Goal: Information Seeking & Learning: Learn about a topic

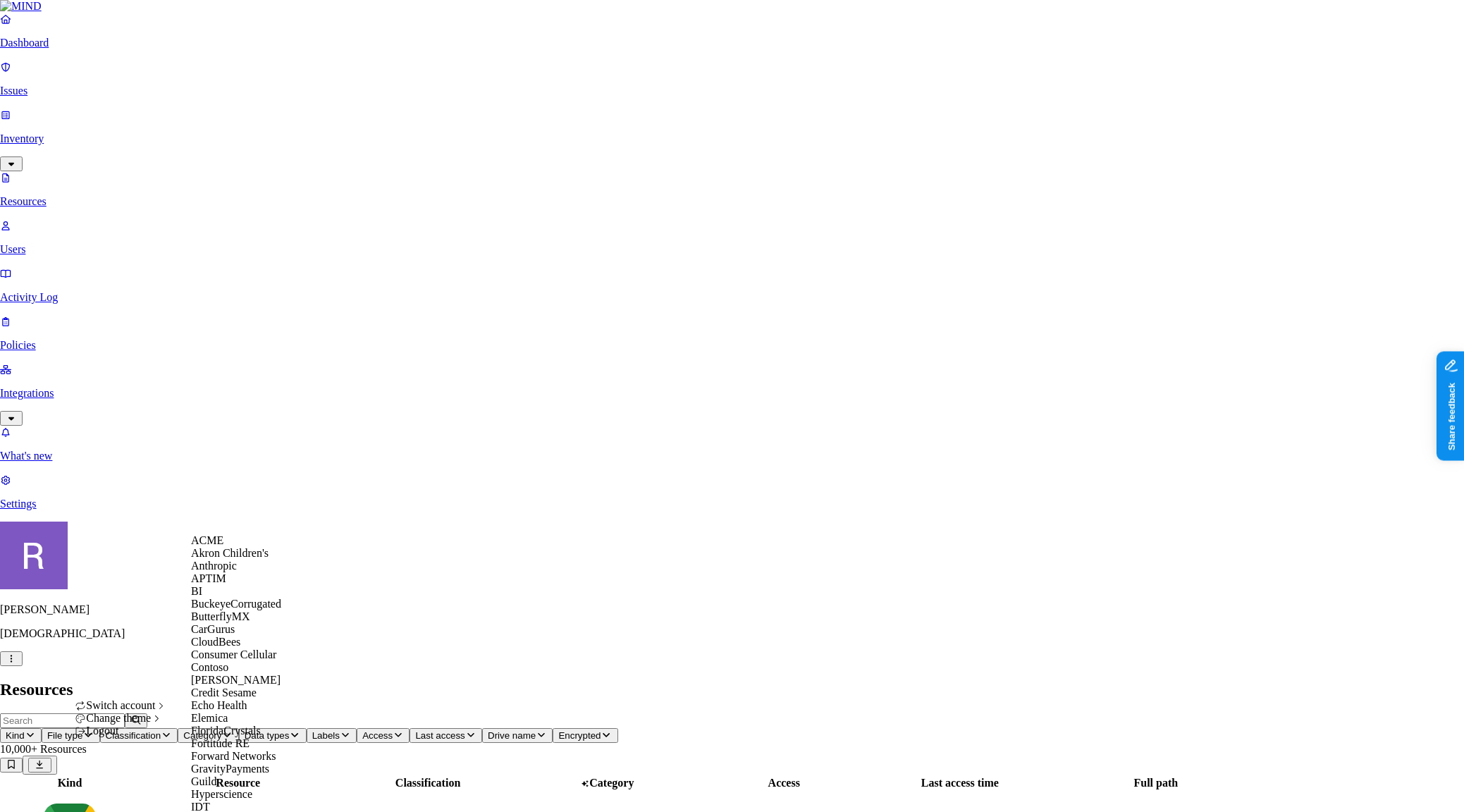
scroll to position [866, 0]
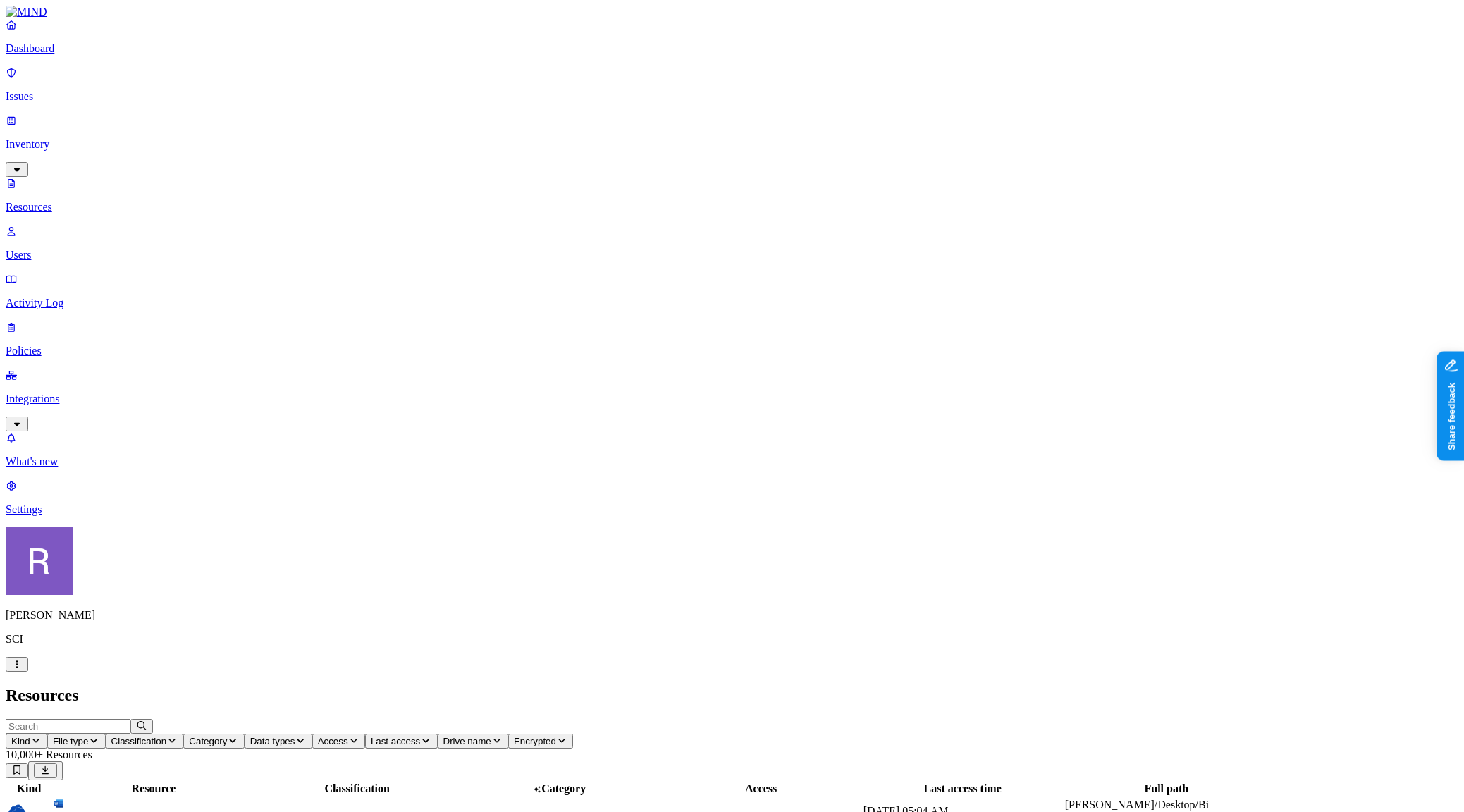
click at [77, 55] on p "Dashboard" at bounding box center [732, 49] width 1453 height 13
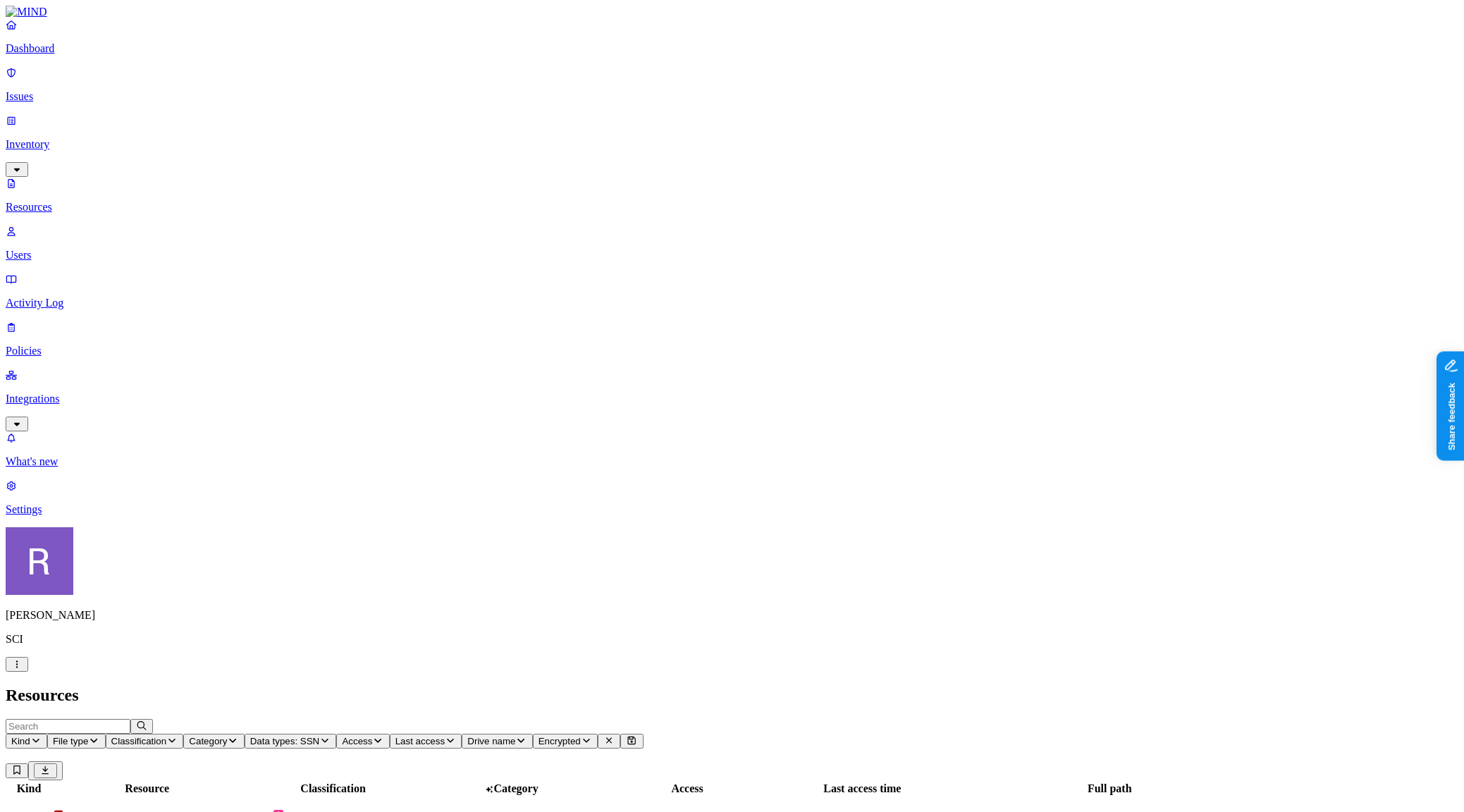
click at [445, 736] on span "Last access" at bounding box center [420, 741] width 49 height 11
click at [384, 736] on icon "button" at bounding box center [377, 740] width 12 height 9
click at [685, 299] on span "Public" at bounding box center [670, 304] width 29 height 12
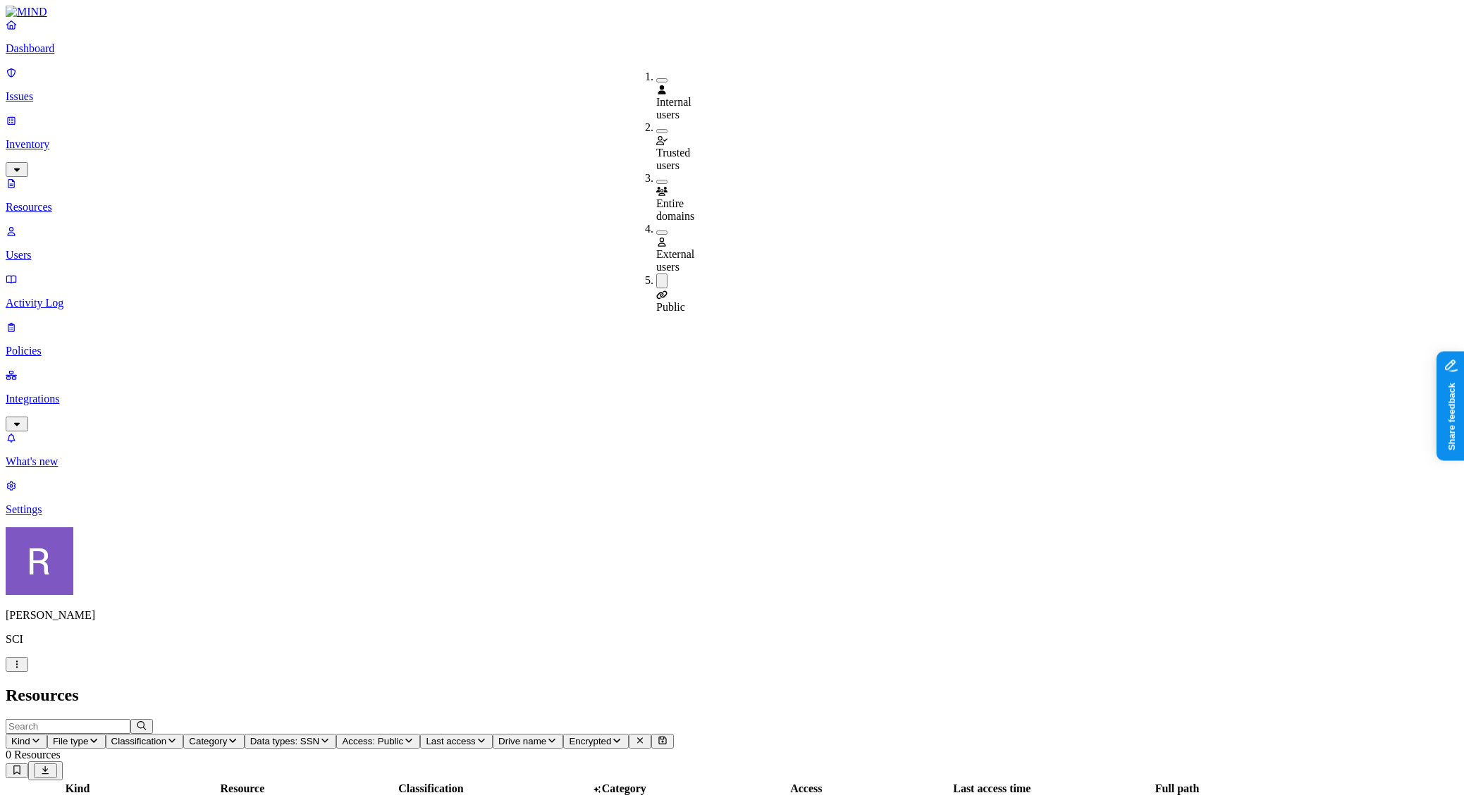
click at [685, 301] on span "Public" at bounding box center [670, 306] width 29 height 12
click at [705, 685] on h2 "Resources" at bounding box center [732, 694] width 1453 height 19
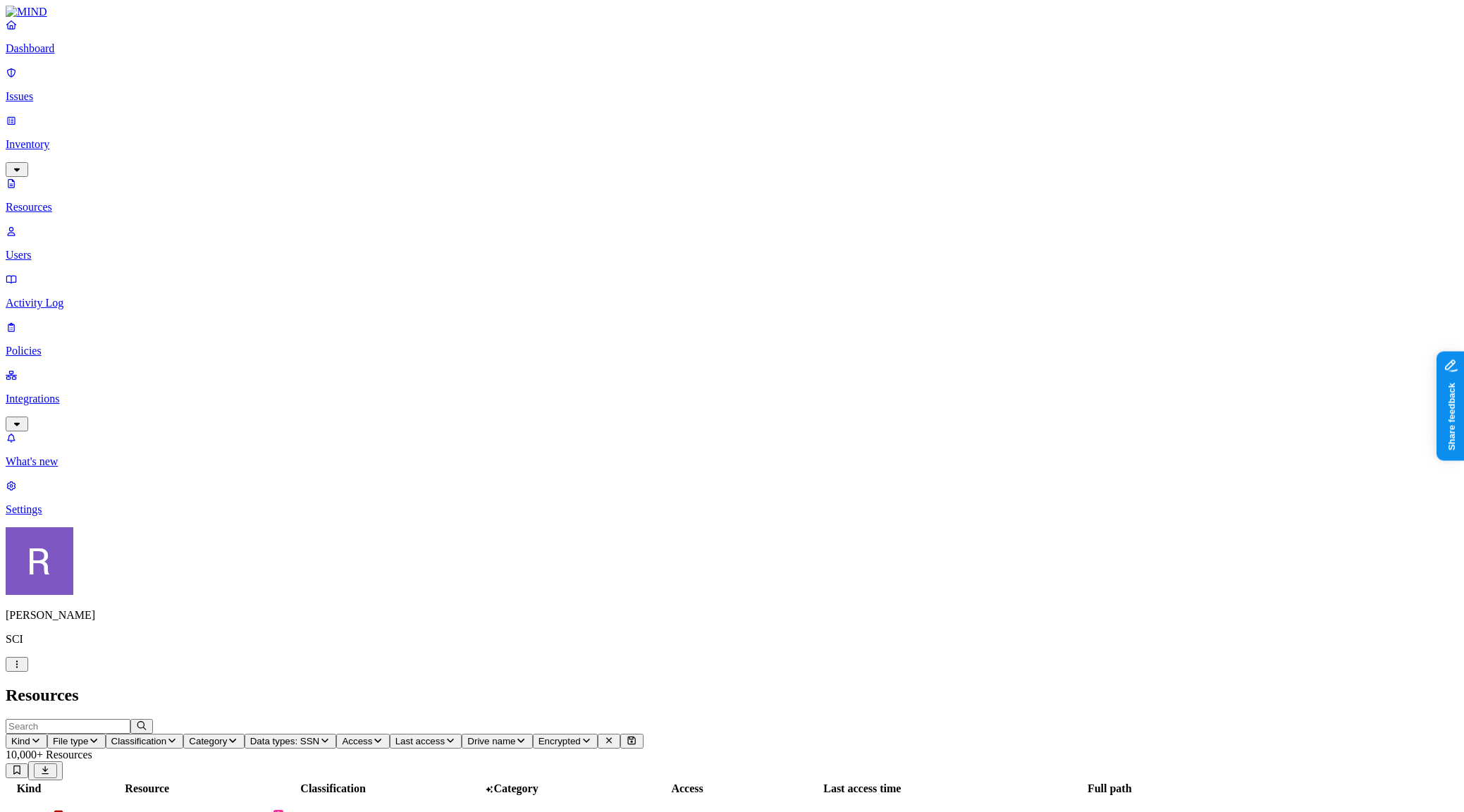
click at [422, 809] on div "PII 7" at bounding box center [333, 823] width 178 height 27
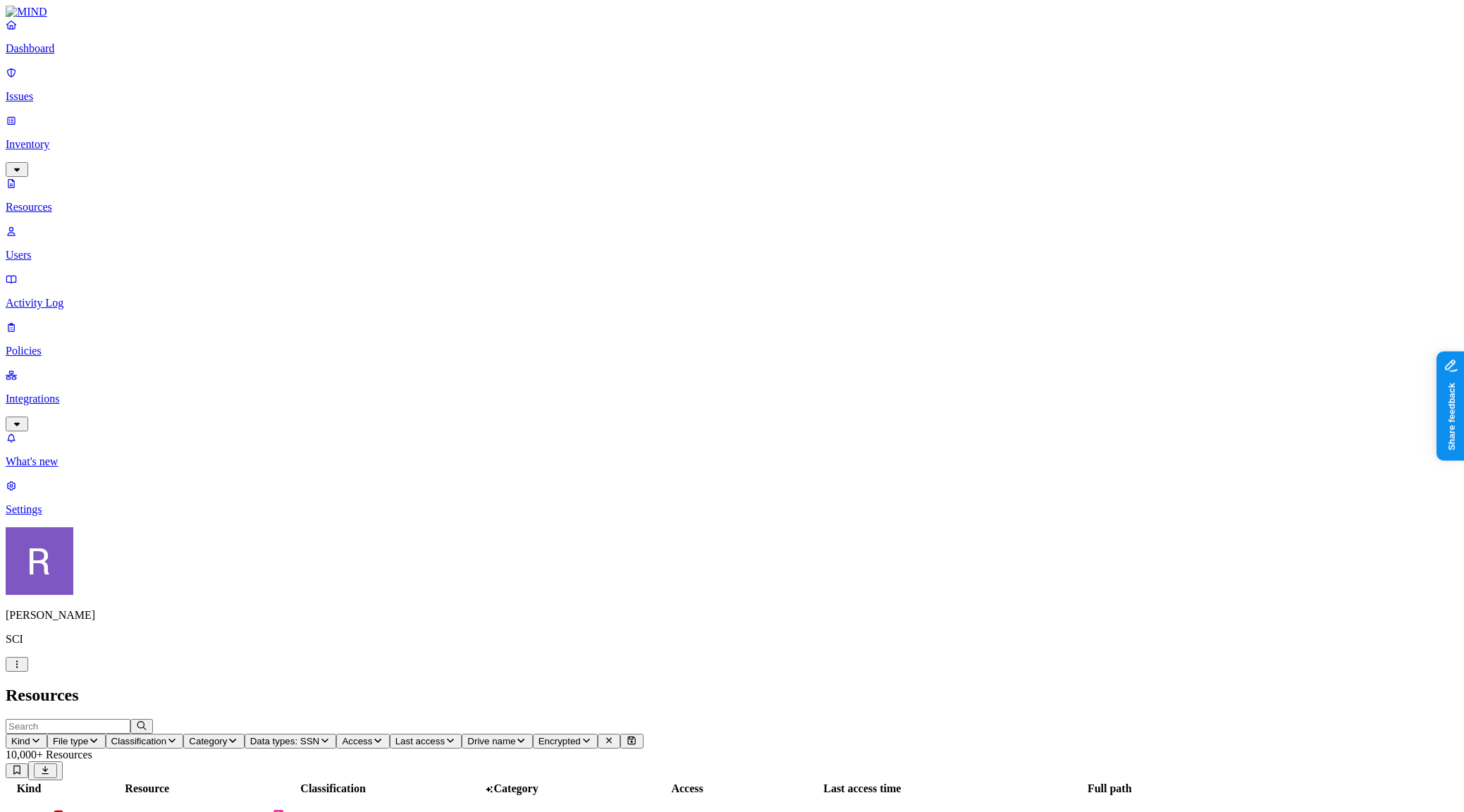
click at [67, 55] on p "Dashboard" at bounding box center [732, 49] width 1453 height 13
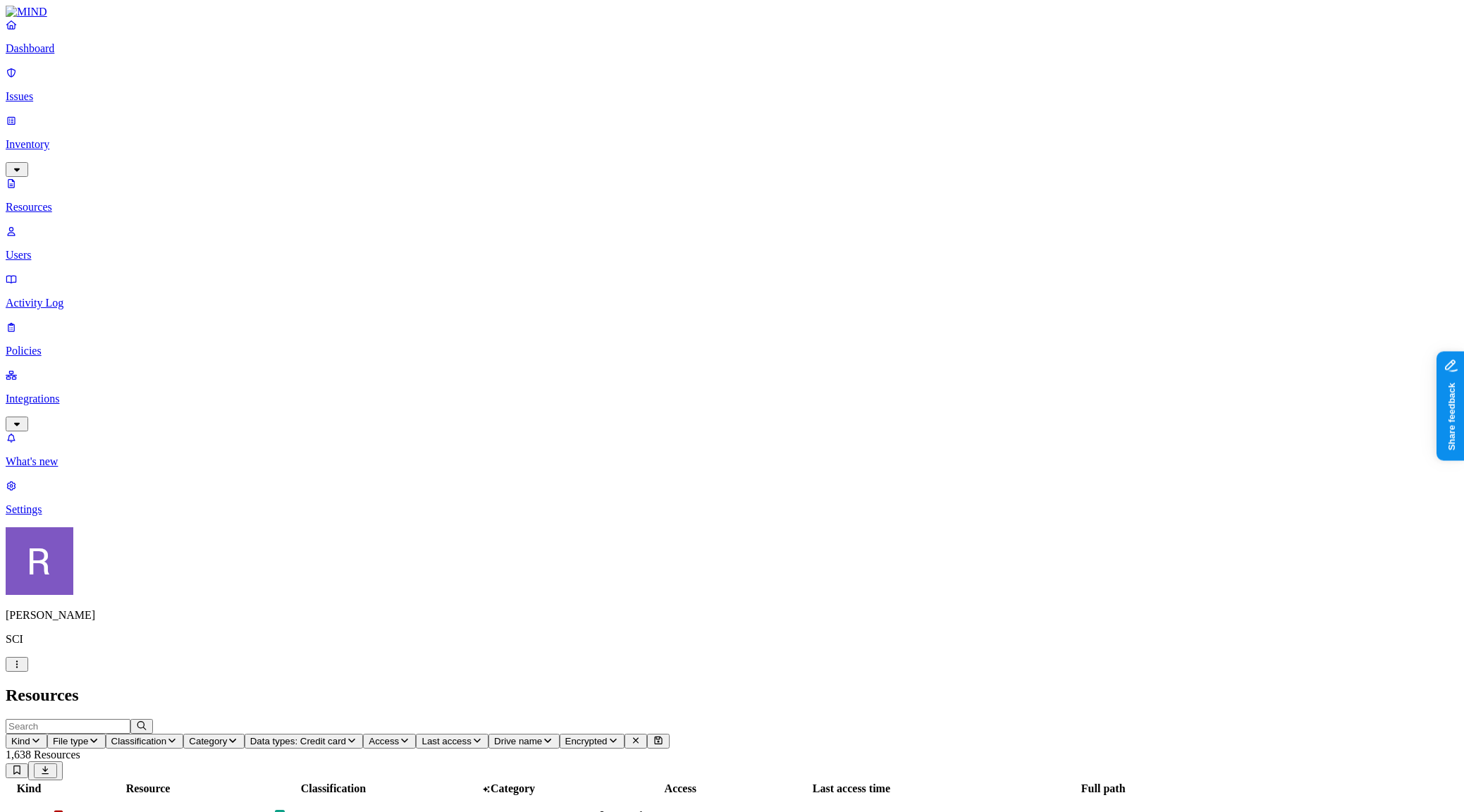
click at [416, 734] on button "Access" at bounding box center [389, 741] width 53 height 14
click at [682, 273] on div "Public" at bounding box center [682, 292] width 0 height 38
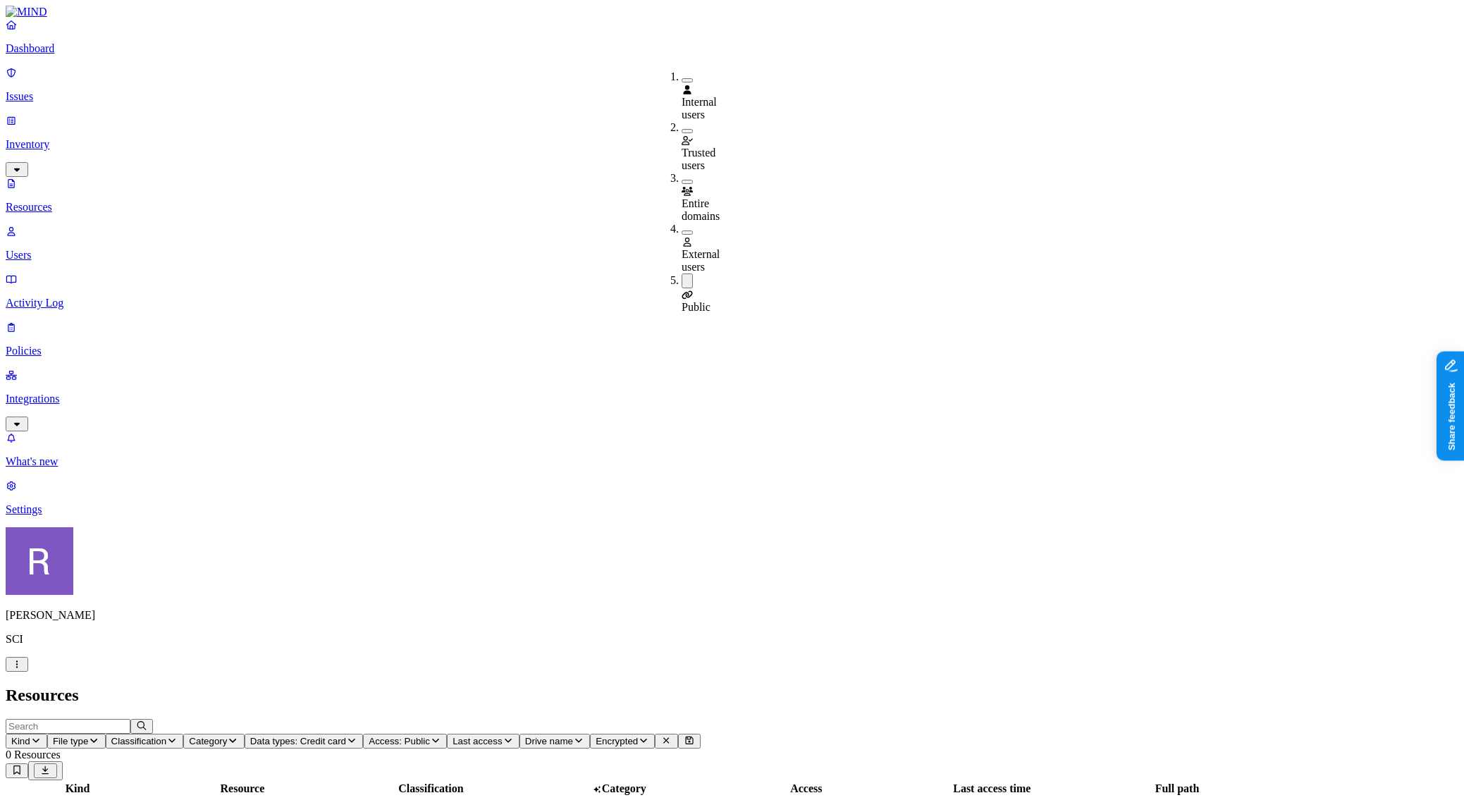
click at [682, 273] on div "Public" at bounding box center [682, 293] width 0 height 40
click at [615, 685] on h2 "Resources" at bounding box center [732, 694] width 1453 height 19
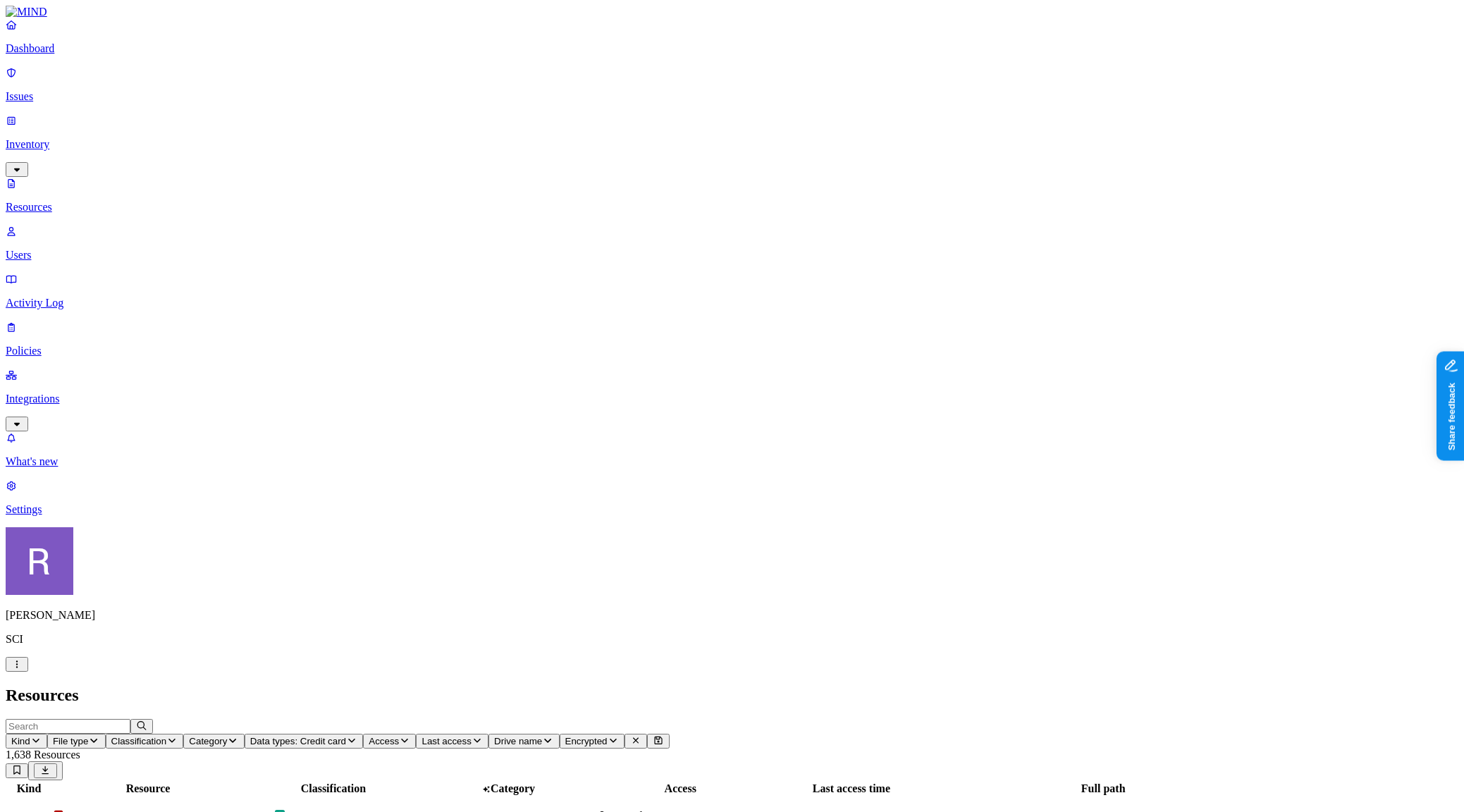
scroll to position [171, 0]
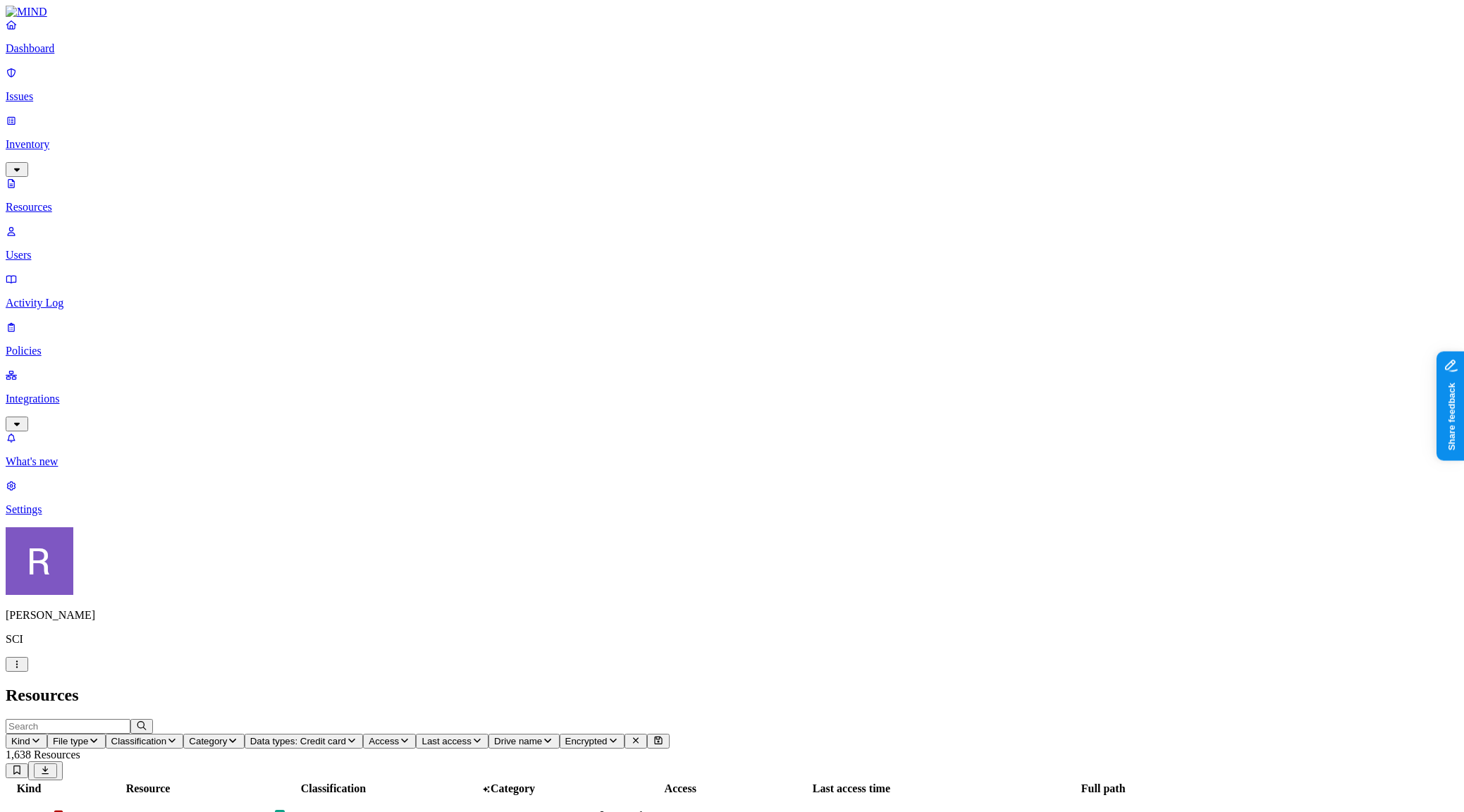
click at [1185, 341] on icon at bounding box center [1180, 346] width 12 height 9
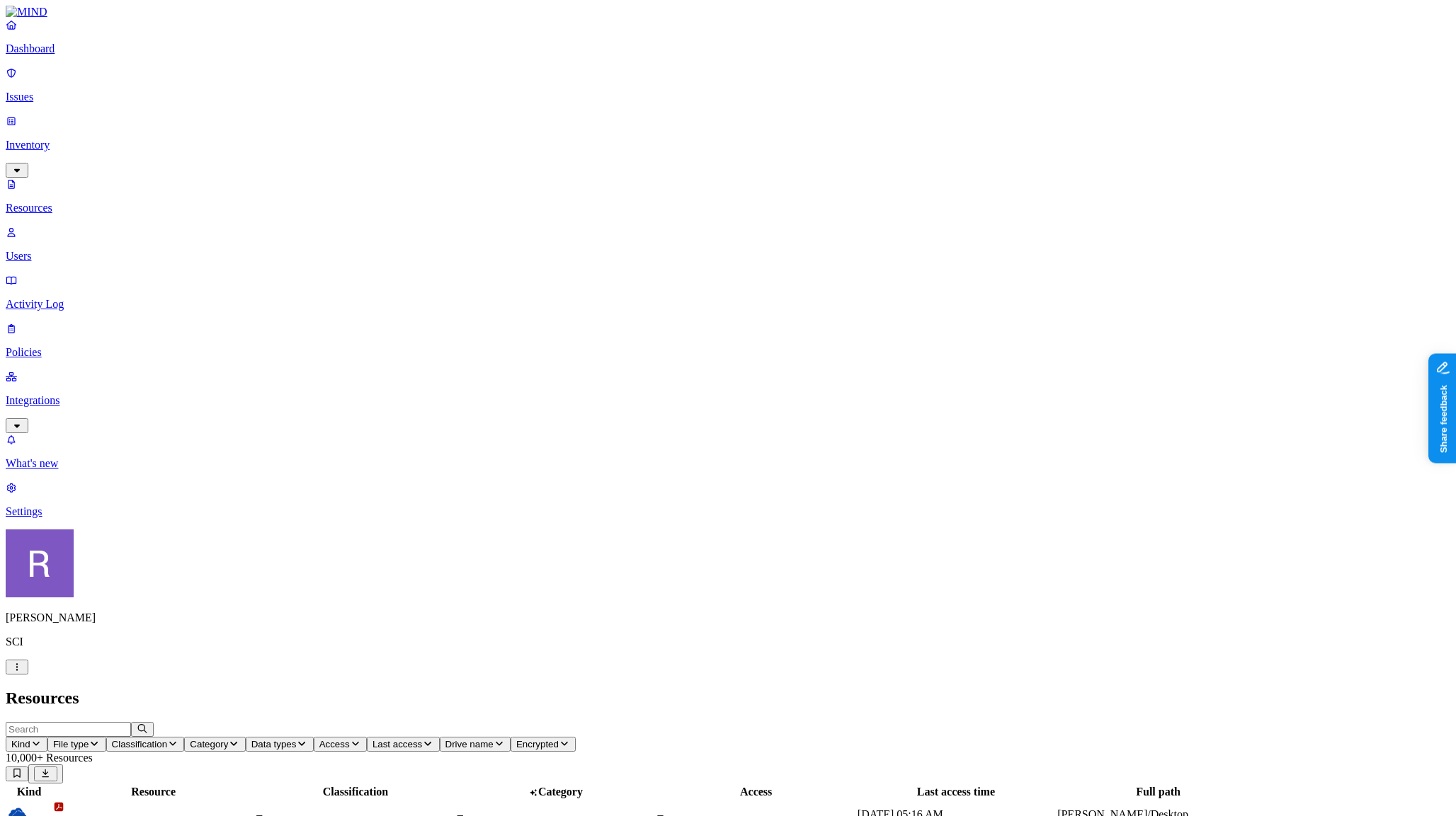
click at [28, 675] on button "button" at bounding box center [16, 667] width 23 height 14
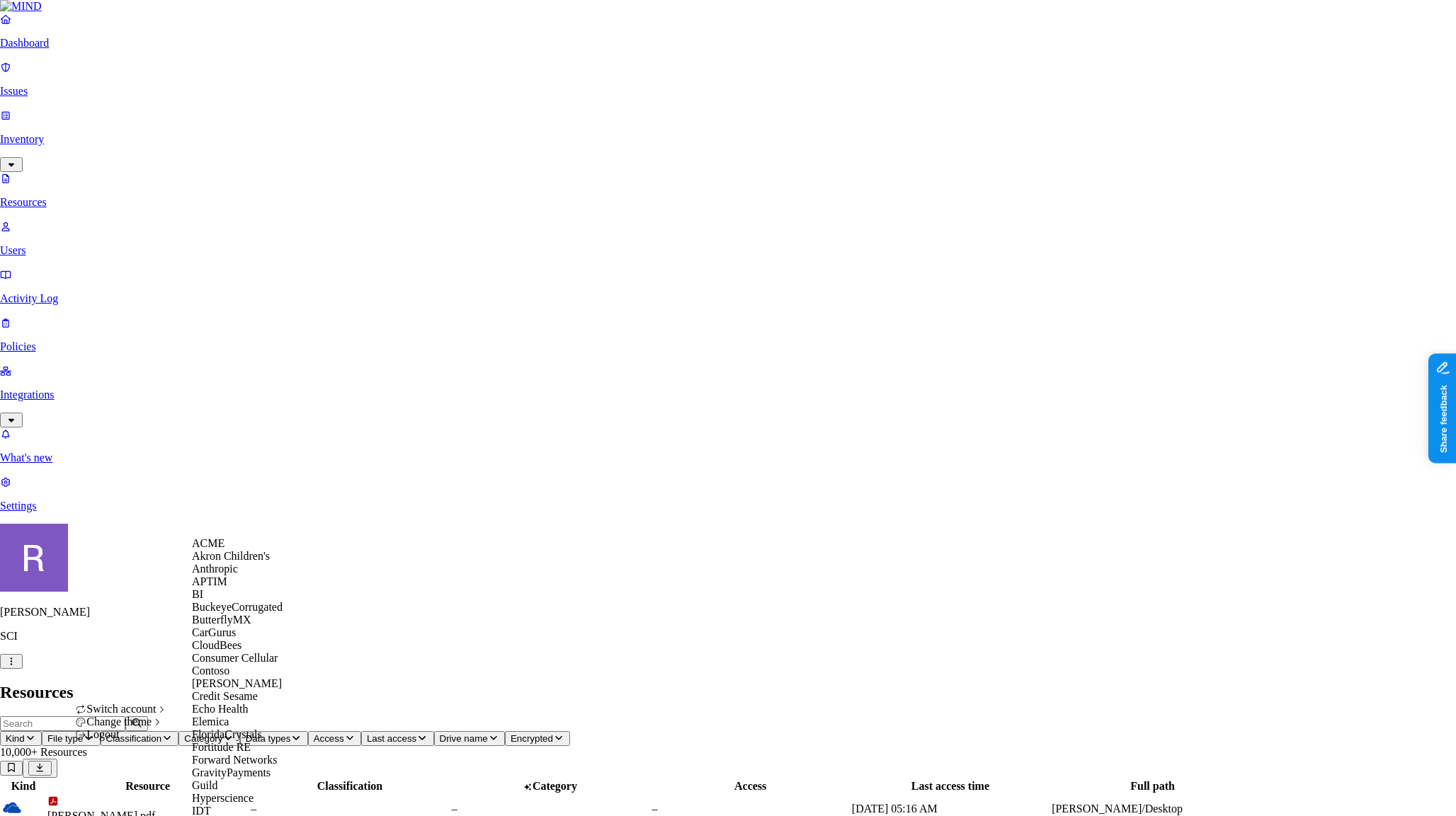
scroll to position [886, 0]
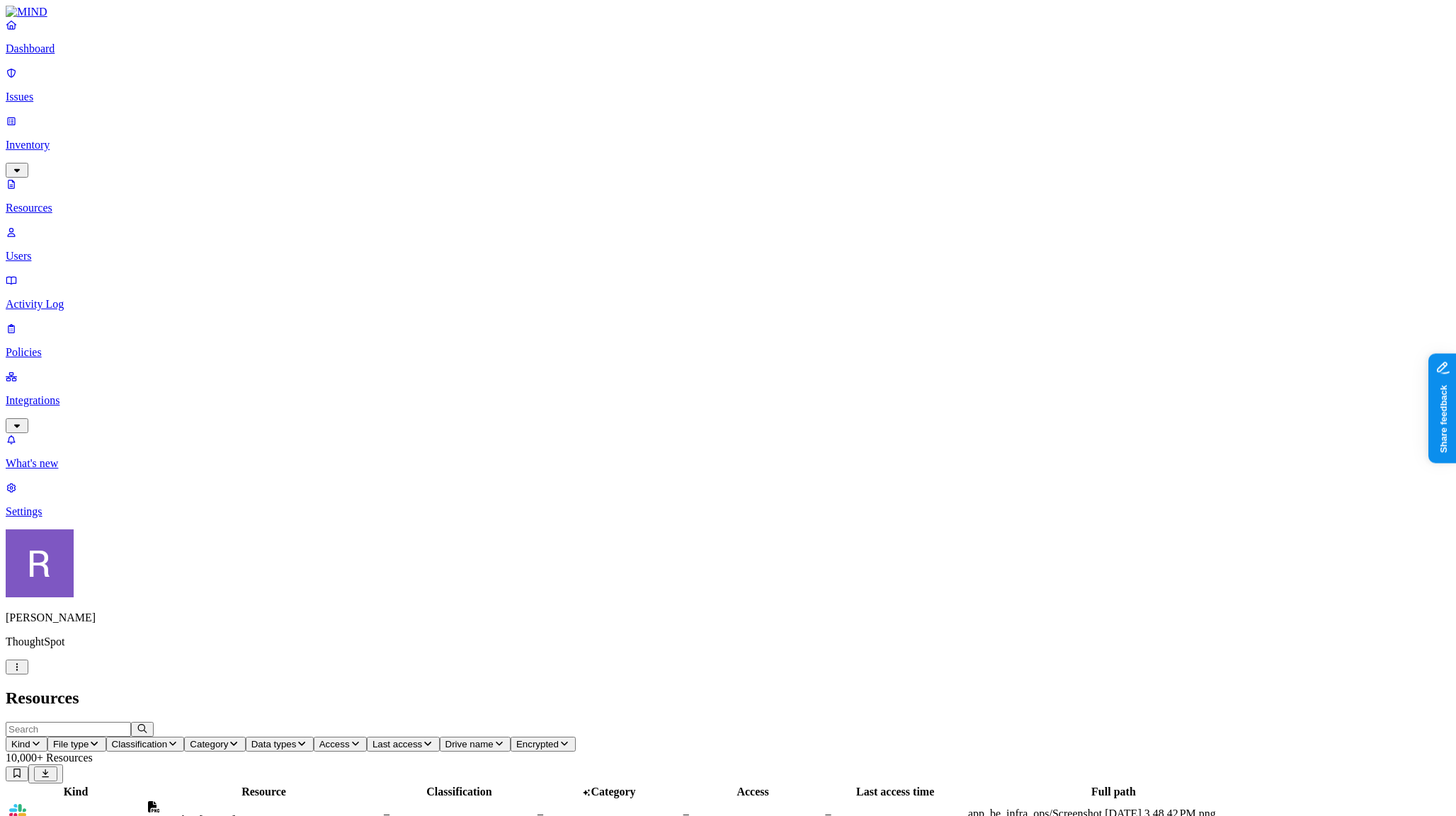
scroll to position [213, 0]
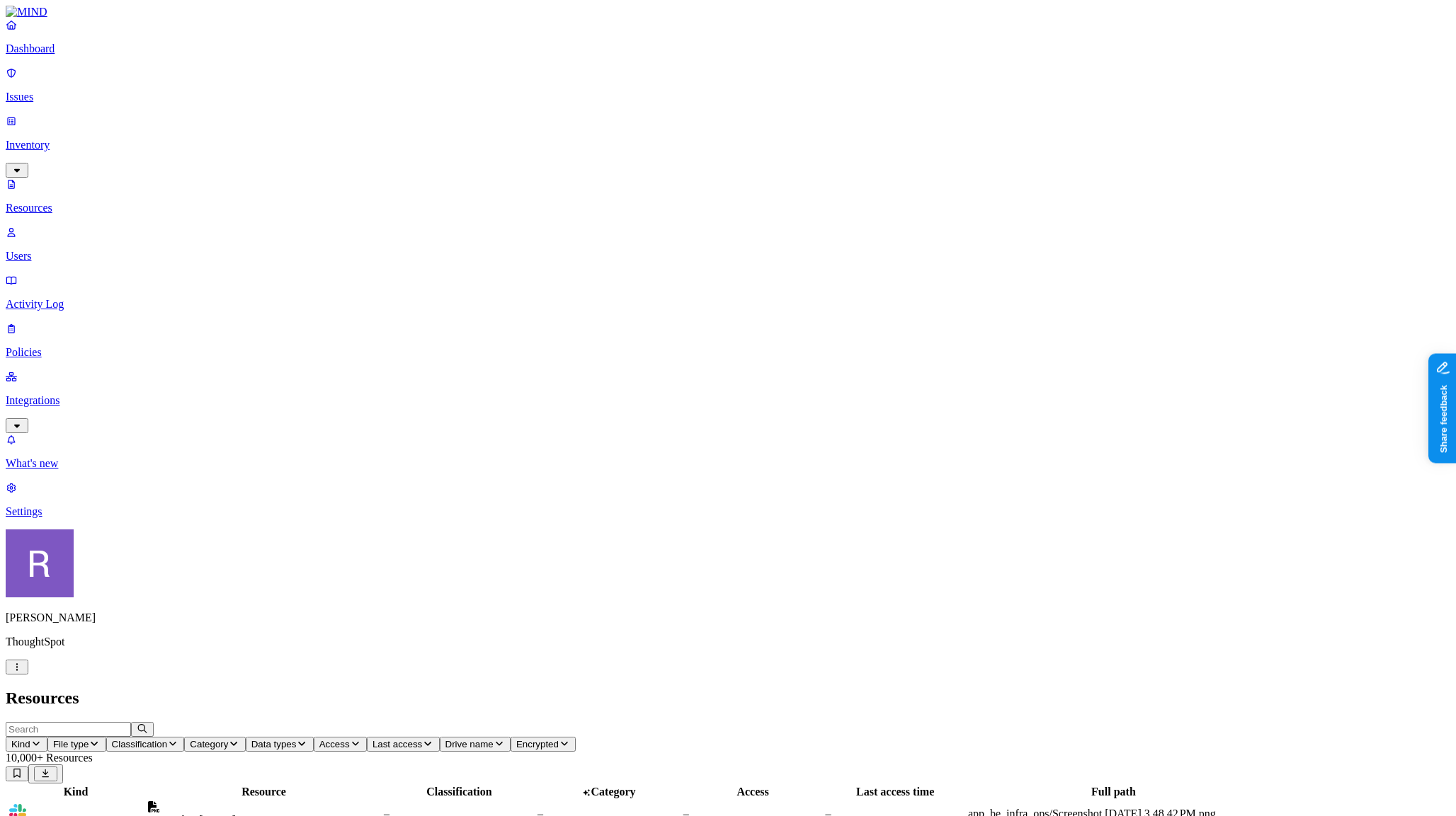
click at [84, 394] on p "Integrations" at bounding box center [728, 401] width 1444 height 13
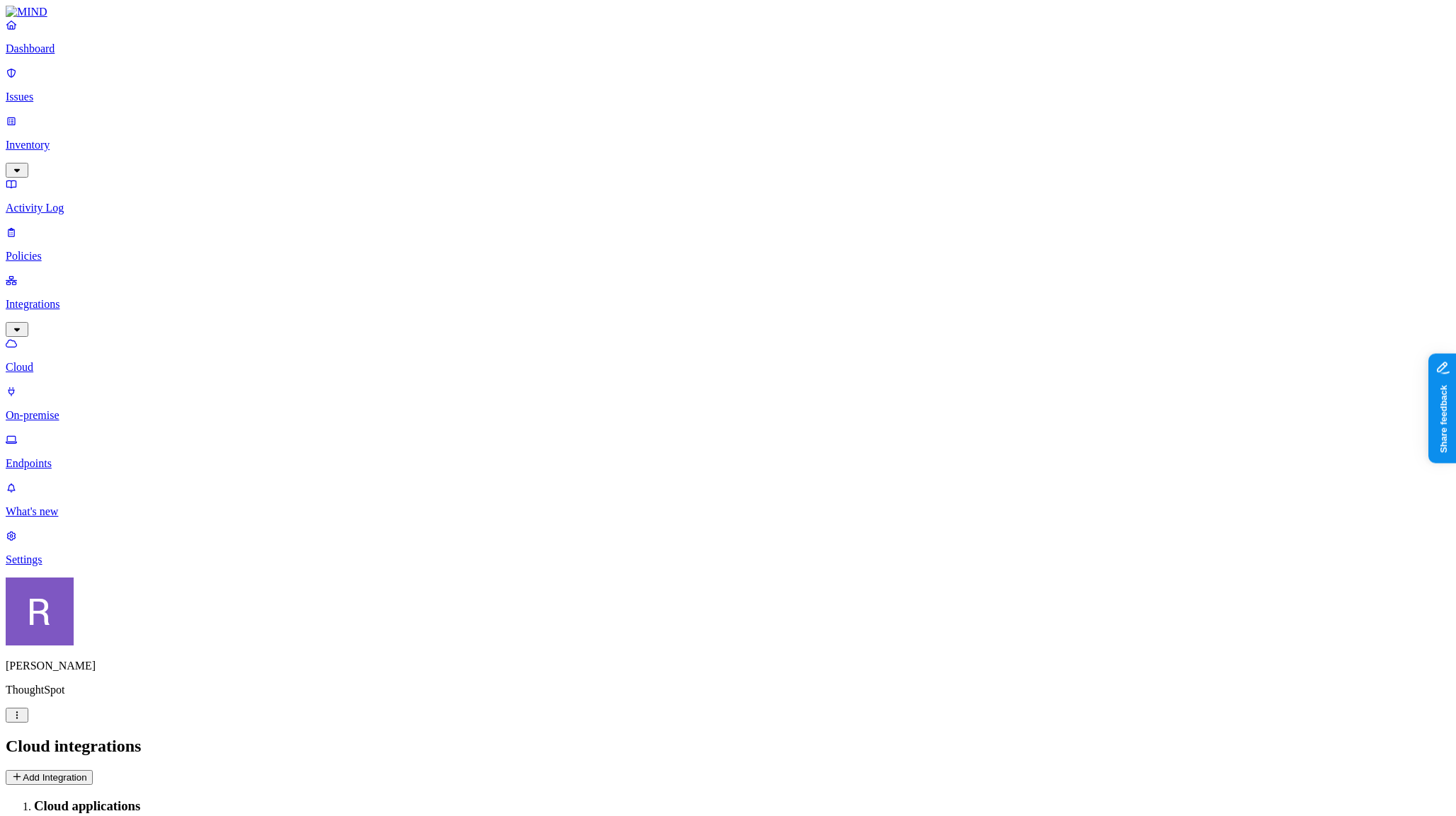
click at [76, 458] on p "Endpoints" at bounding box center [728, 464] width 1444 height 13
click at [286, 802] on span "Last seen" at bounding box center [264, 808] width 41 height 11
click at [553, 128] on div "Last 7 days" at bounding box center [553, 128] width 0 height 38
click at [339, 802] on span "Last seen: Last 7 days" at bounding box center [292, 808] width 94 height 11
click at [553, 97] on div "Last day" at bounding box center [553, 97] width 0 height 25
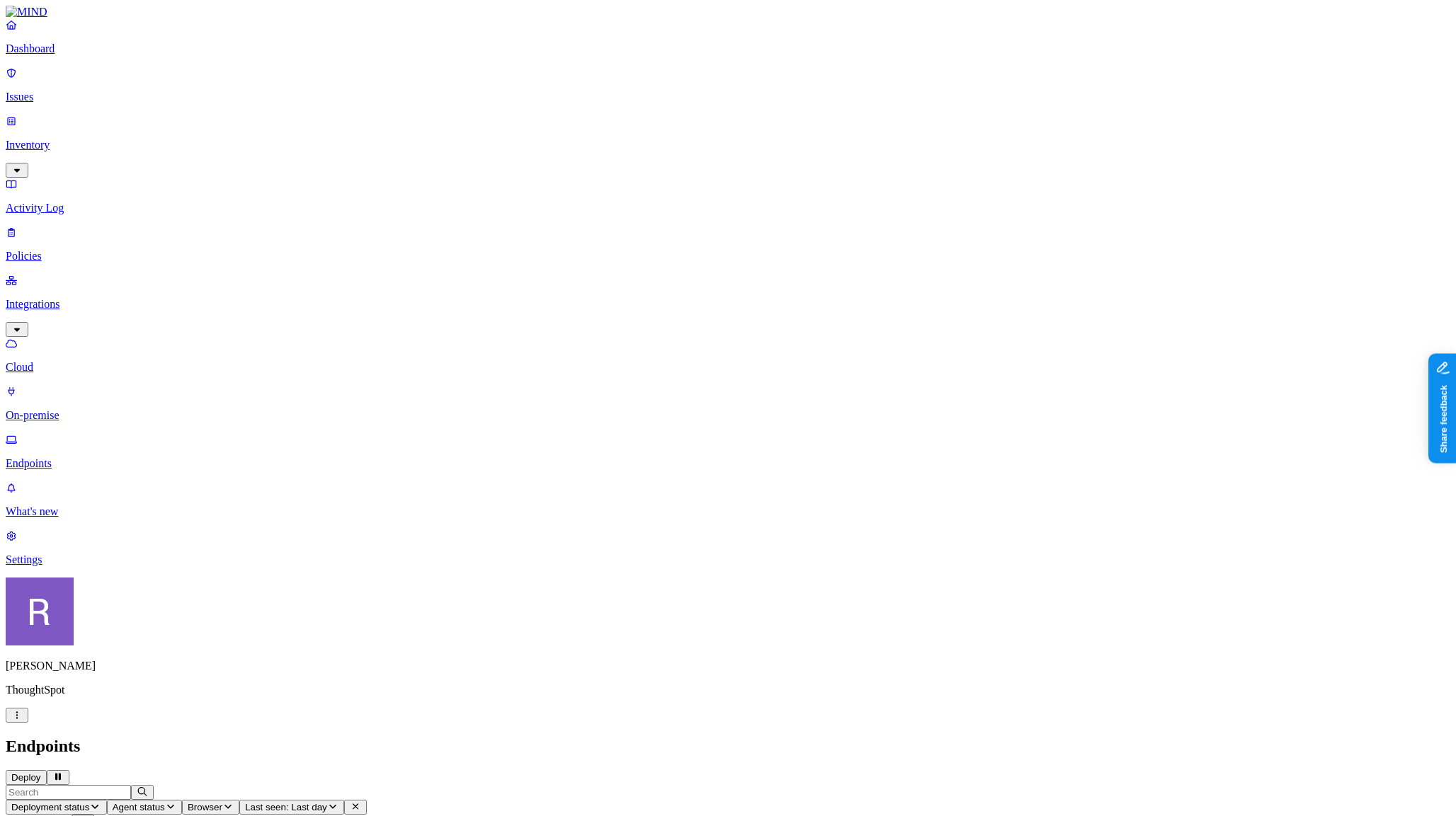
click at [327, 802] on span "Last seen: Last day" at bounding box center [285, 808] width 82 height 11
click at [553, 80] on div "All" at bounding box center [553, 77] width 0 height 13
click at [97, 816] on icon at bounding box center [91, 821] width 12 height 9
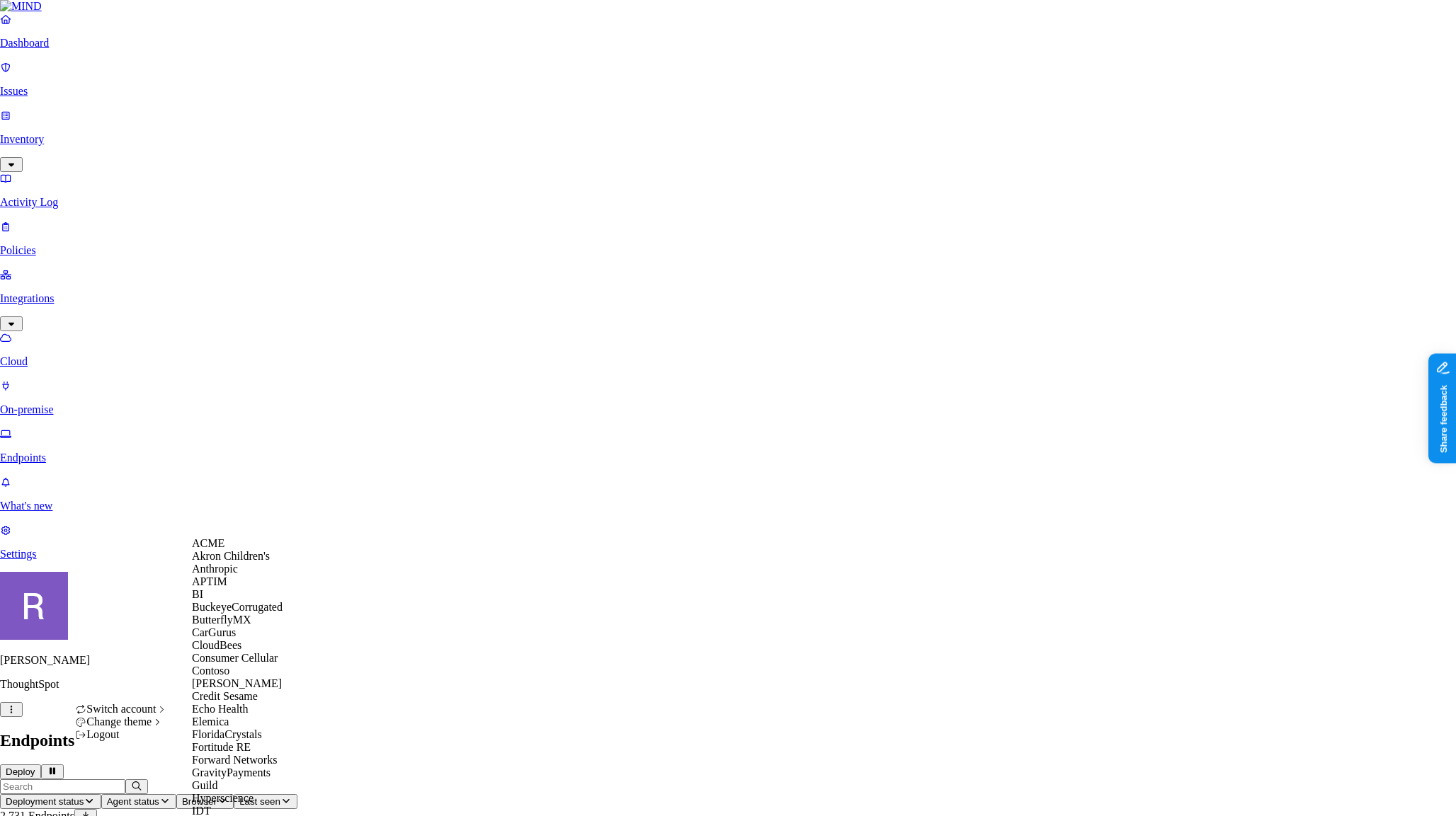
click at [237, 551] on div "ACME" at bounding box center [261, 543] width 137 height 13
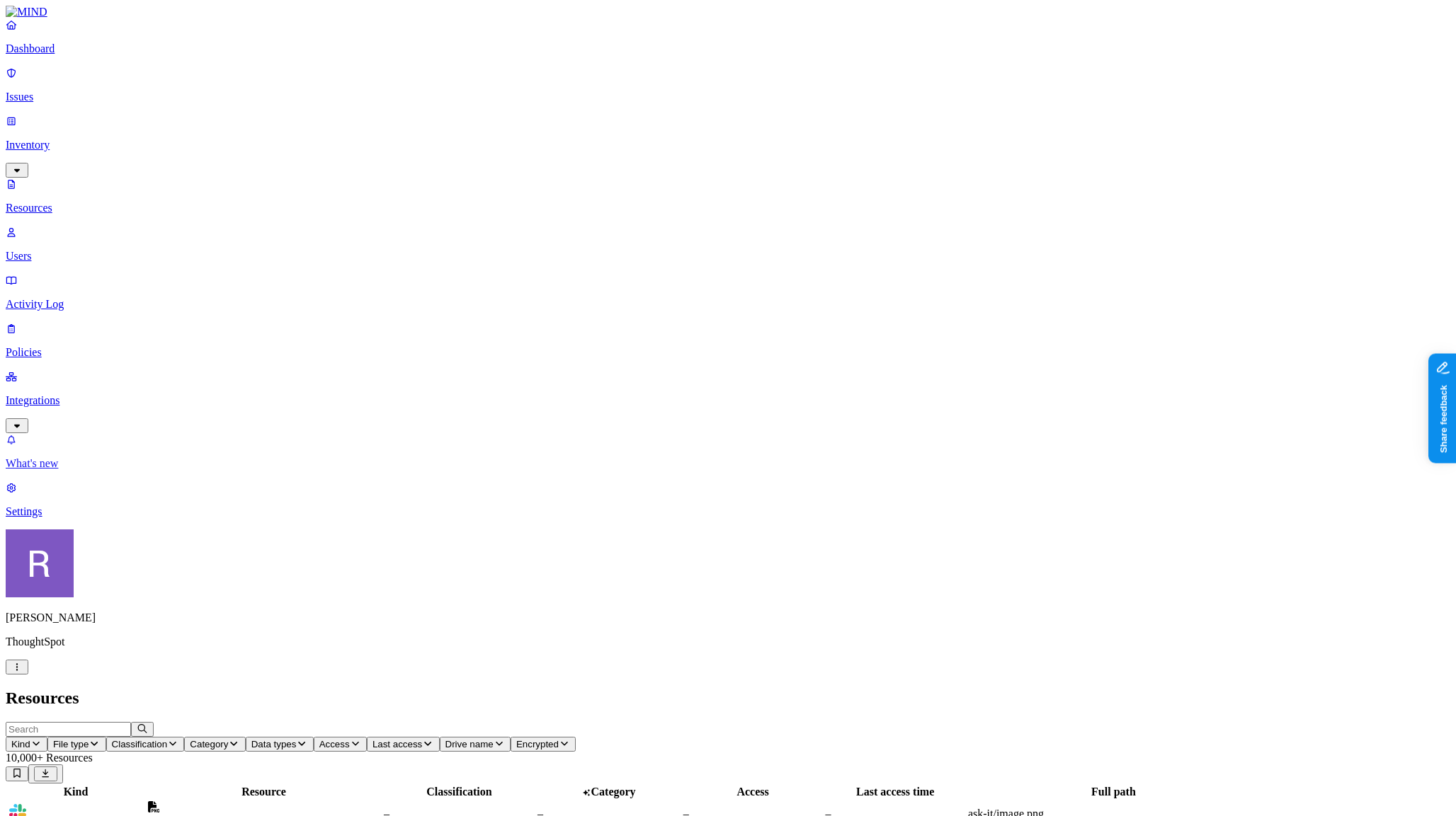
click at [54, 470] on p "What's new" at bounding box center [728, 464] width 1444 height 13
click at [64, 347] on p "Policies" at bounding box center [728, 353] width 1444 height 13
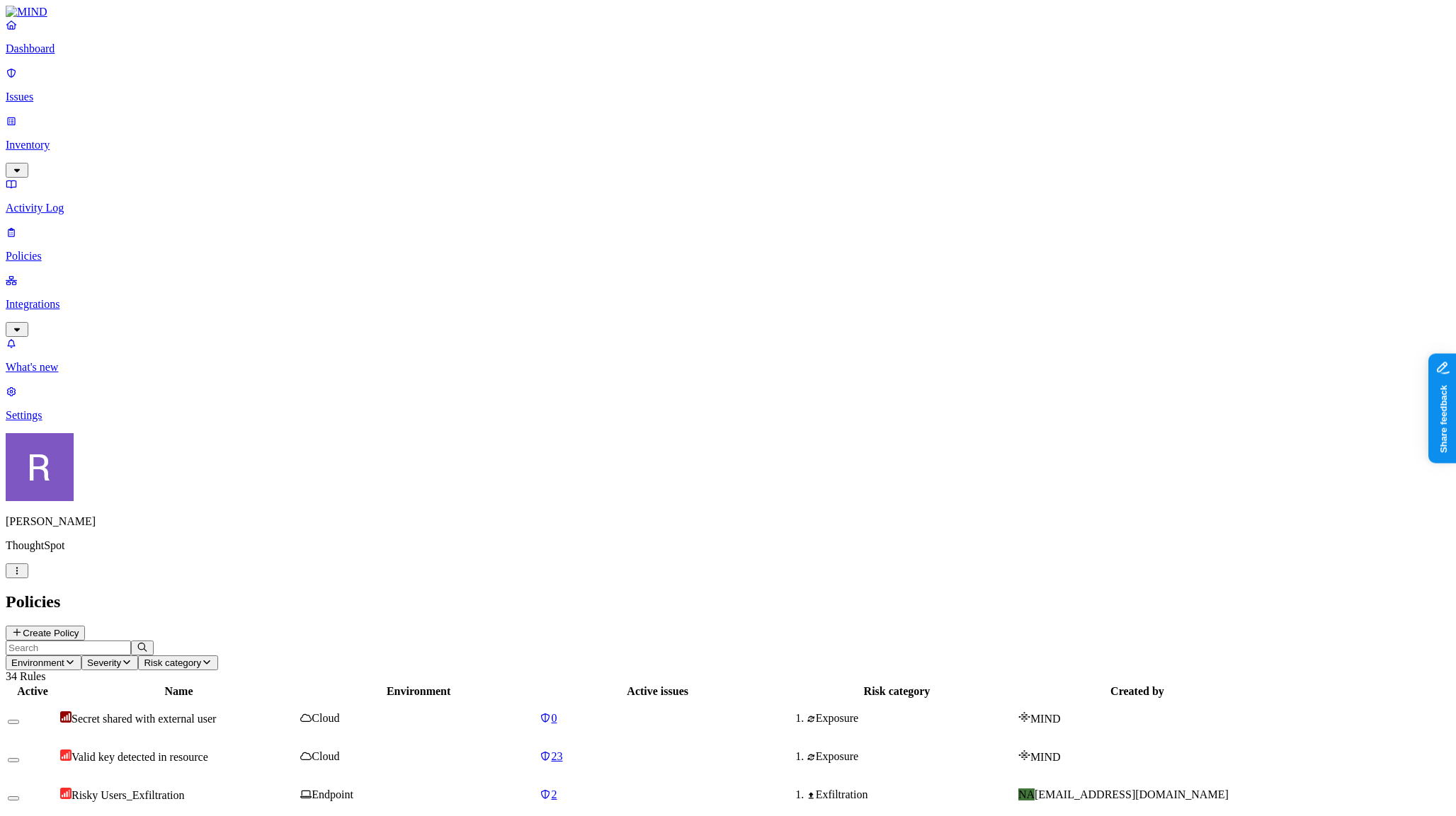
click at [23, 628] on icon at bounding box center [17, 633] width 12 height 9
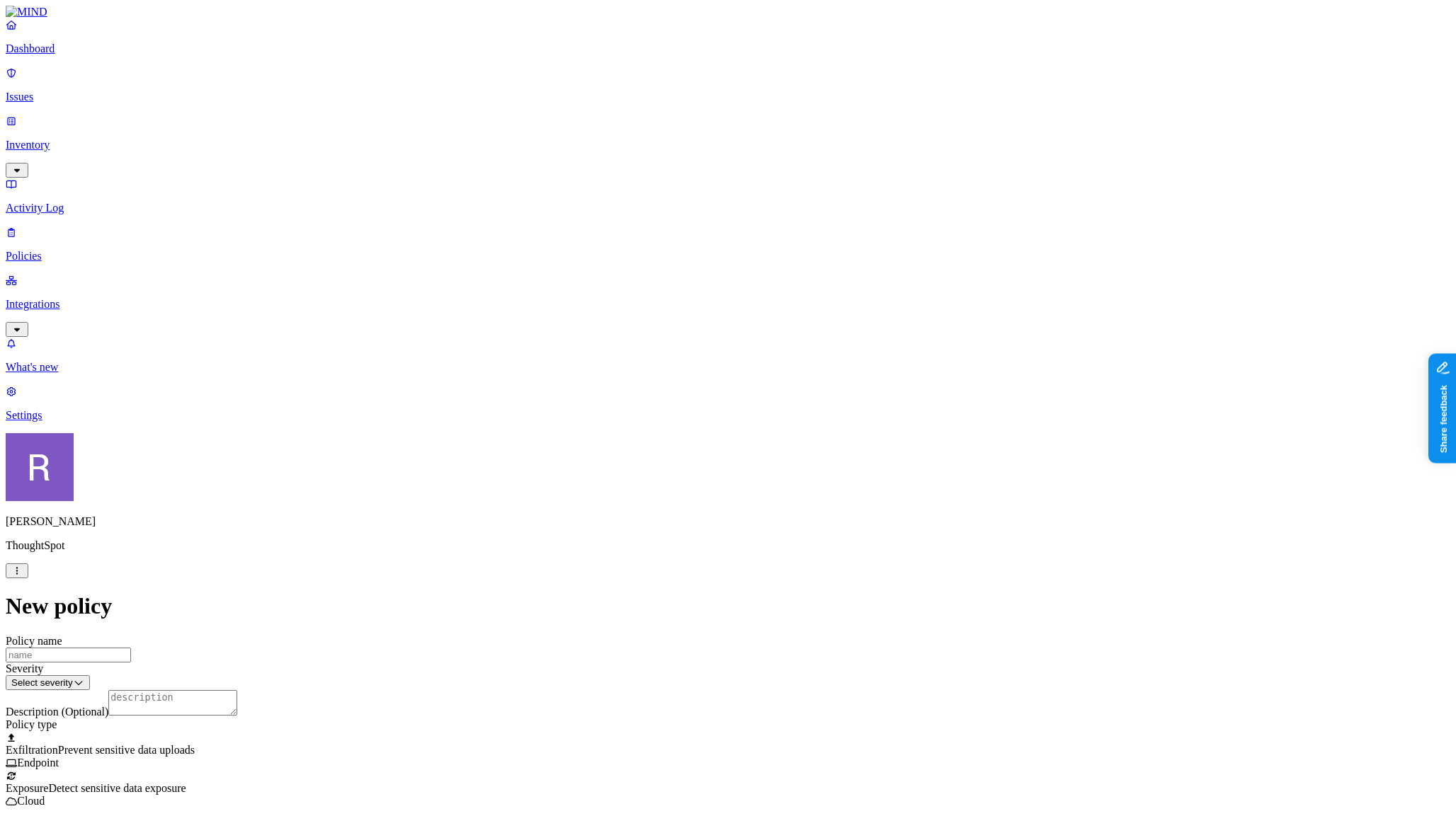
scroll to position [235, 0]
click at [652, 343] on label "Classification" at bounding box center [658, 337] width 62 height 12
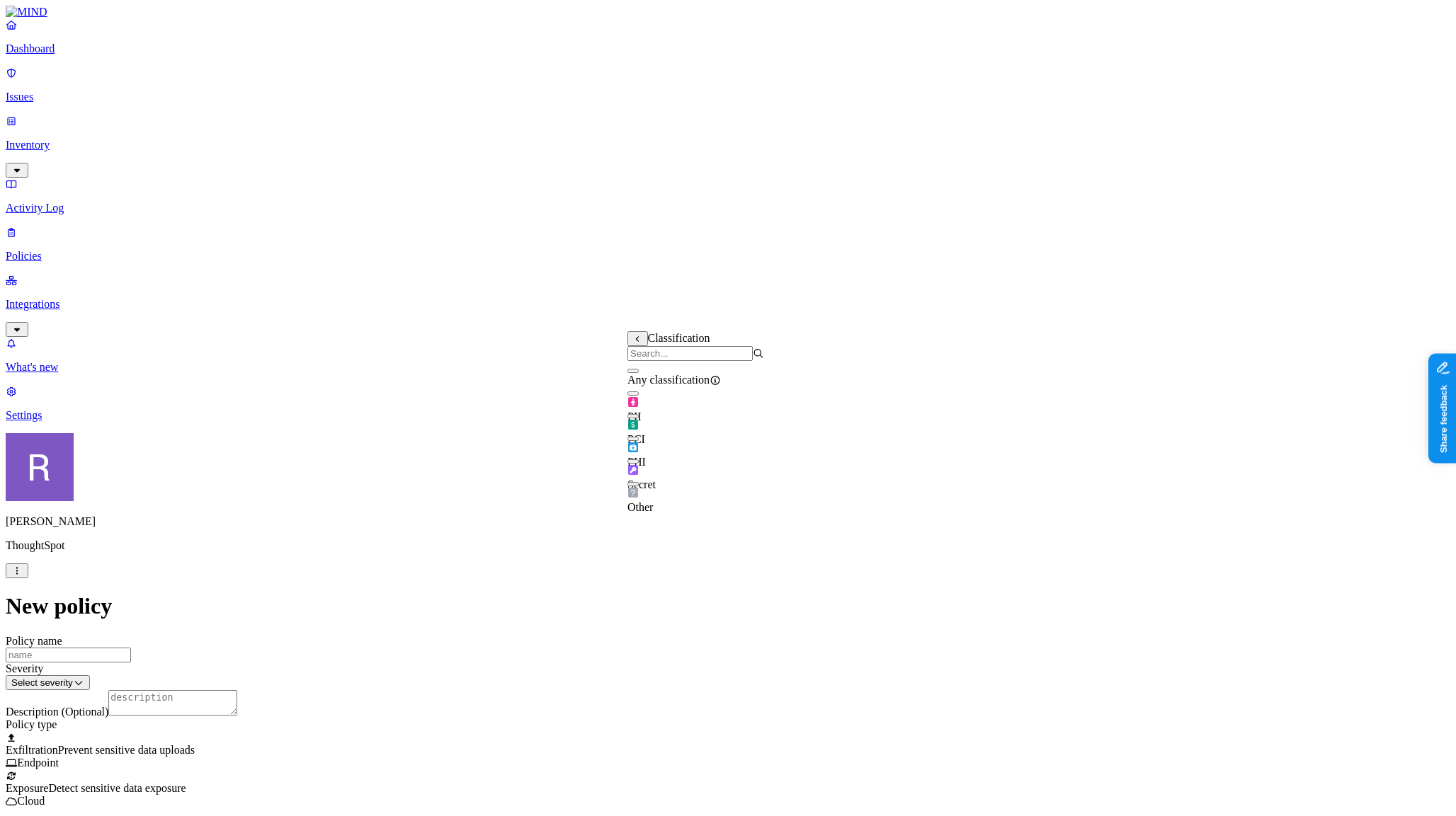
click at [639, 464] on button "button" at bounding box center [633, 461] width 12 height 5
click at [666, 425] on label "Web Domain" at bounding box center [670, 425] width 37 height 24
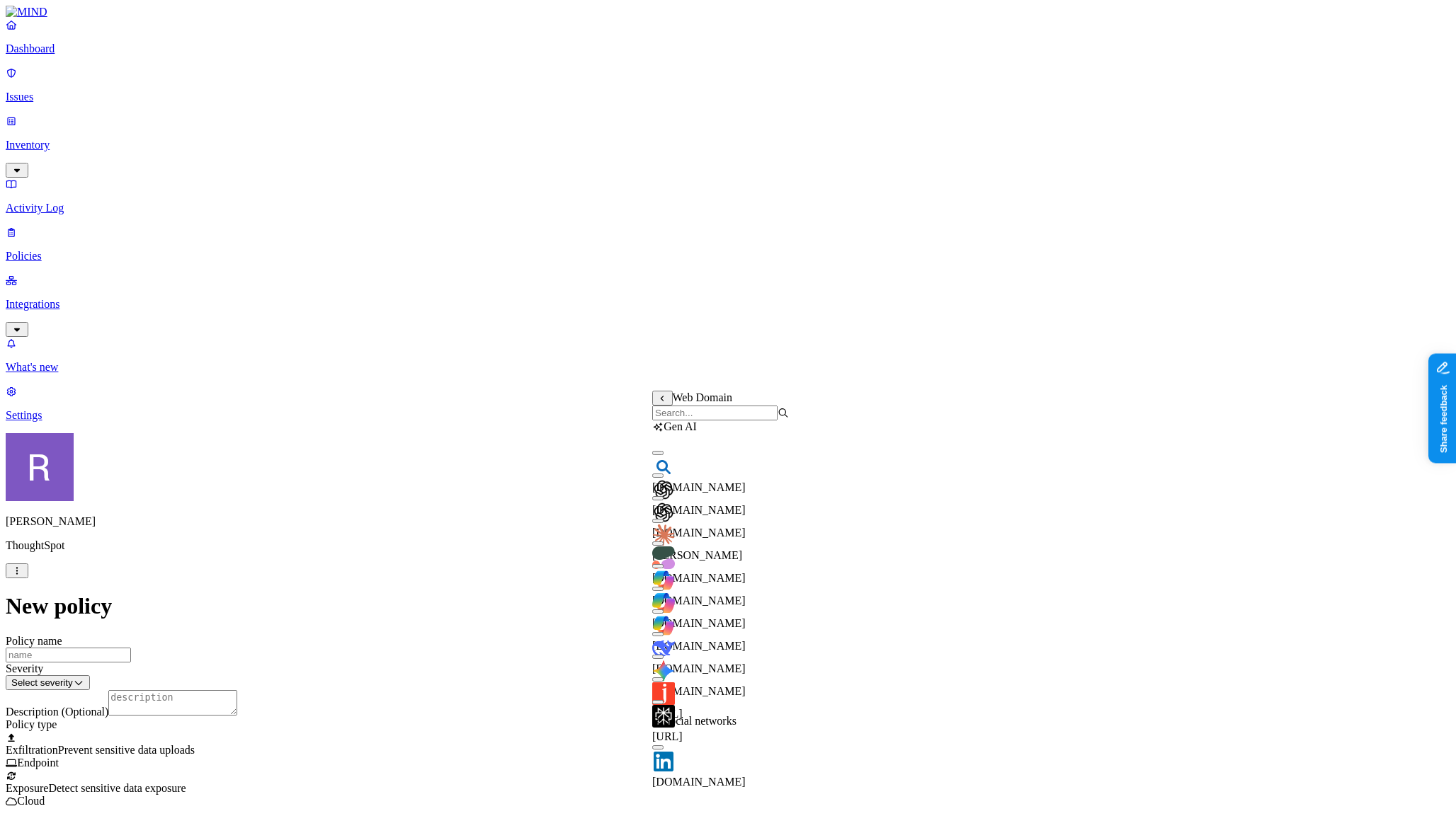
click at [691, 421] on input "search" at bounding box center [714, 413] width 125 height 14
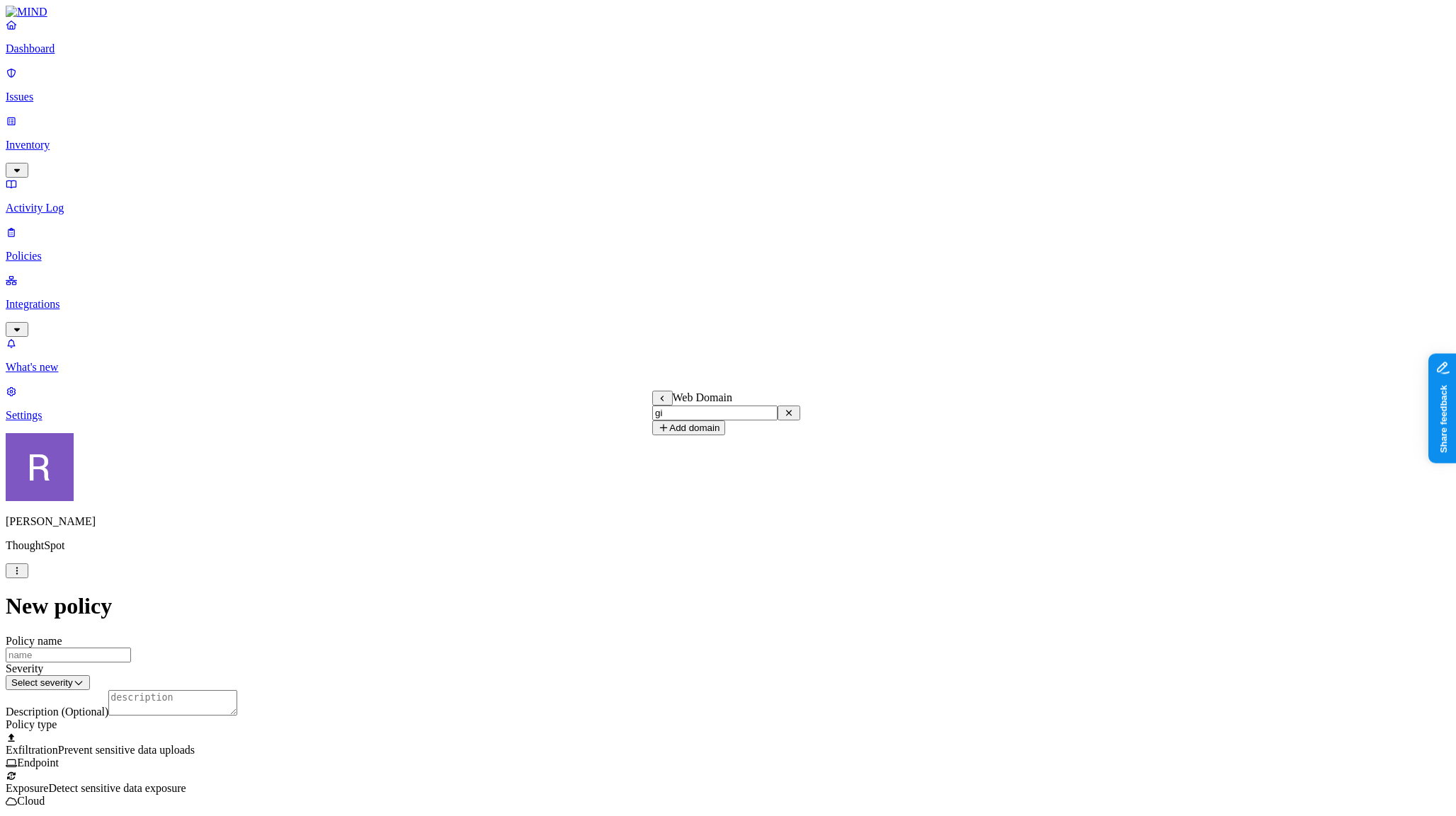
type input "g"
drag, startPoint x: 664, startPoint y: 610, endPoint x: 677, endPoint y: 610, distance: 13.0
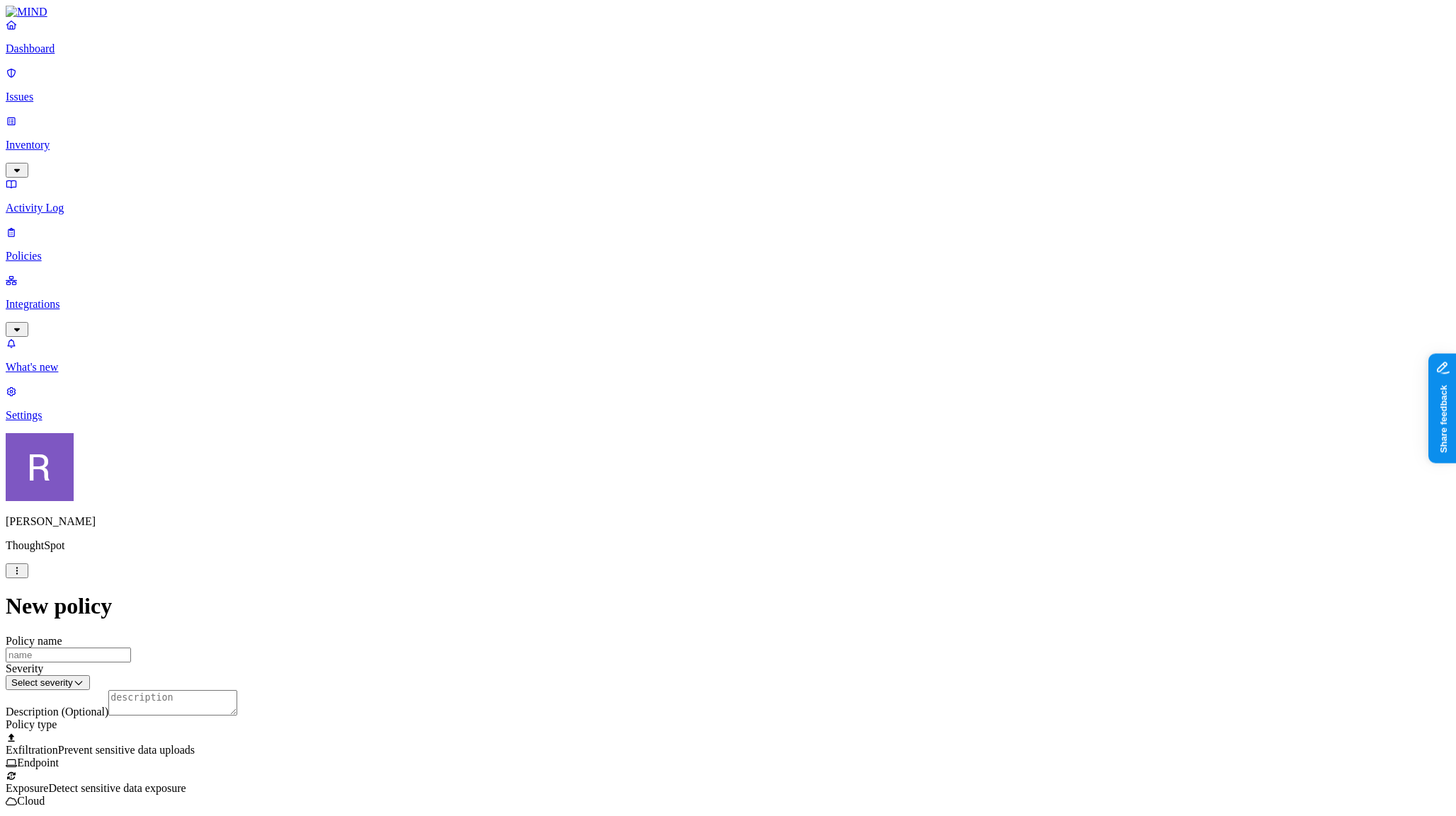
click at [690, 343] on label "Classification" at bounding box center [658, 337] width 62 height 12
click at [639, 396] on button "button" at bounding box center [633, 394] width 12 height 5
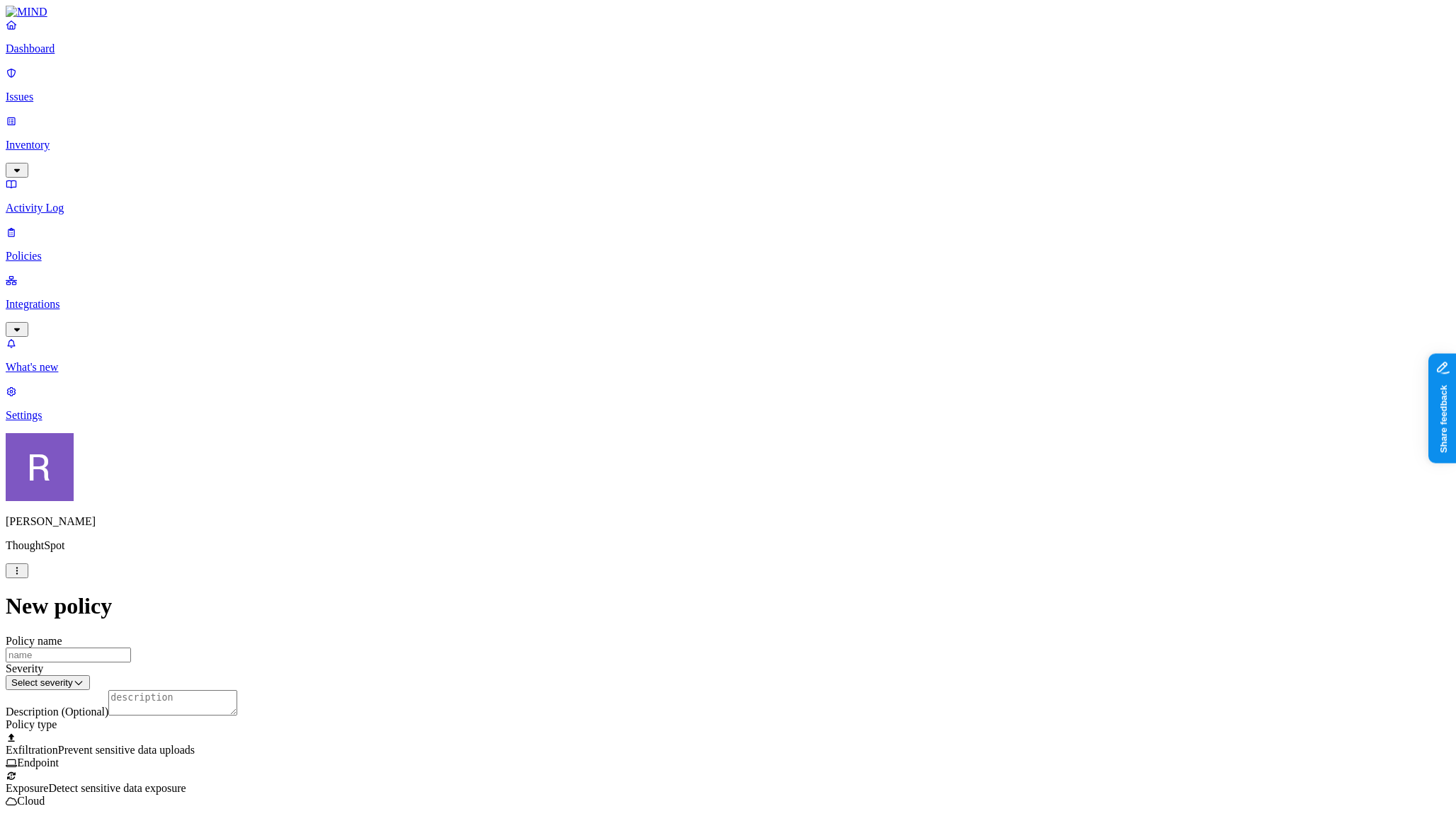
click at [675, 462] on label "Web Category" at bounding box center [672, 462] width 42 height 24
click at [663, 492] on button "button" at bounding box center [657, 489] width 12 height 5
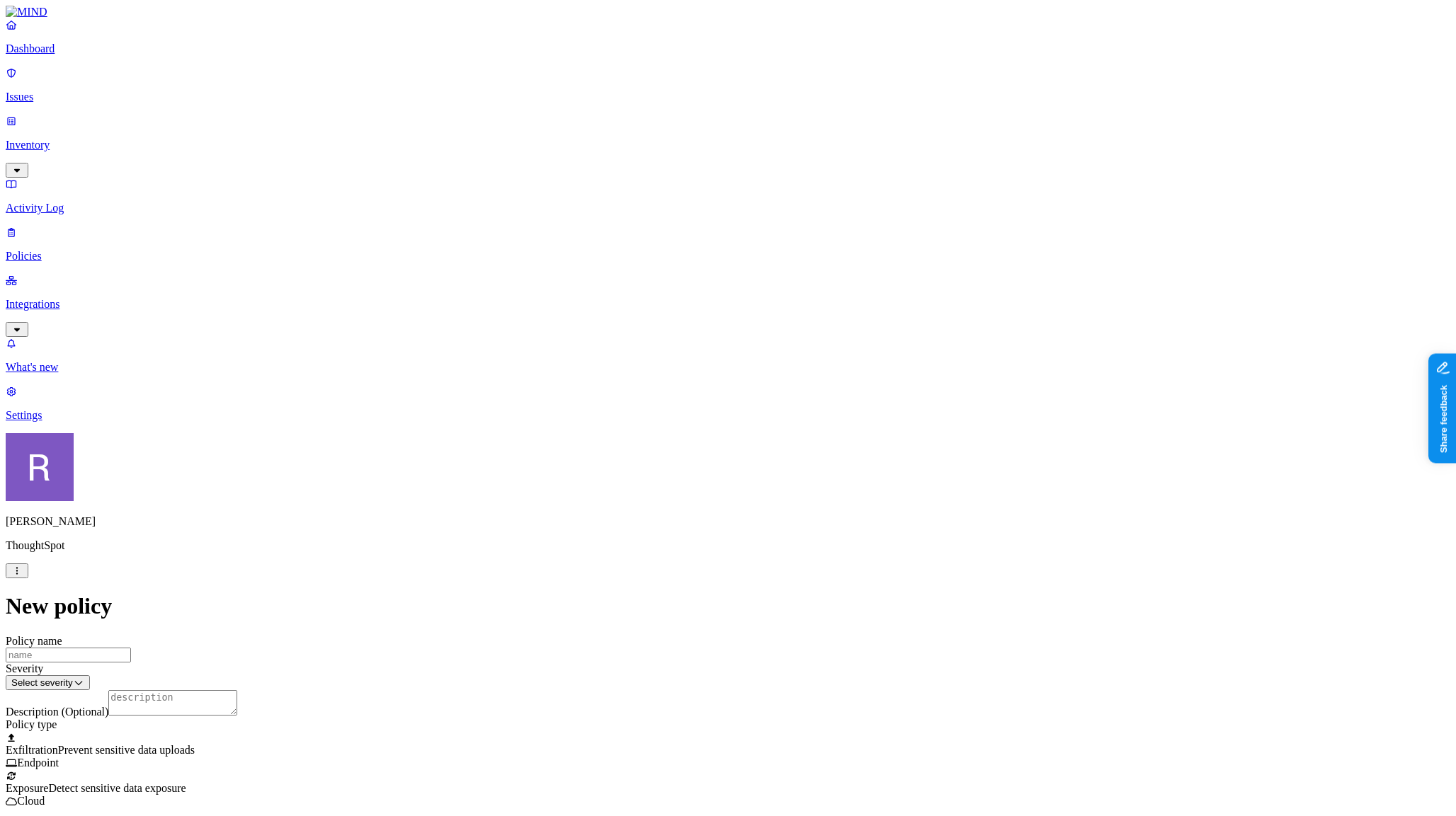
click at [34, 90] on p "Issues" at bounding box center [728, 97] width 1444 height 13
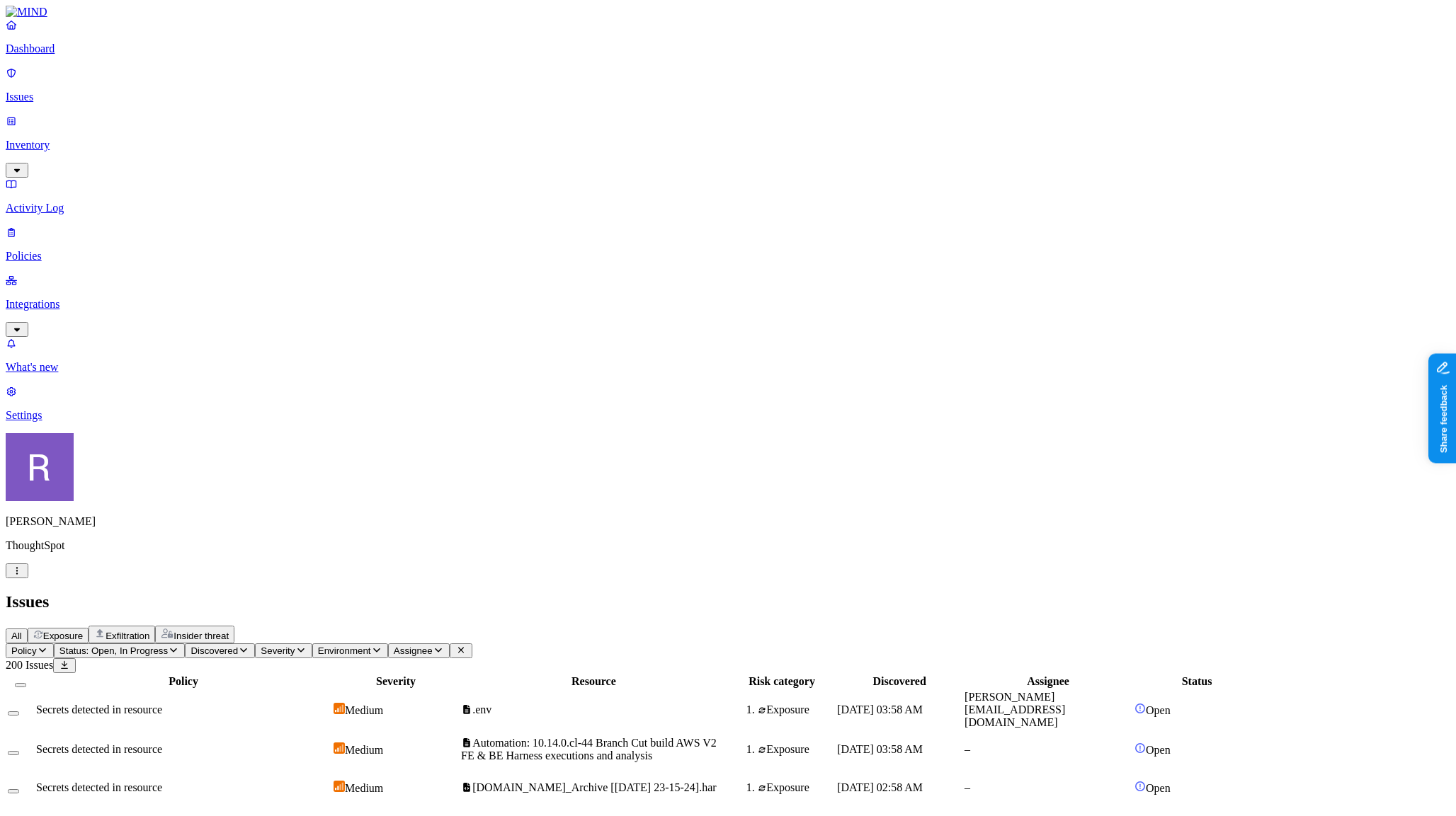
click at [150, 631] on span "Exfiltration" at bounding box center [127, 636] width 44 height 11
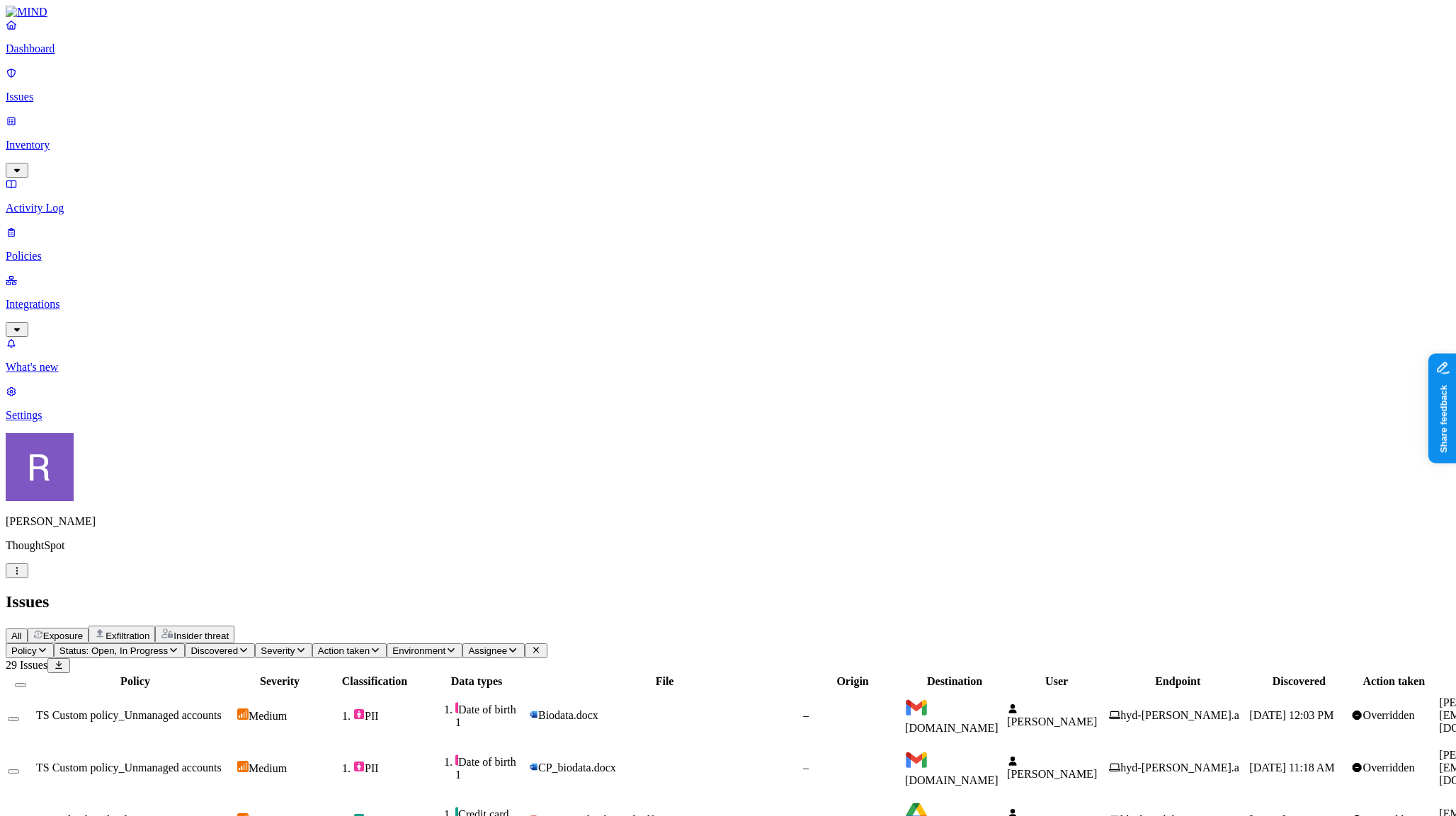
click at [47, 250] on p "Policies" at bounding box center [728, 256] width 1444 height 13
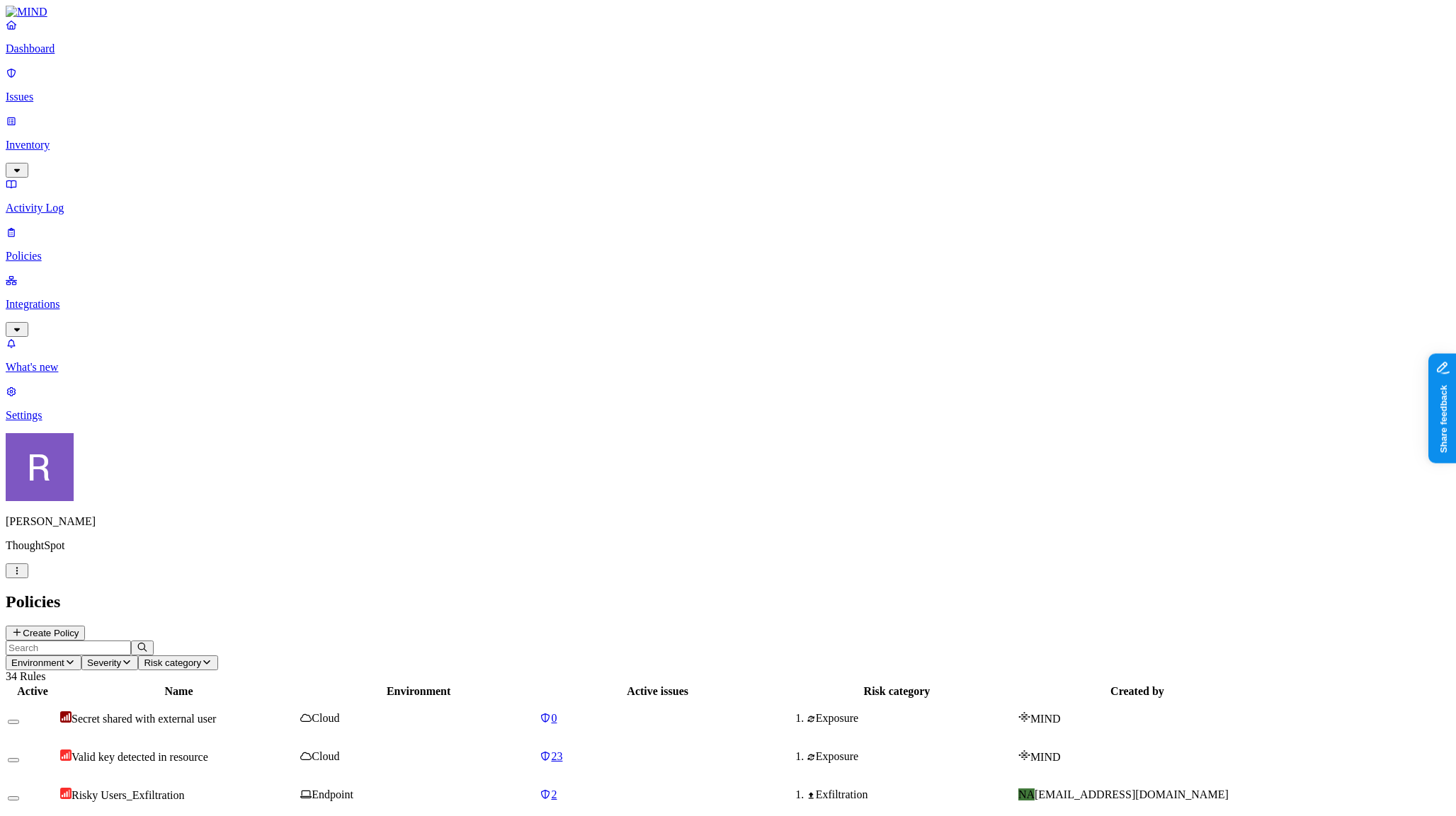
click at [23, 628] on icon at bounding box center [17, 633] width 12 height 9
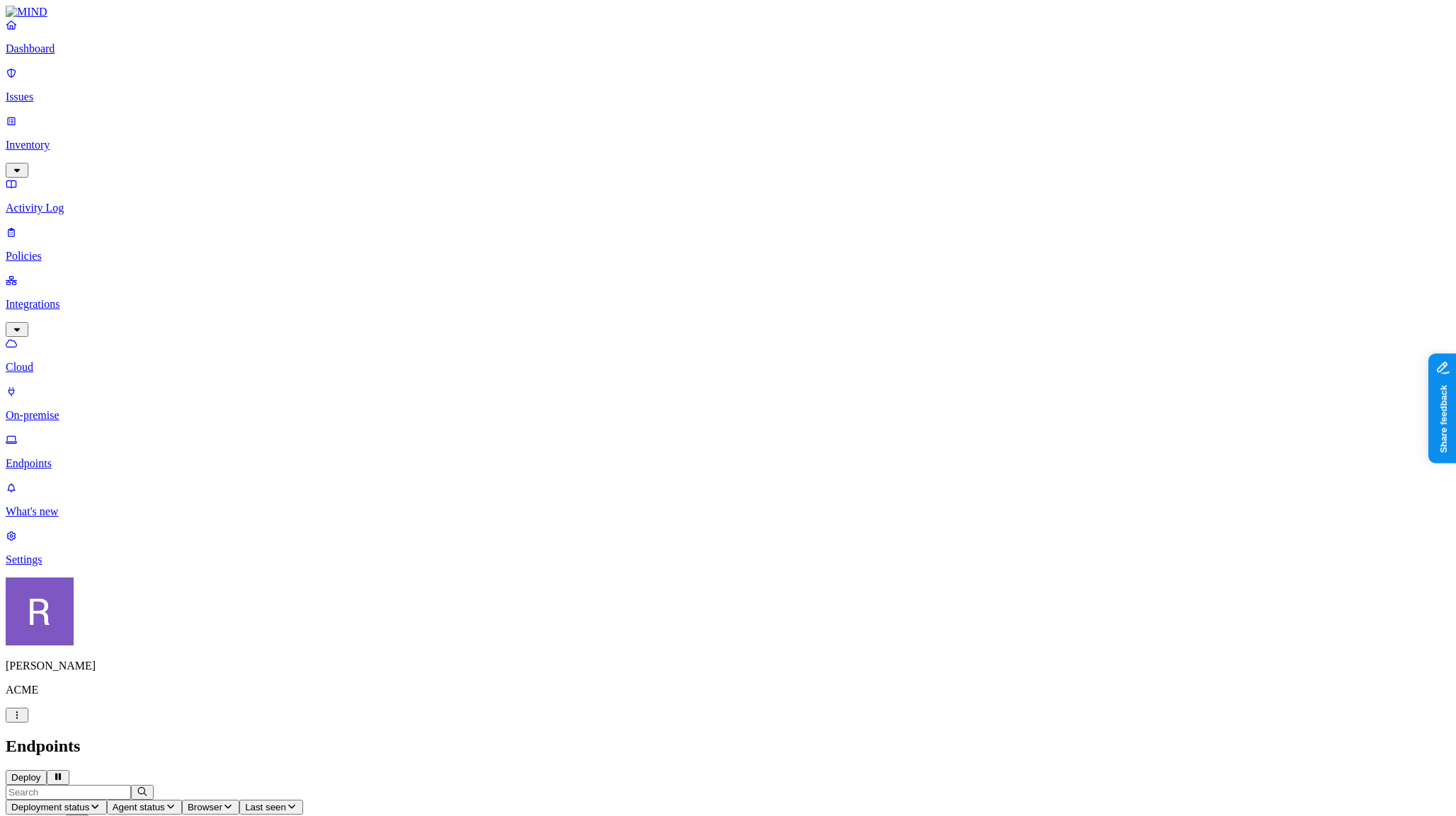
click at [78, 250] on p "Policies" at bounding box center [728, 256] width 1444 height 13
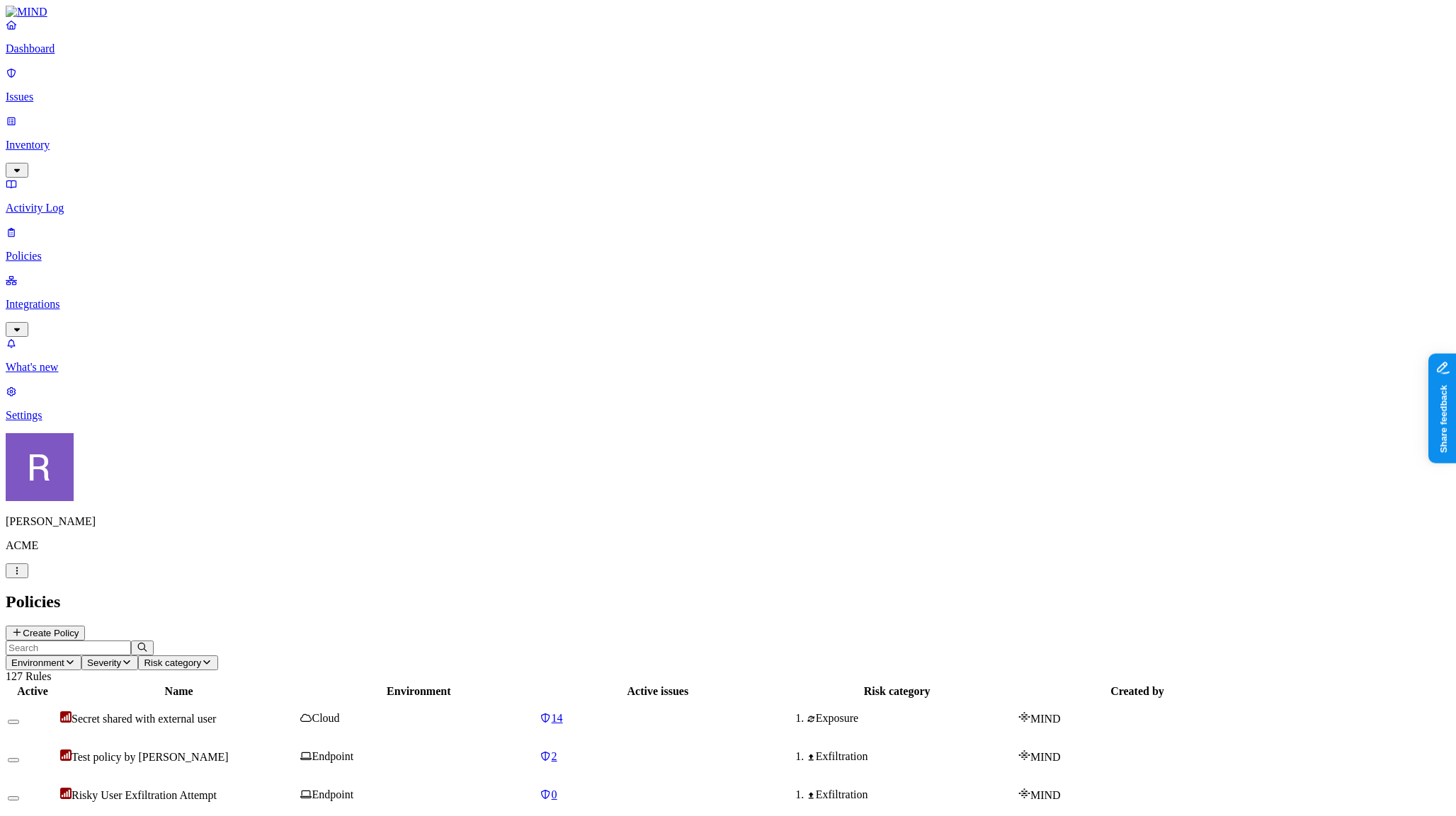
click at [78, 139] on p "Inventory" at bounding box center [728, 145] width 1444 height 13
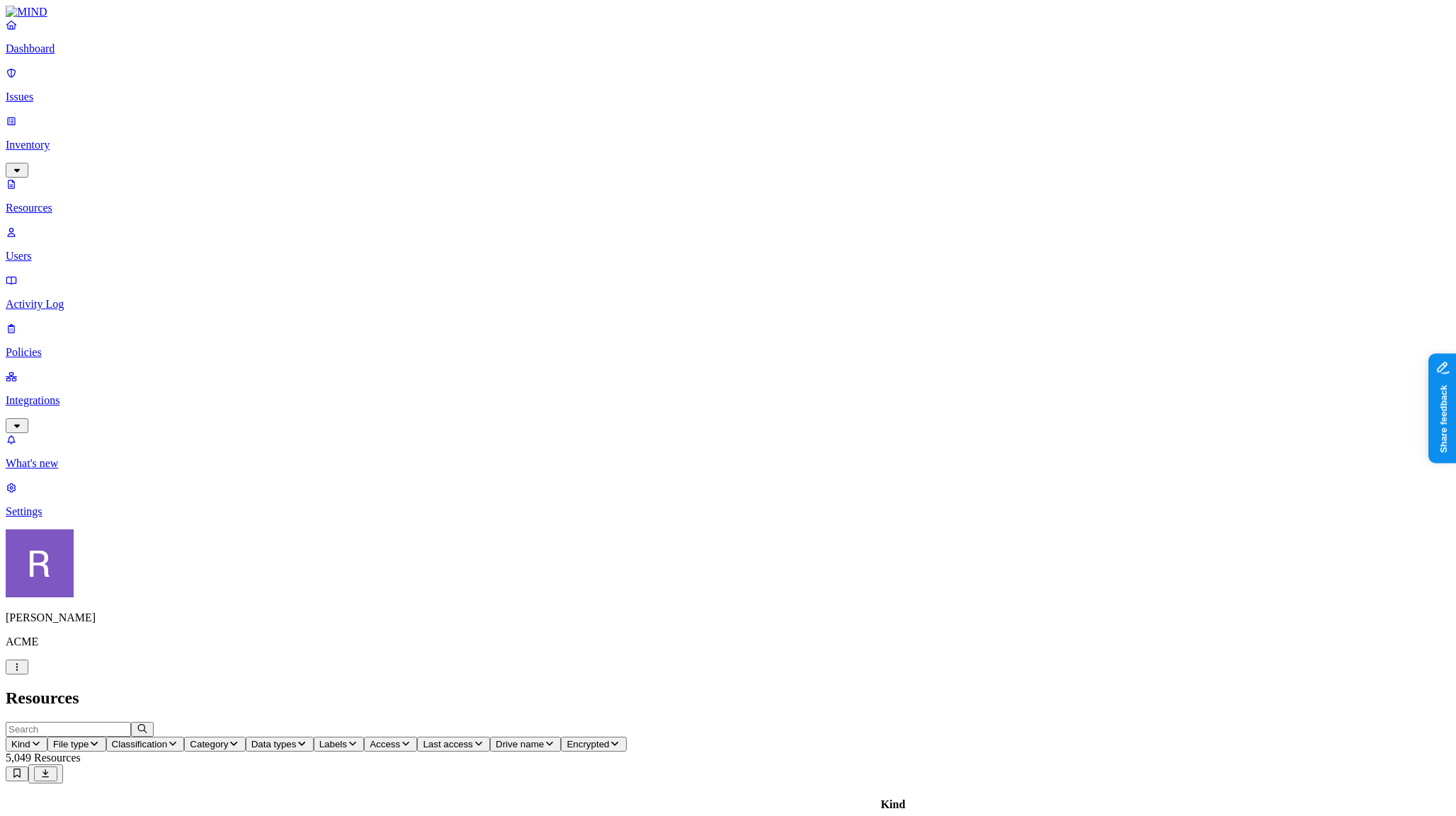
click at [65, 90] on p "Issues" at bounding box center [728, 97] width 1444 height 13
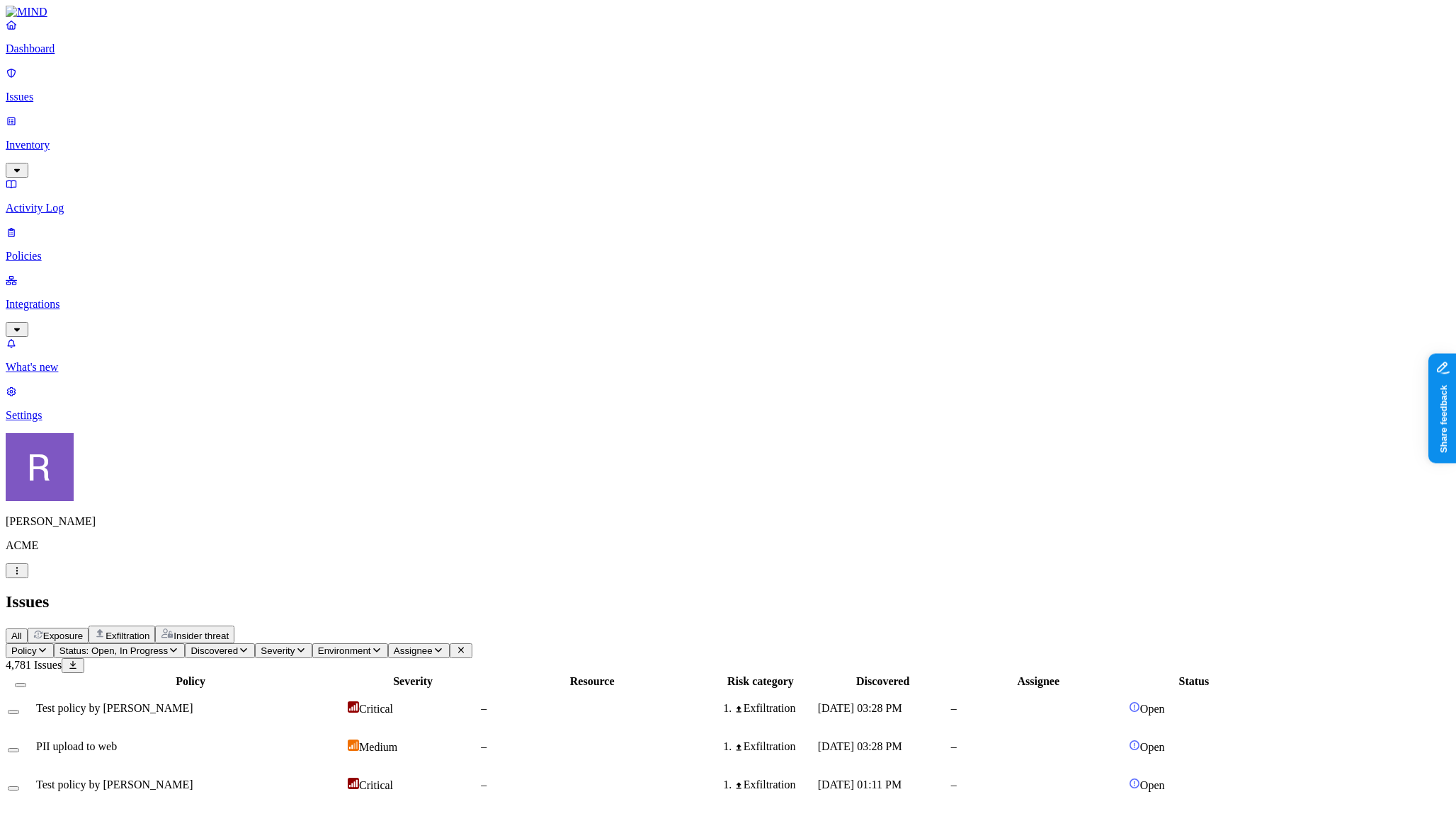
click at [150, 631] on span "Exfiltration" at bounding box center [127, 636] width 44 height 11
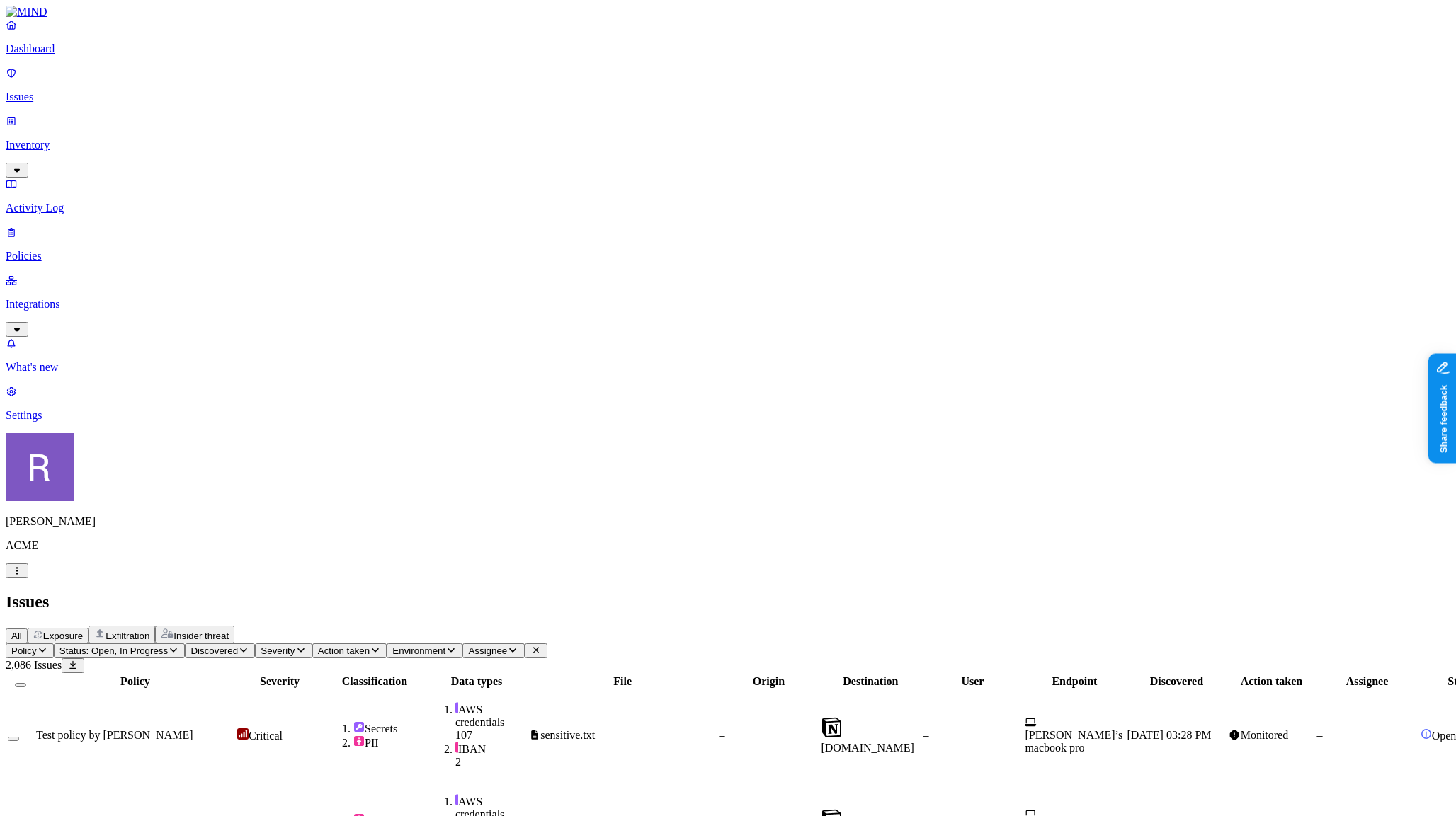
click at [106, 374] on p "What's new" at bounding box center [728, 367] width 1444 height 13
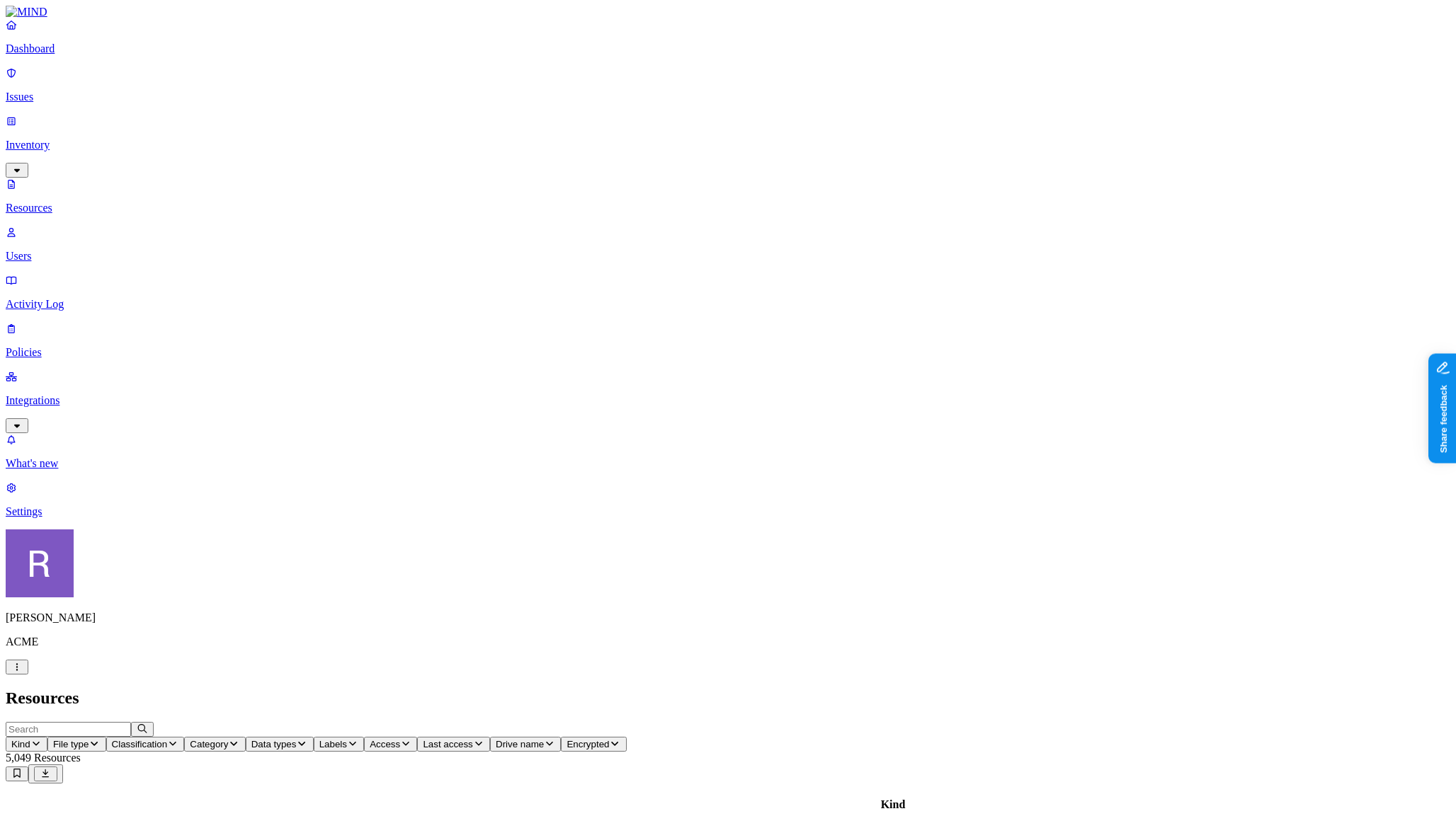
click at [23, 672] on icon "button" at bounding box center [17, 667] width 12 height 9
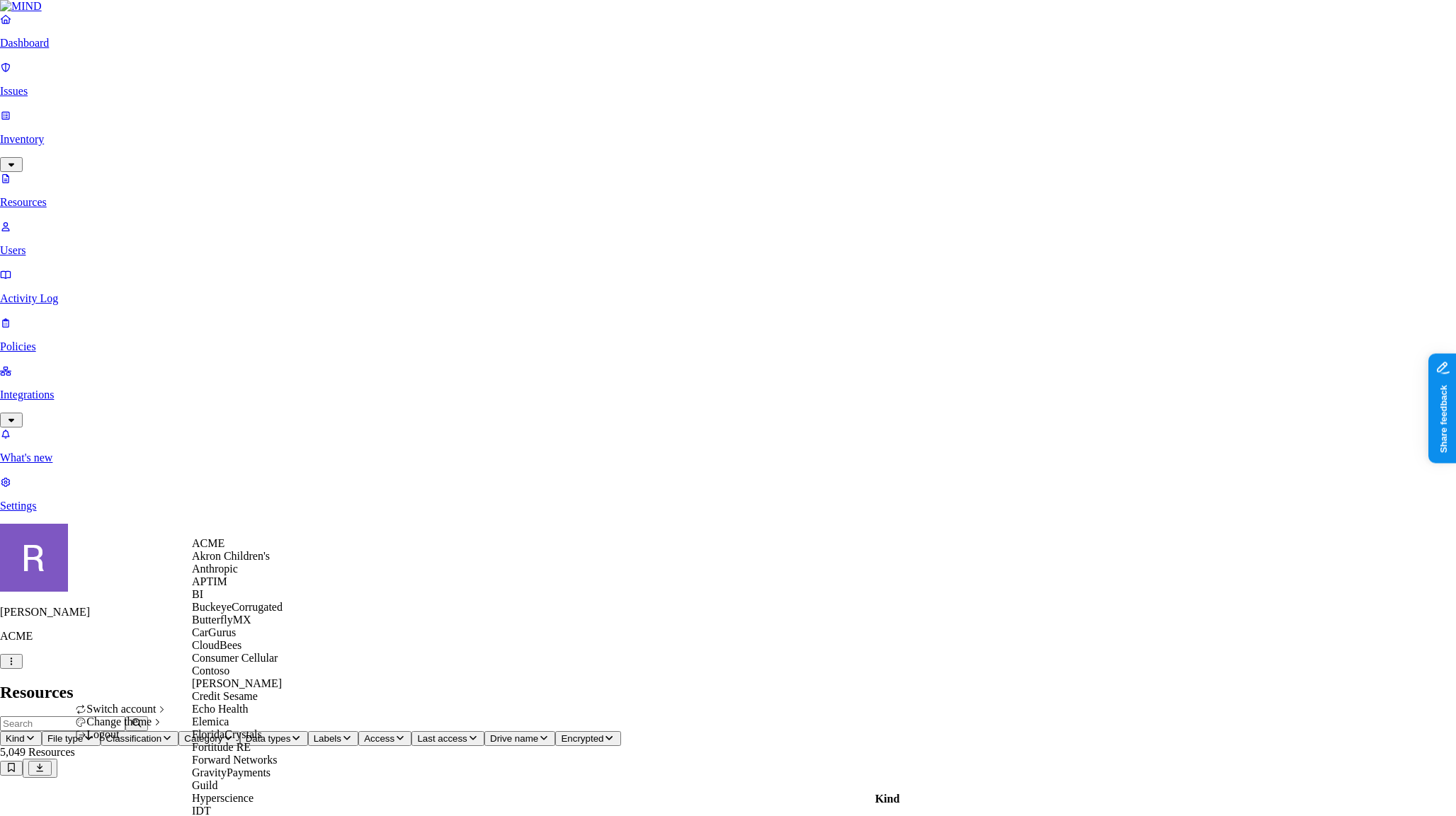
scroll to position [1008, 0]
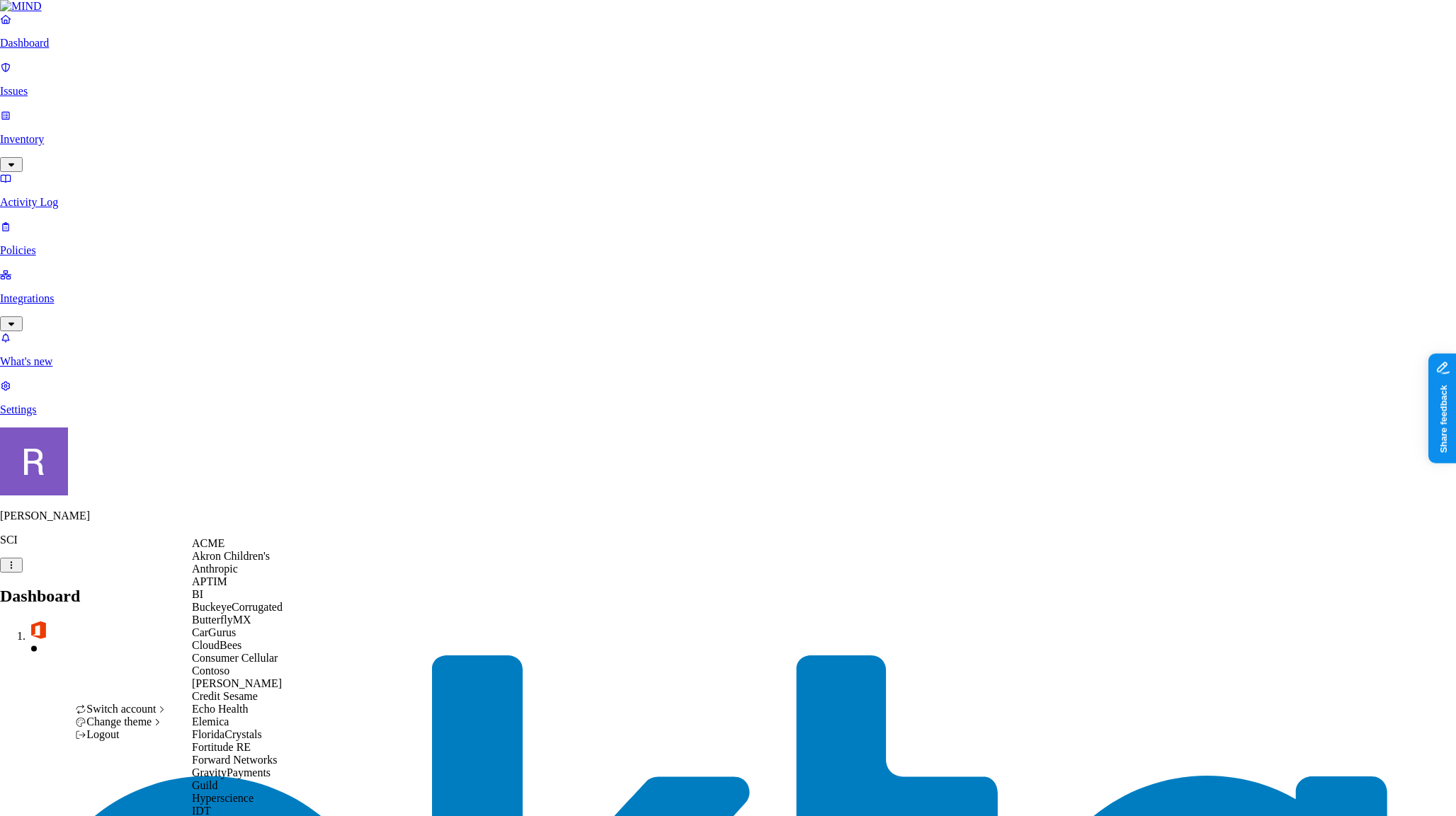
scroll to position [725, 0]
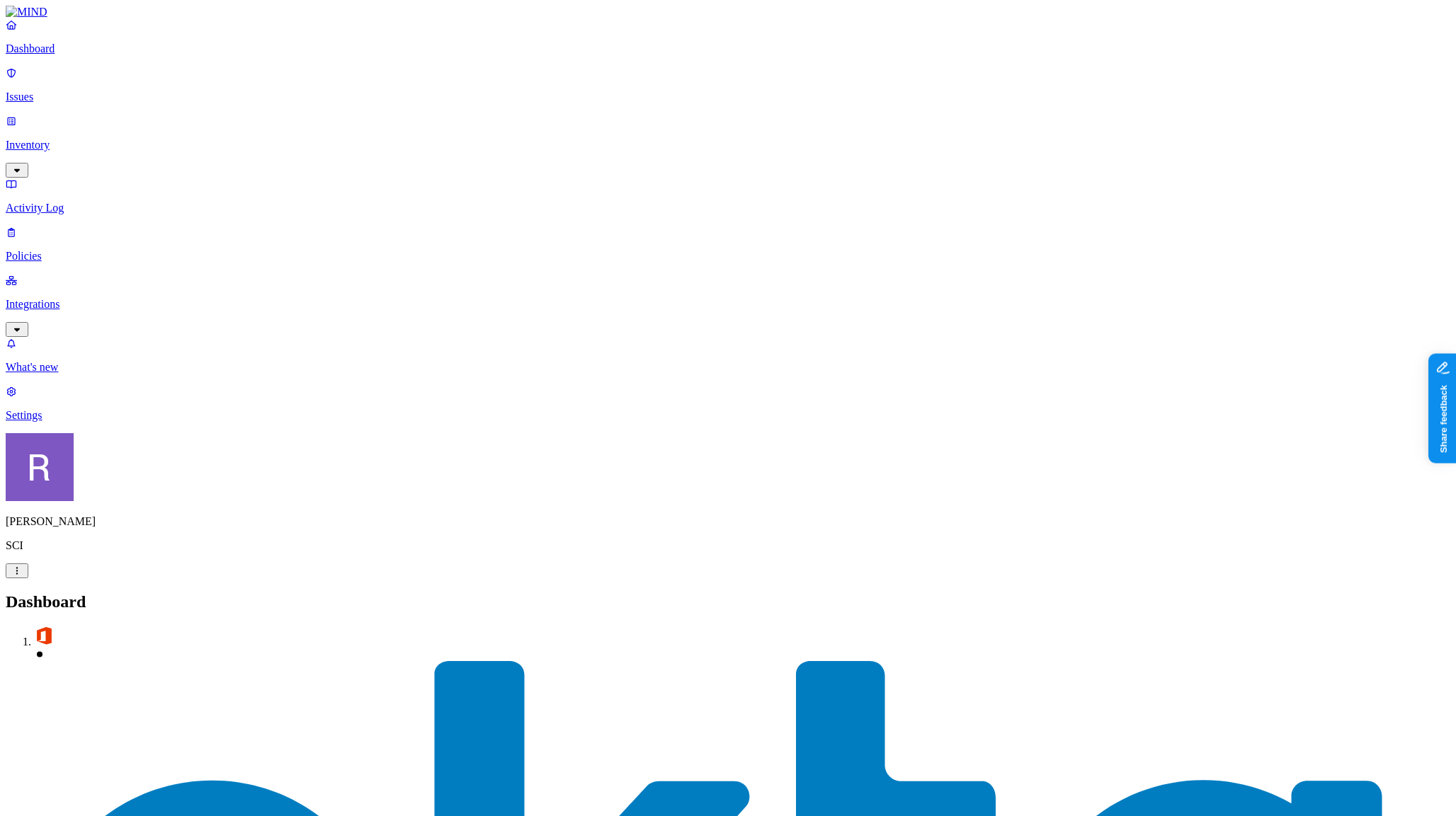
click at [63, 122] on link "Inventory" at bounding box center [728, 144] width 1444 height 60
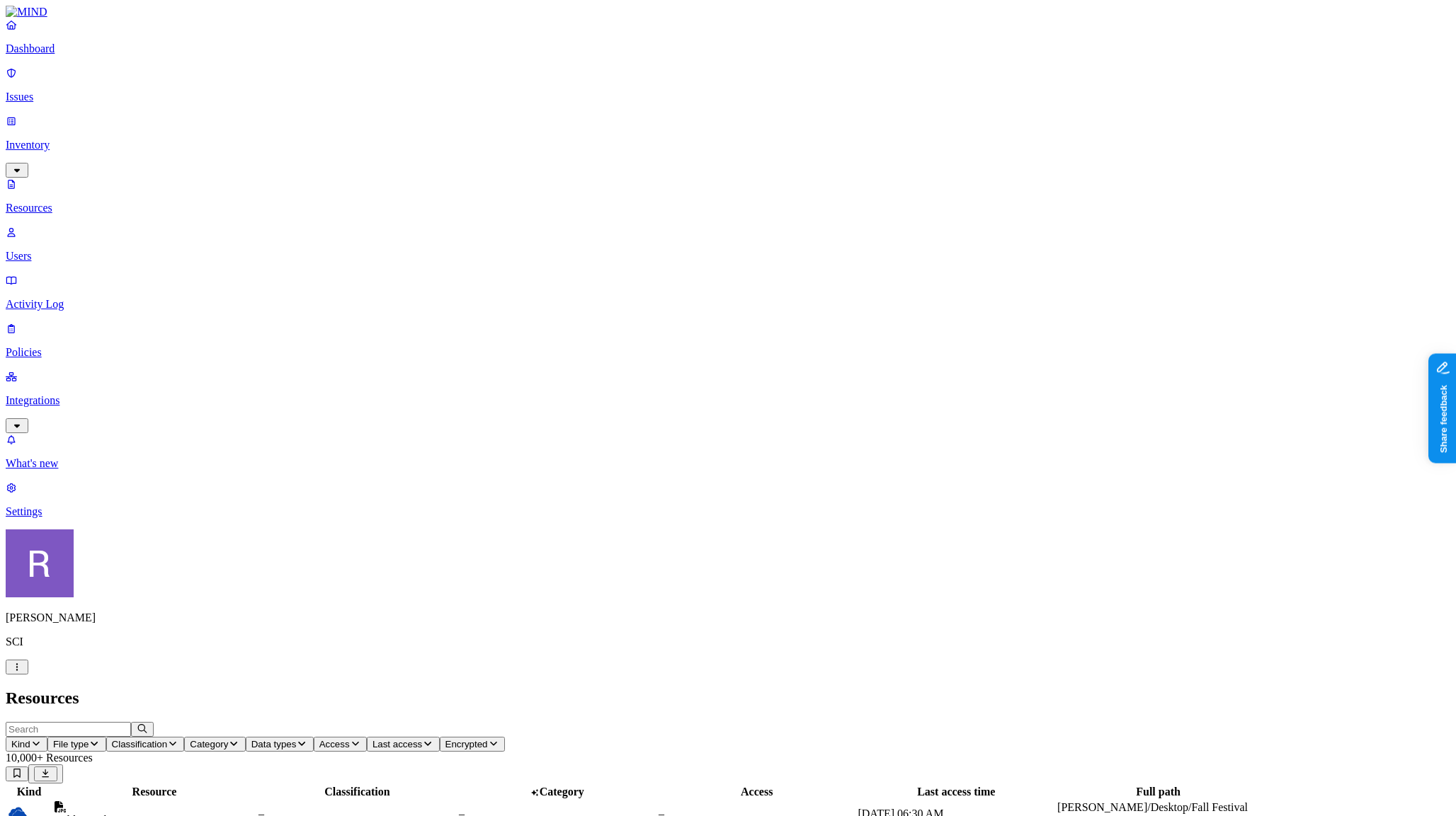
click at [168, 739] on span "Classification" at bounding box center [140, 745] width 56 height 11
drag, startPoint x: 436, startPoint y: 126, endPoint x: 449, endPoint y: 125, distance: 13.0
click at [422, 162] on div "Secrets" at bounding box center [422, 176] width 0 height 27
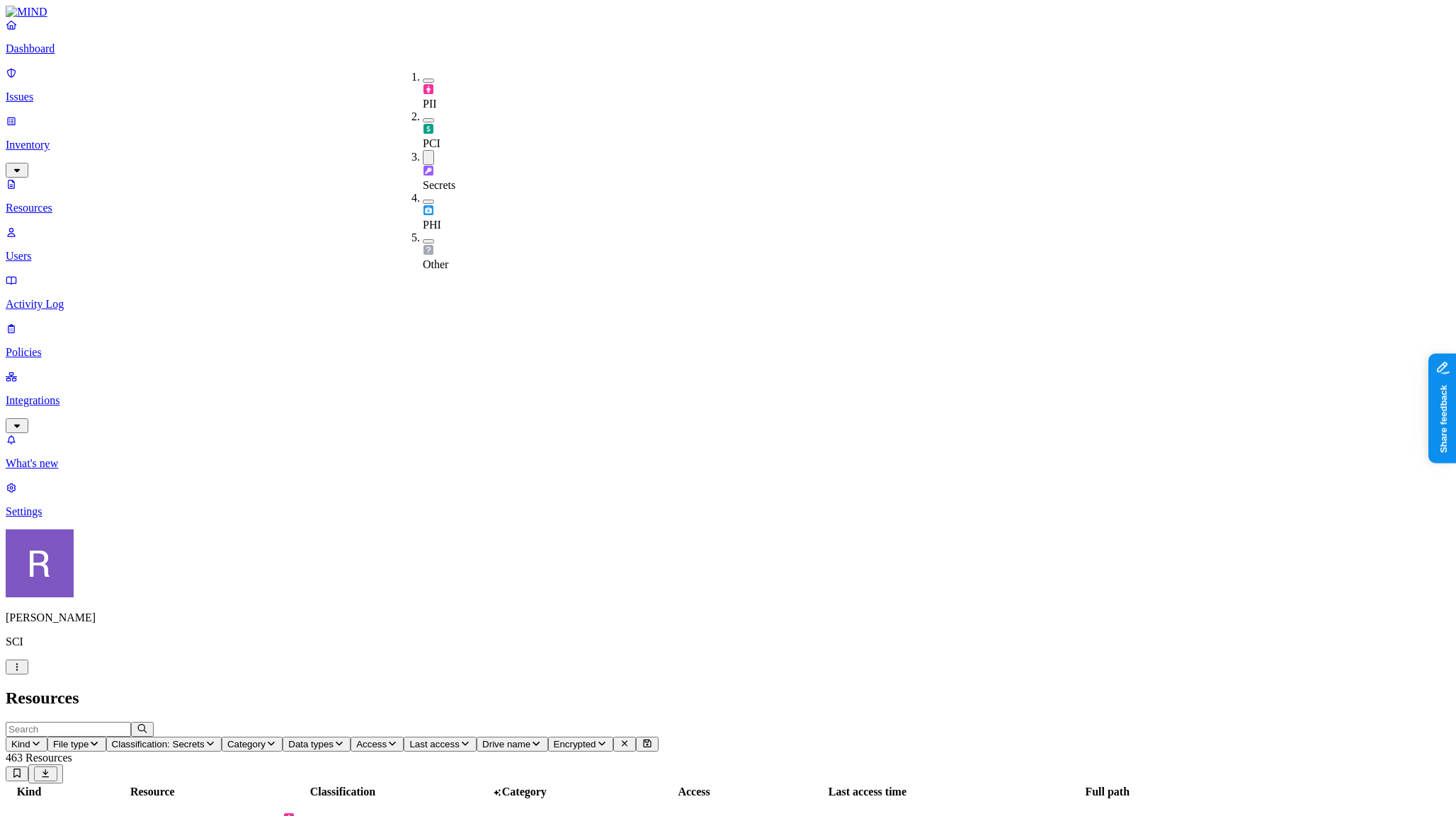
click at [398, 739] on icon "button" at bounding box center [392, 744] width 12 height 9
click at [672, 283] on button "button" at bounding box center [677, 284] width 12 height 5
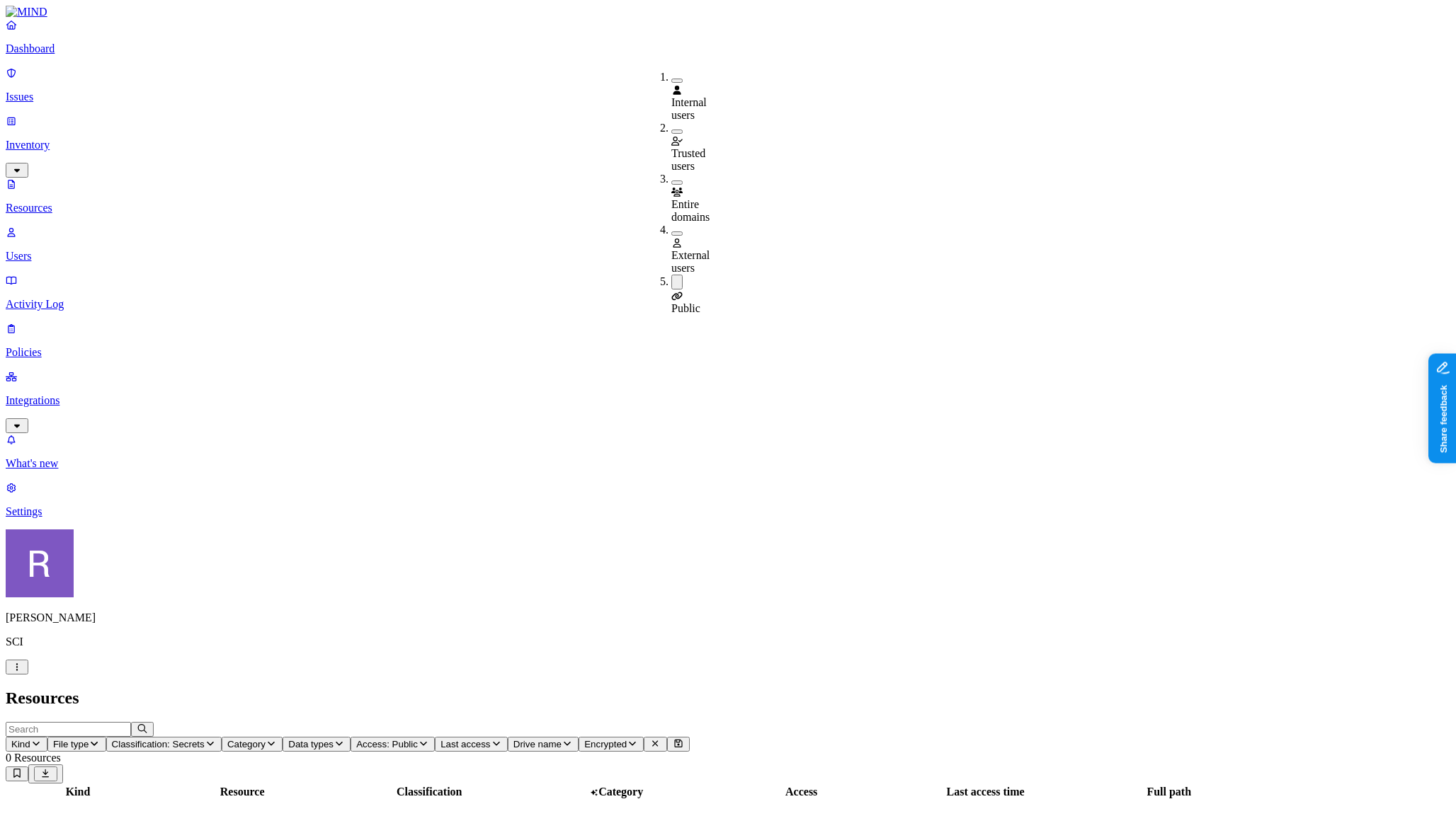
drag, startPoint x: 655, startPoint y: 176, endPoint x: 652, endPoint y: 164, distance: 12.4
click at [672, 274] on button "button" at bounding box center [677, 282] width 12 height 14
click at [672, 232] on button "button" at bounding box center [677, 234] width 12 height 5
click at [672, 224] on button "button" at bounding box center [677, 231] width 12 height 14
click at [672, 181] on button "button" at bounding box center [677, 182] width 12 height 5
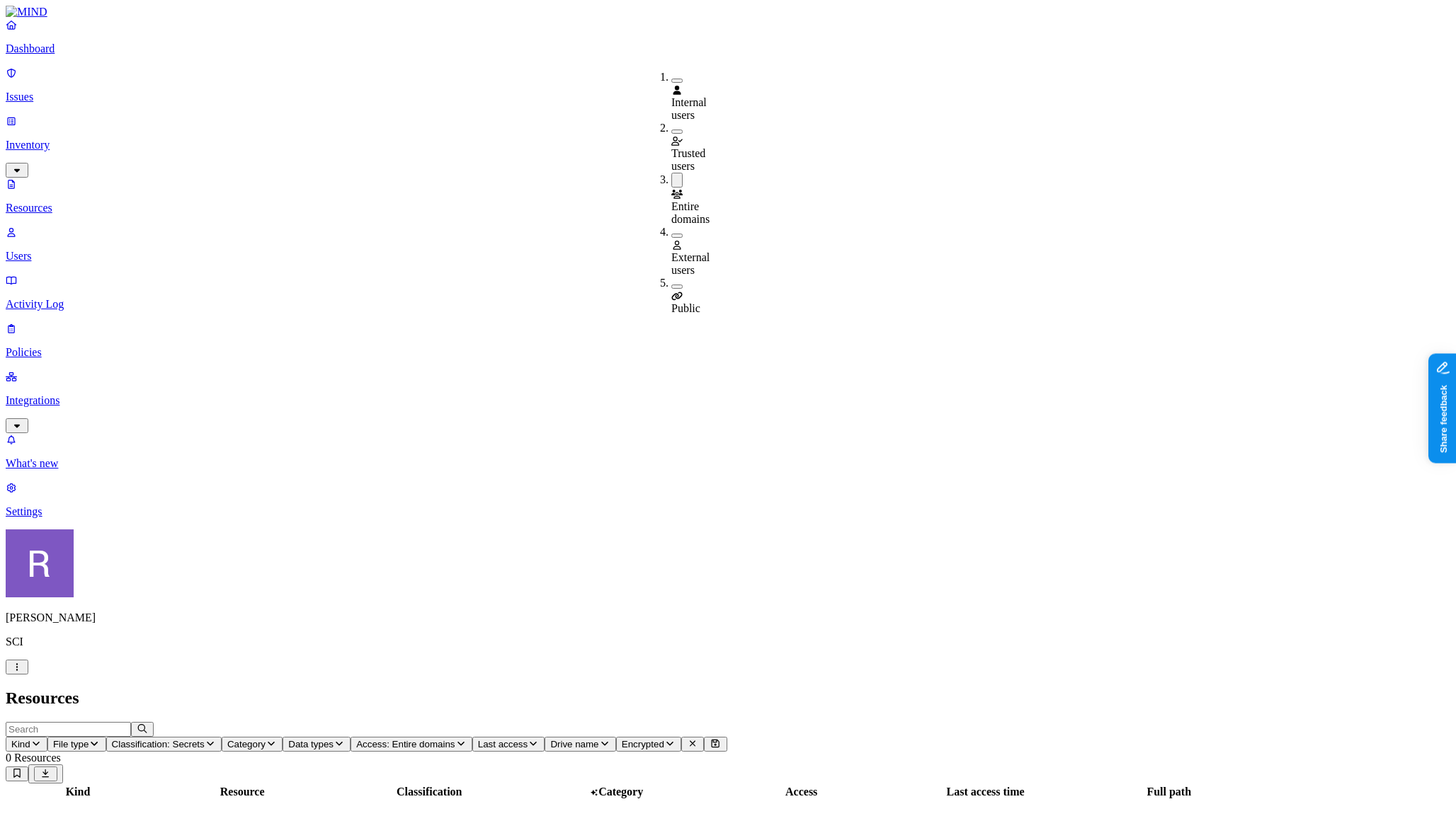
click at [672, 172] on button "button" at bounding box center [677, 180] width 12 height 14
click at [672, 130] on button "button" at bounding box center [677, 132] width 12 height 5
click at [672, 122] on button "button" at bounding box center [677, 129] width 12 height 14
click at [672, 79] on button "button" at bounding box center [677, 80] width 12 height 5
click at [672, 78] on button "button" at bounding box center [677, 78] width 12 height 14
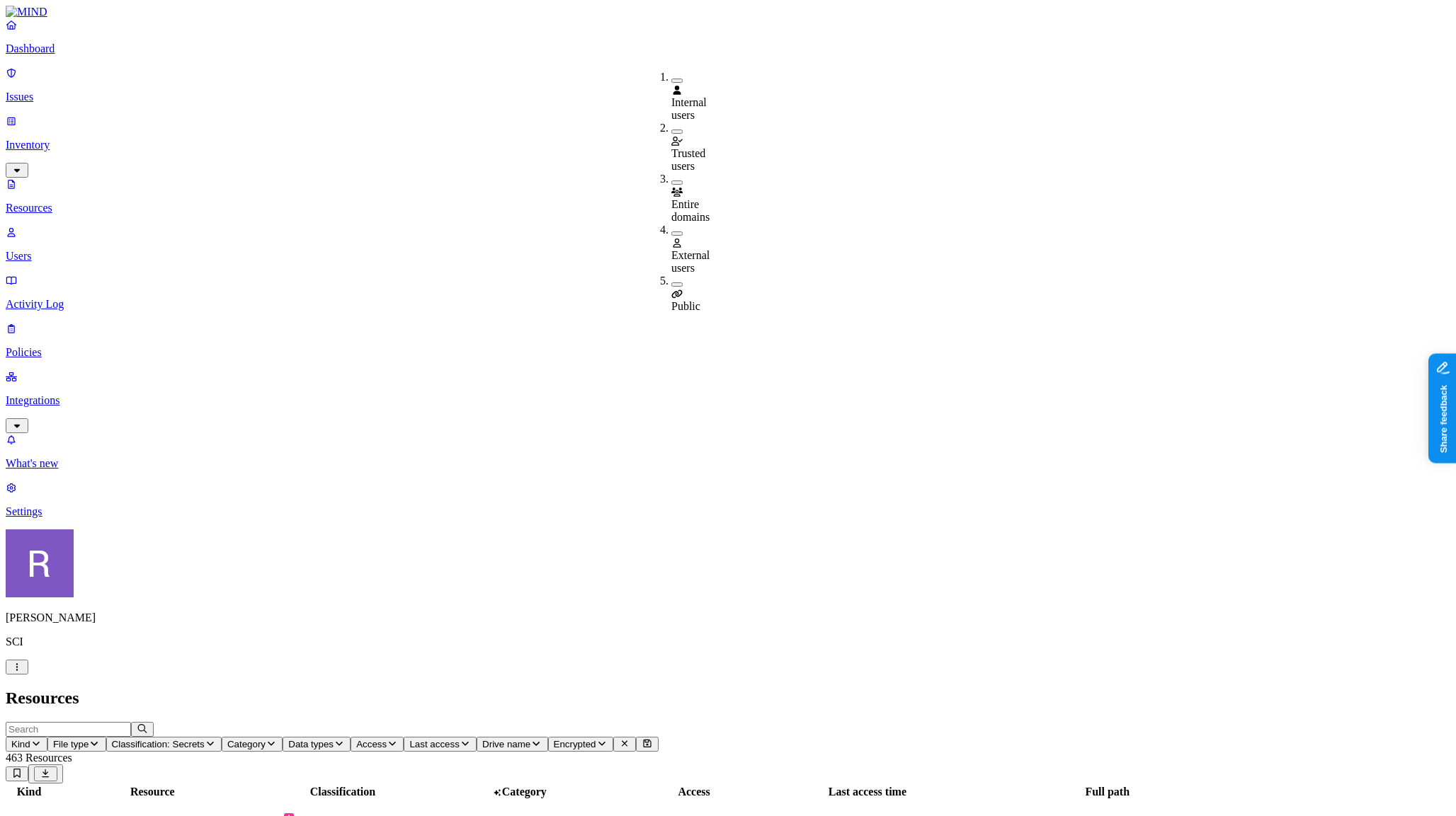
drag, startPoint x: 666, startPoint y: 473, endPoint x: 674, endPoint y: 472, distance: 8.1
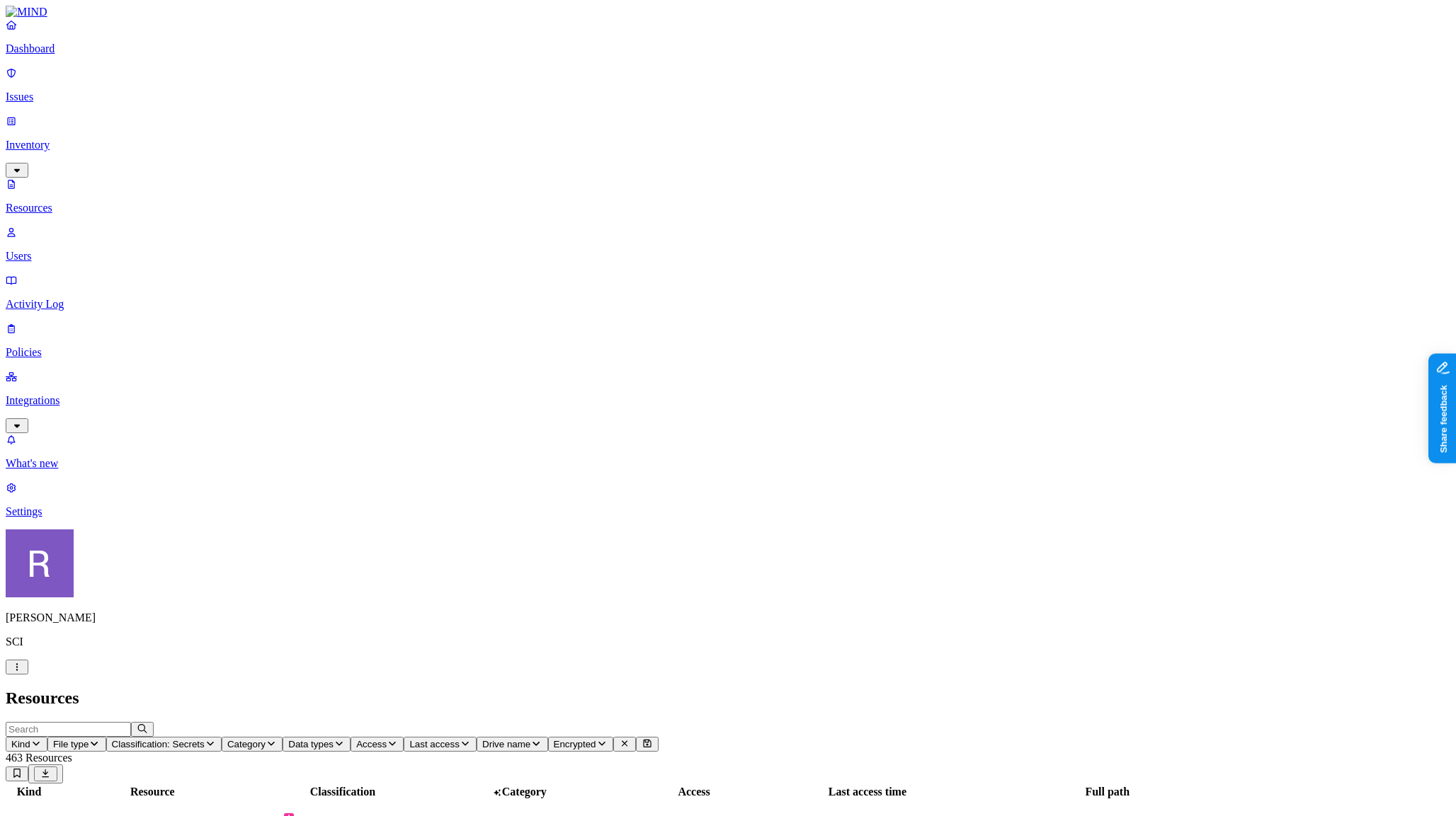
click at [64, 55] on p "Dashboard" at bounding box center [728, 49] width 1444 height 13
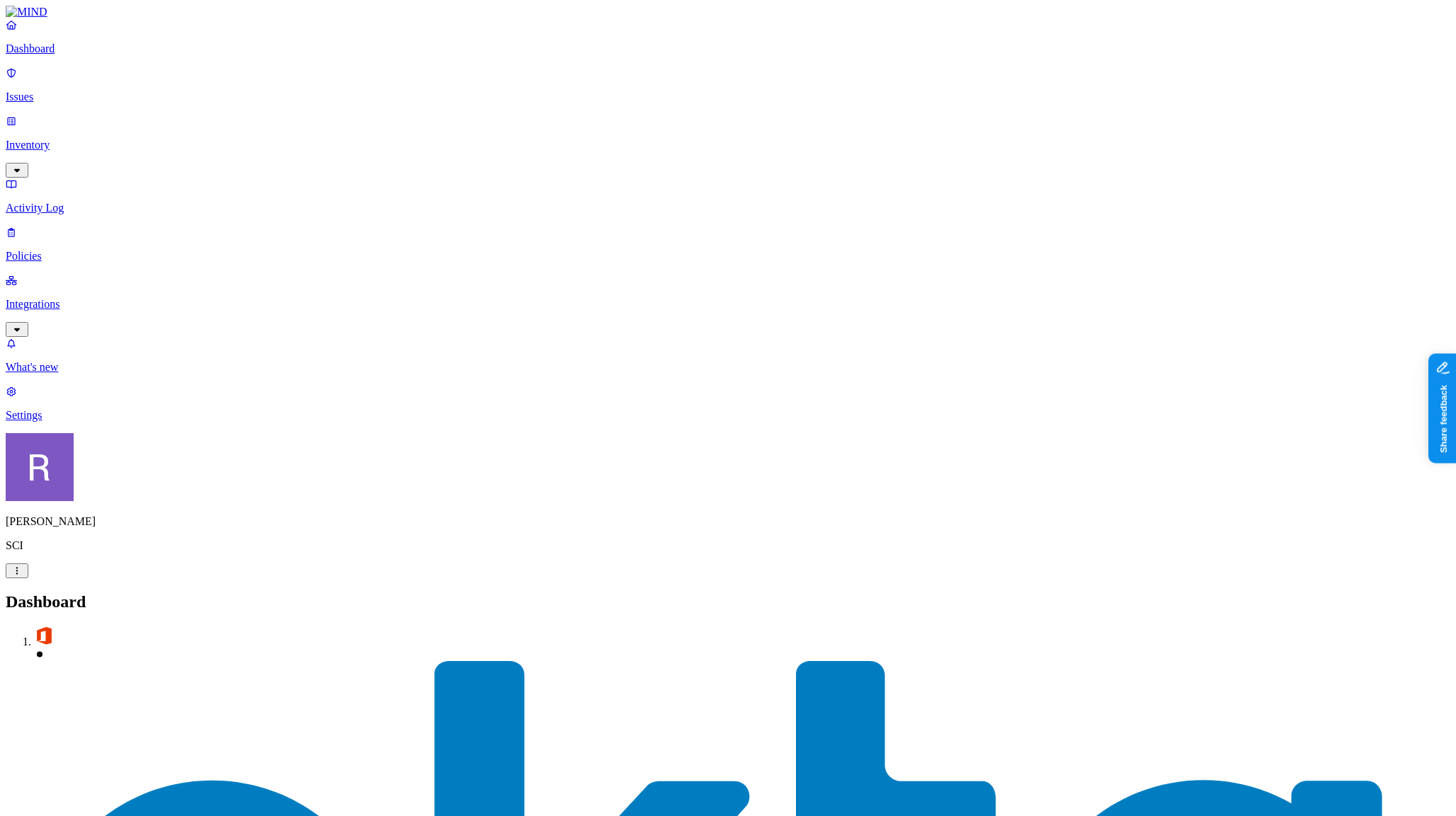
click at [82, 139] on p "Inventory" at bounding box center [728, 145] width 1444 height 13
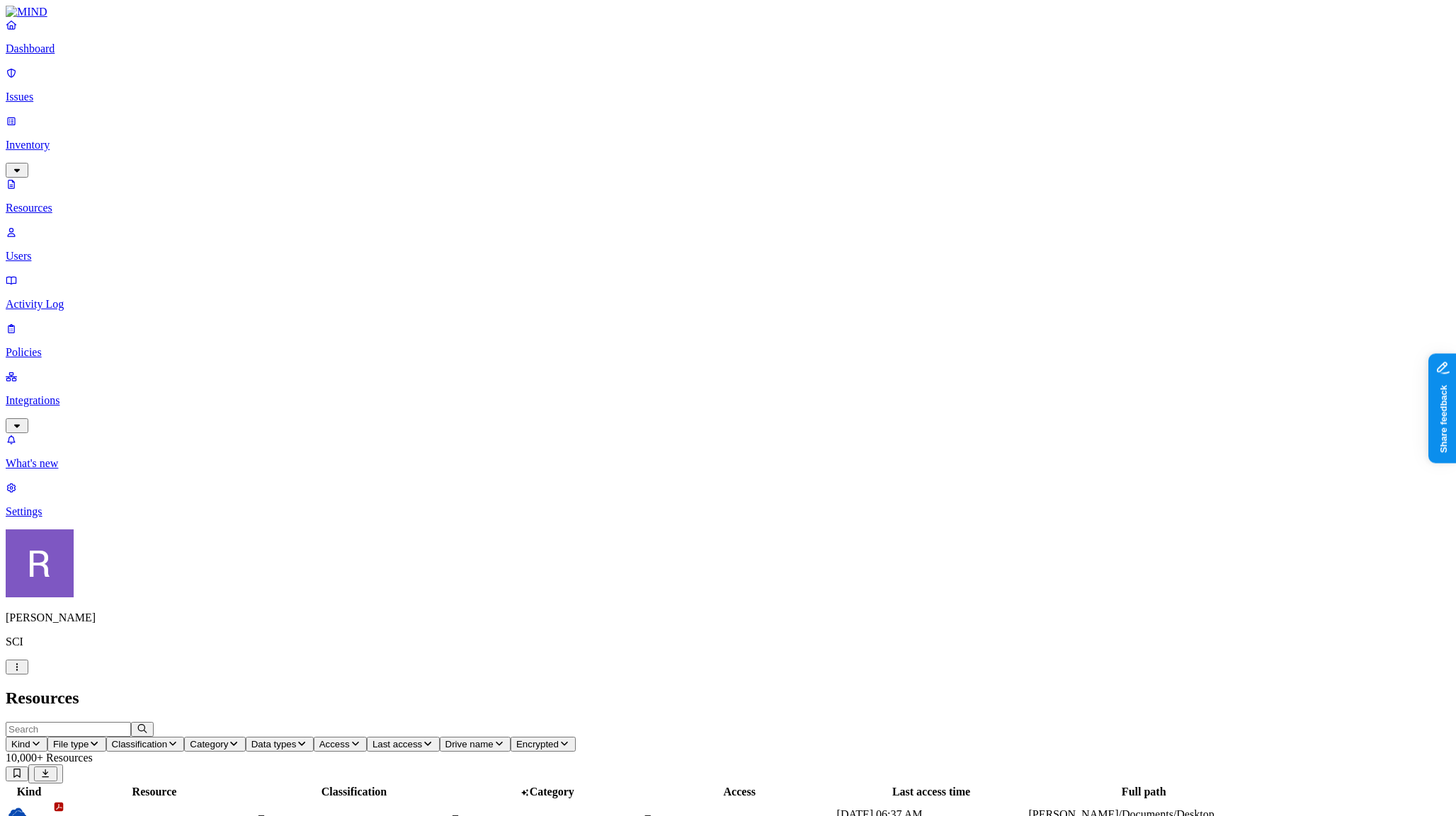
click at [245, 737] on button "Category" at bounding box center [214, 745] width 60 height 14
click at [168, 739] on span "Classification" at bounding box center [140, 745] width 56 height 11
click at [422, 158] on button "button" at bounding box center [428, 160] width 12 height 5
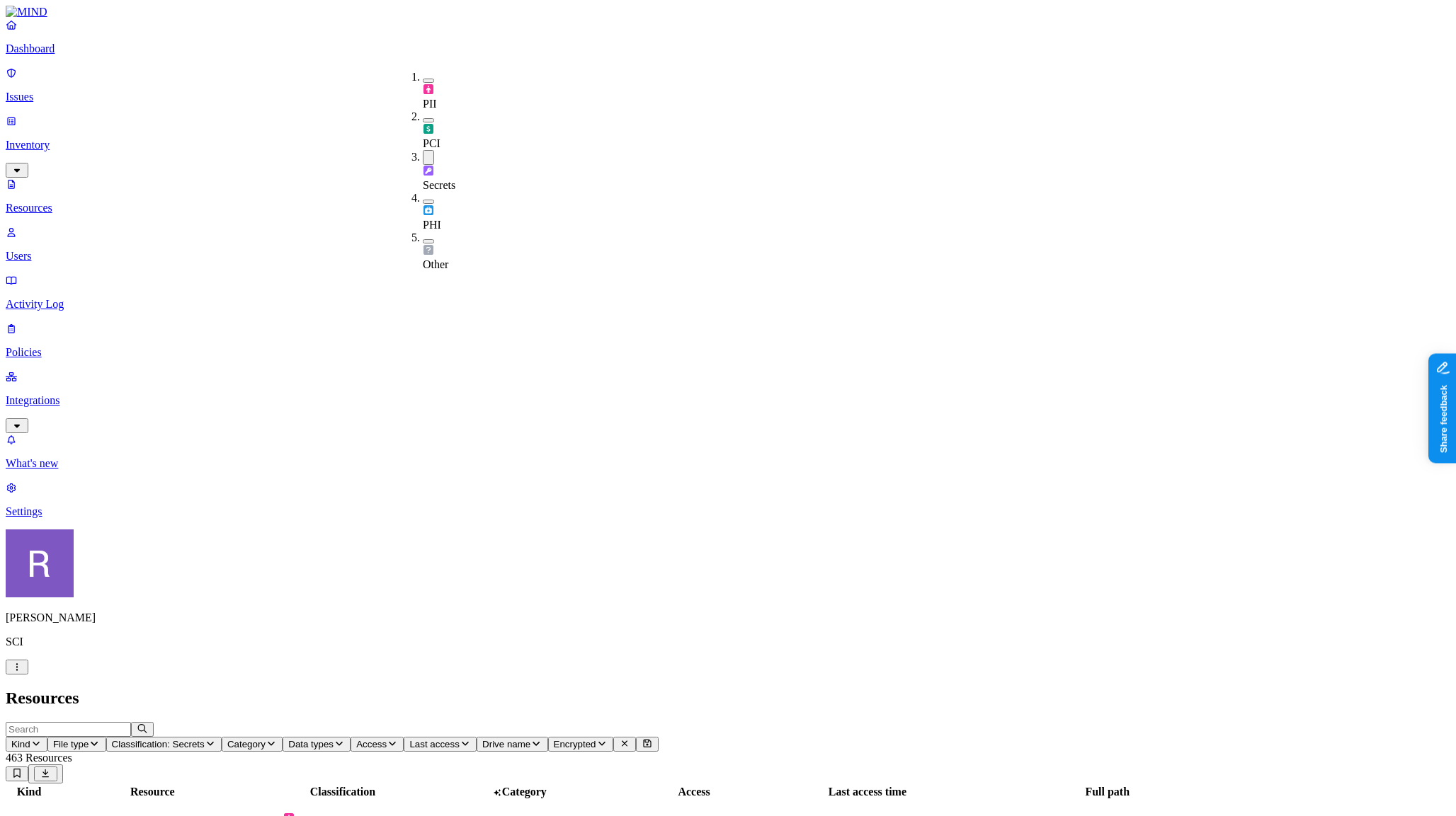
click at [126, 55] on p "Dashboard" at bounding box center [728, 49] width 1444 height 13
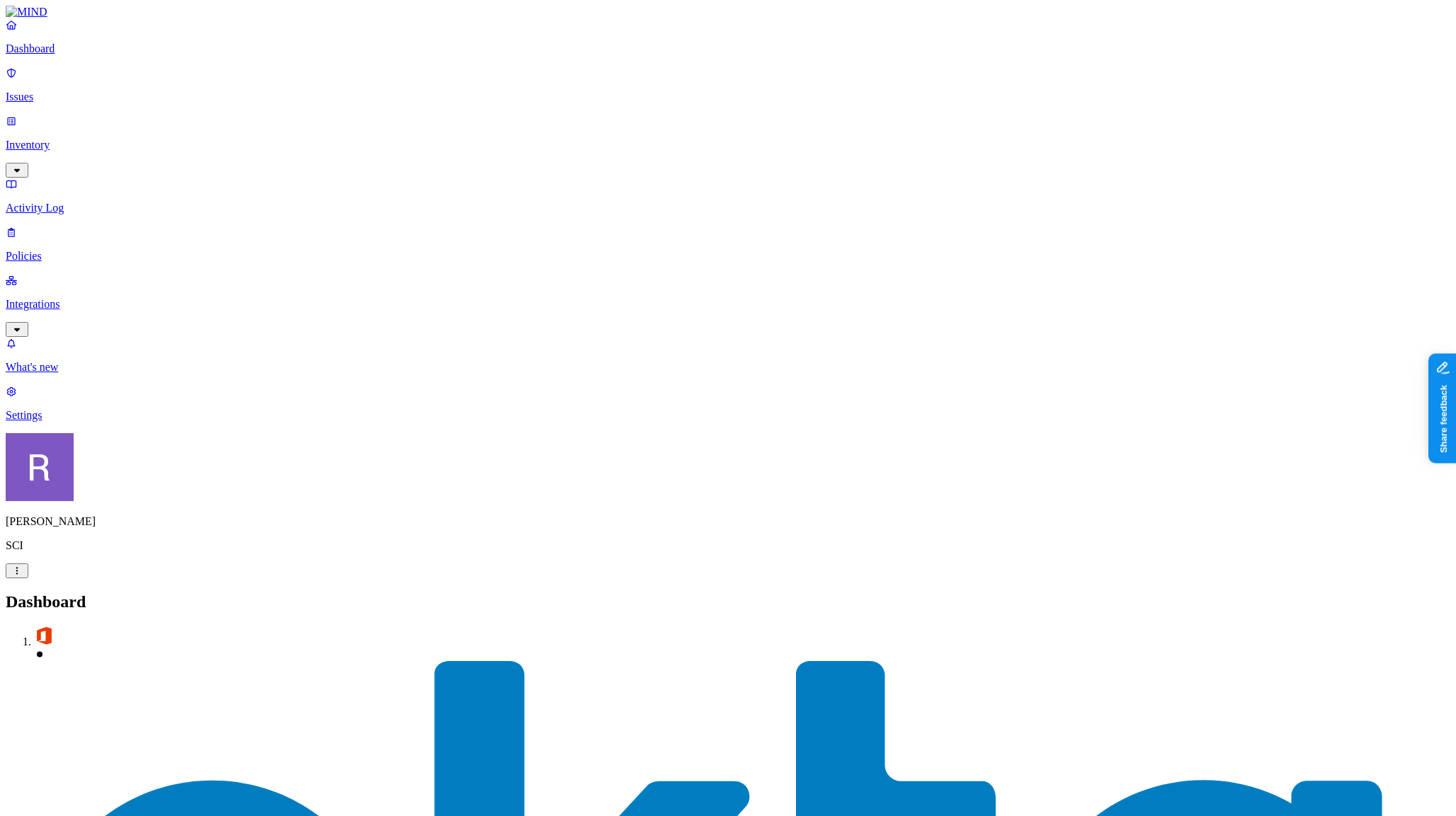
click at [69, 121] on link "Inventory" at bounding box center [728, 144] width 1444 height 60
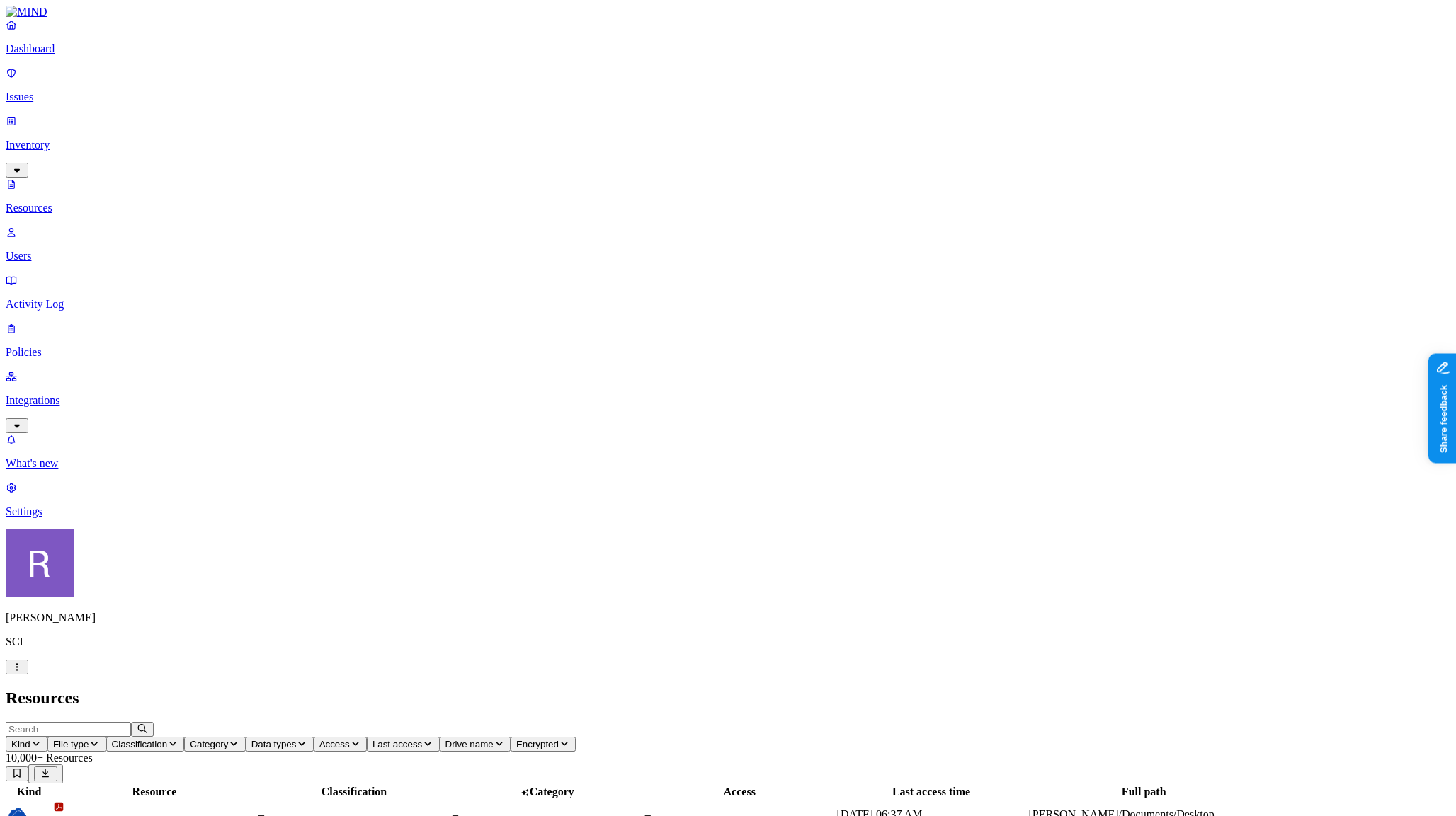
click at [168, 739] on span "Classification" at bounding box center [140, 745] width 56 height 11
click at [422, 79] on button "button" at bounding box center [428, 80] width 12 height 5
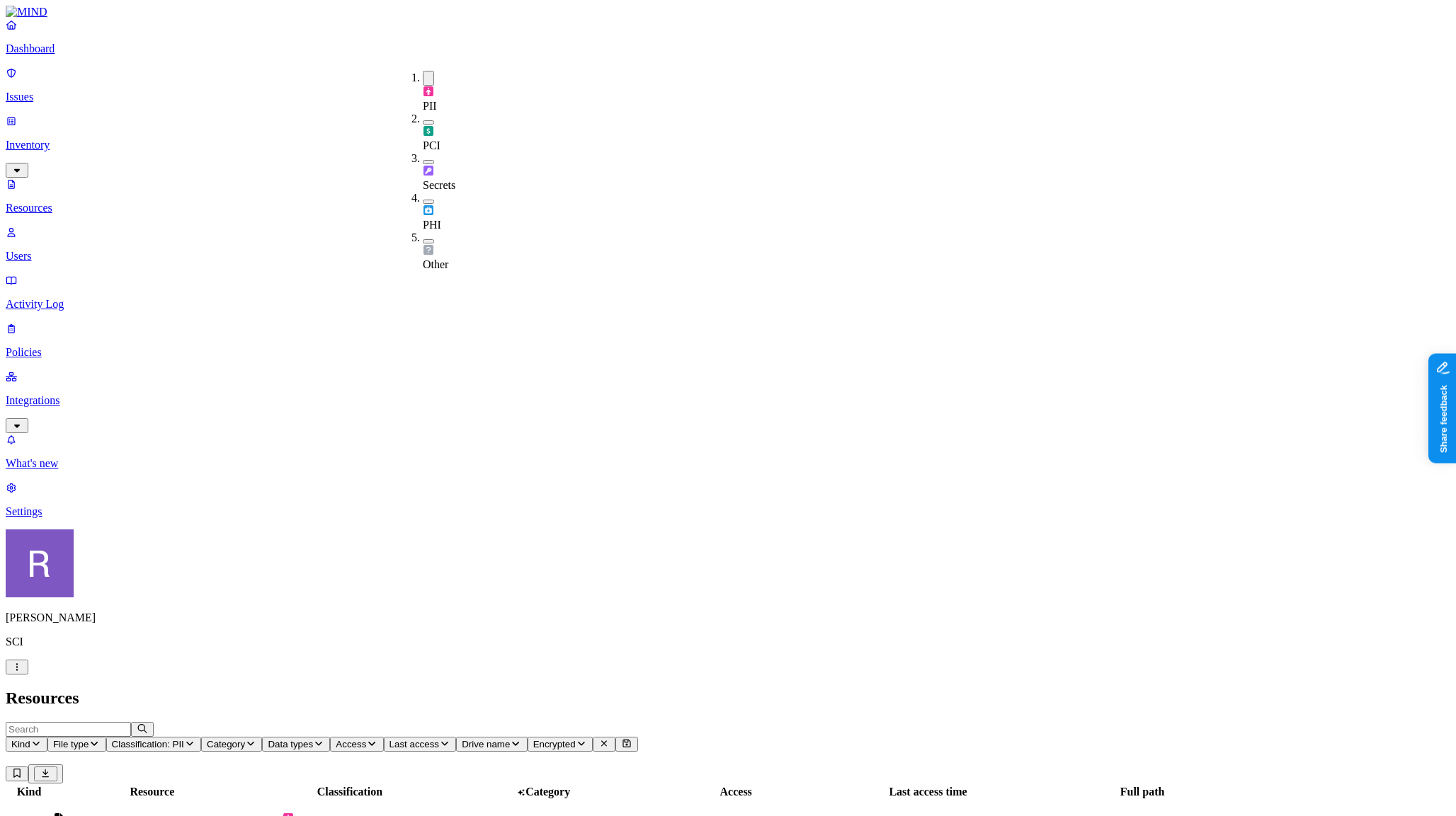
click at [313, 739] on span "Data types" at bounding box center [291, 745] width 45 height 11
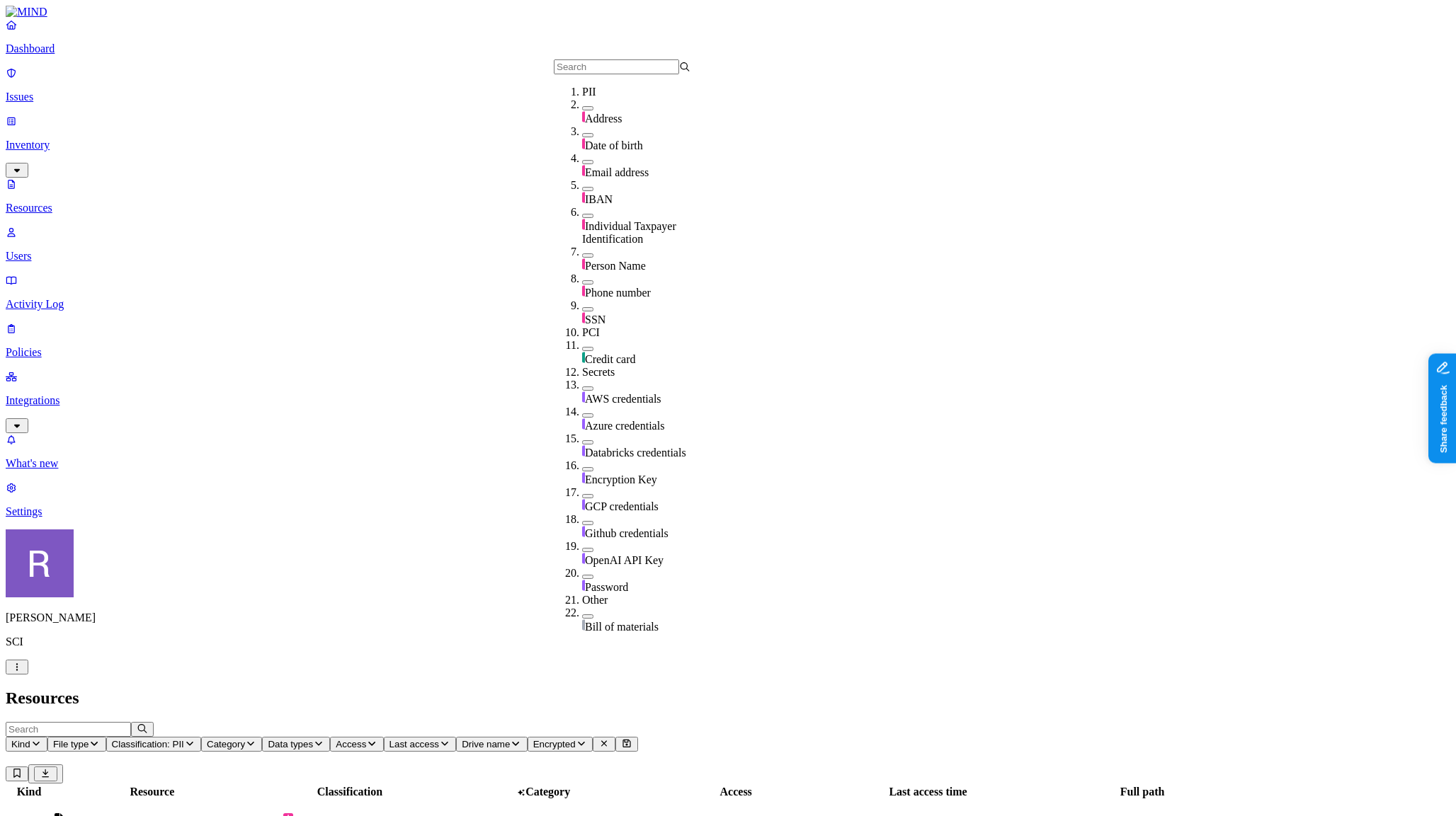
scroll to position [125, 0]
click at [582, 307] on button "button" at bounding box center [588, 309] width 12 height 5
click at [633, 689] on h2 "Resources" at bounding box center [728, 698] width 1444 height 19
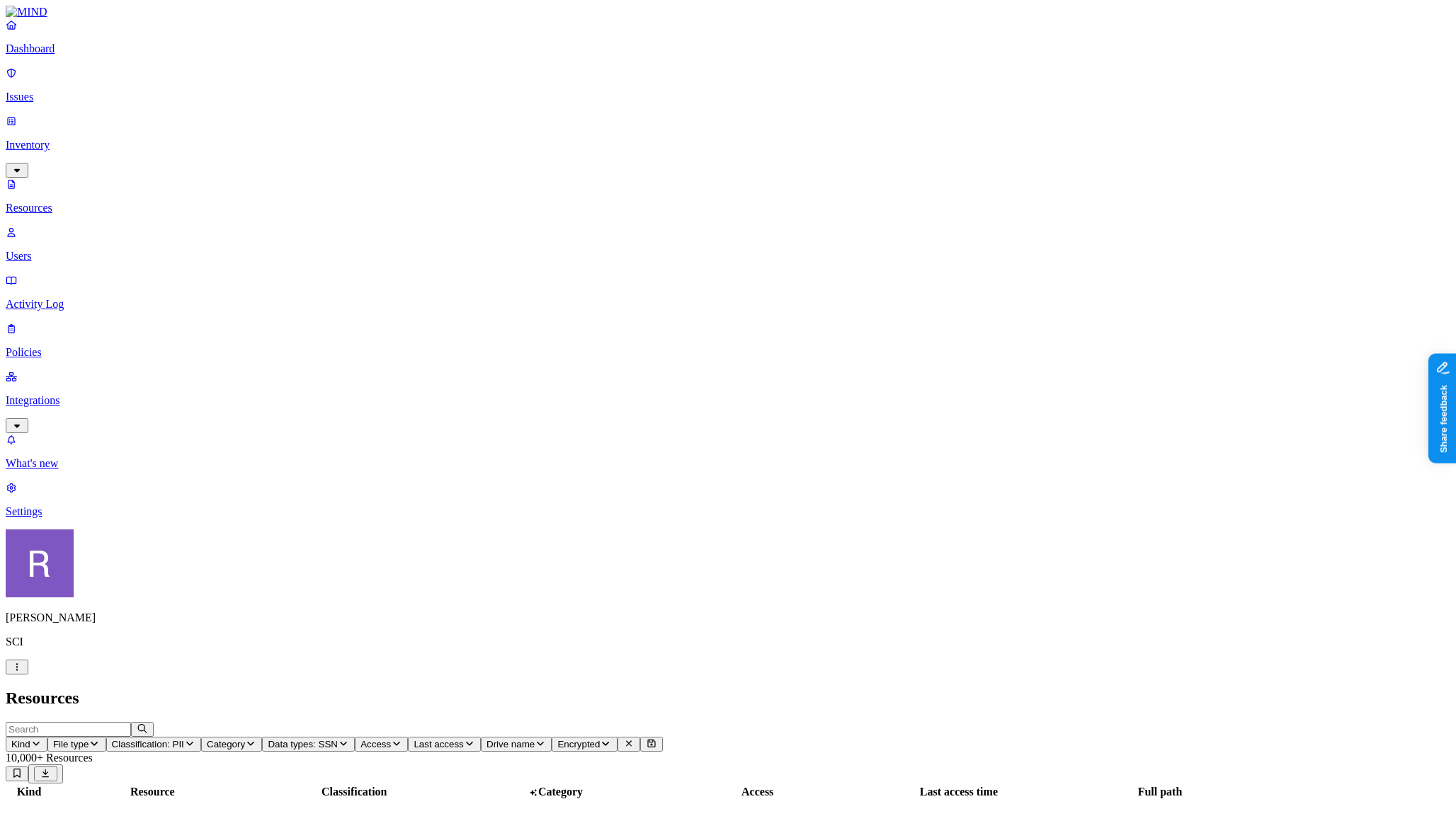
click at [201, 737] on button "Classification: PII" at bounding box center [153, 745] width 95 height 14
click at [422, 78] on button "button" at bounding box center [428, 78] width 12 height 14
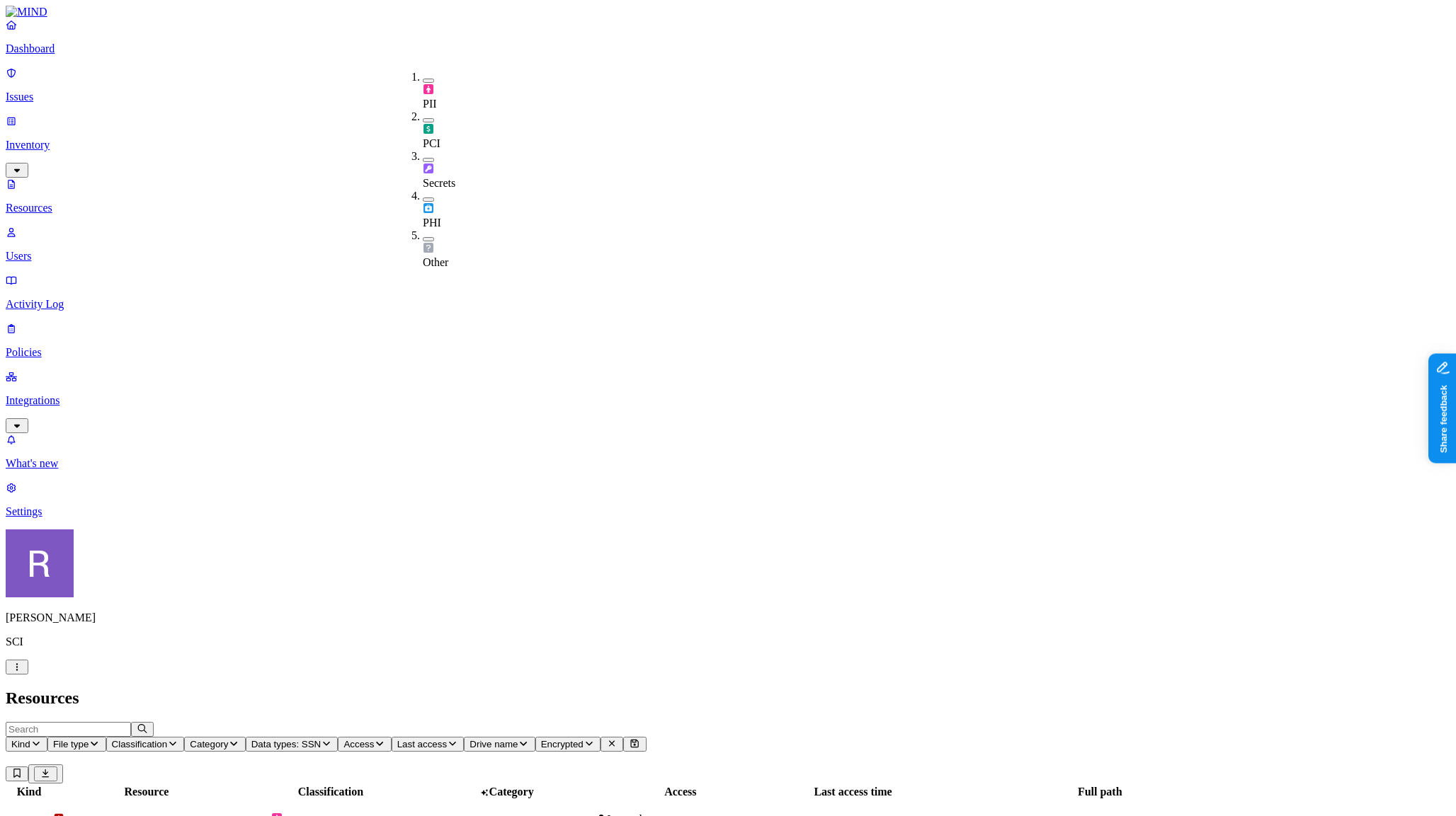
click at [523, 689] on h2 "Resources" at bounding box center [728, 698] width 1444 height 19
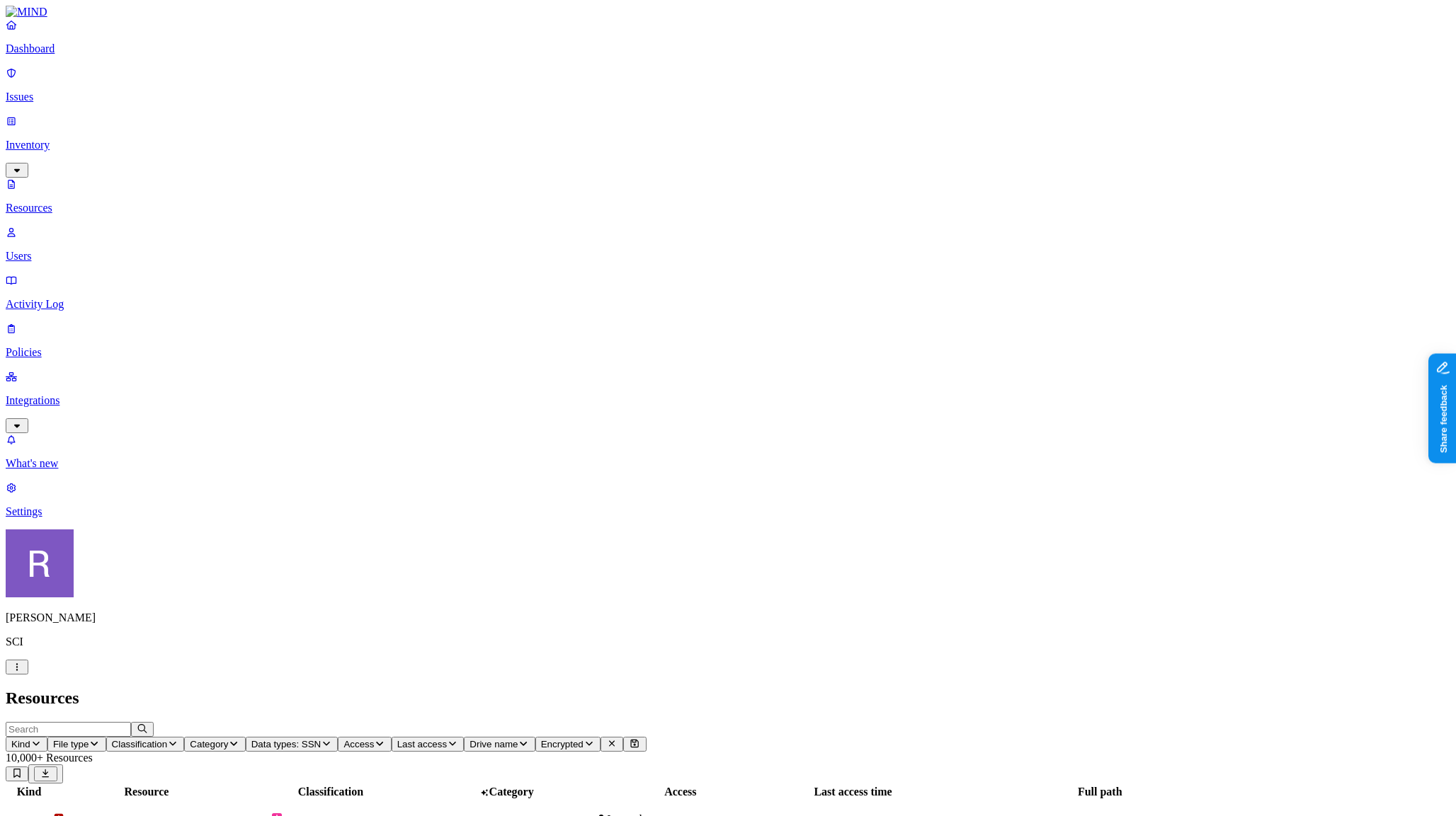
click at [517, 739] on span "Drive name" at bounding box center [493, 745] width 48 height 11
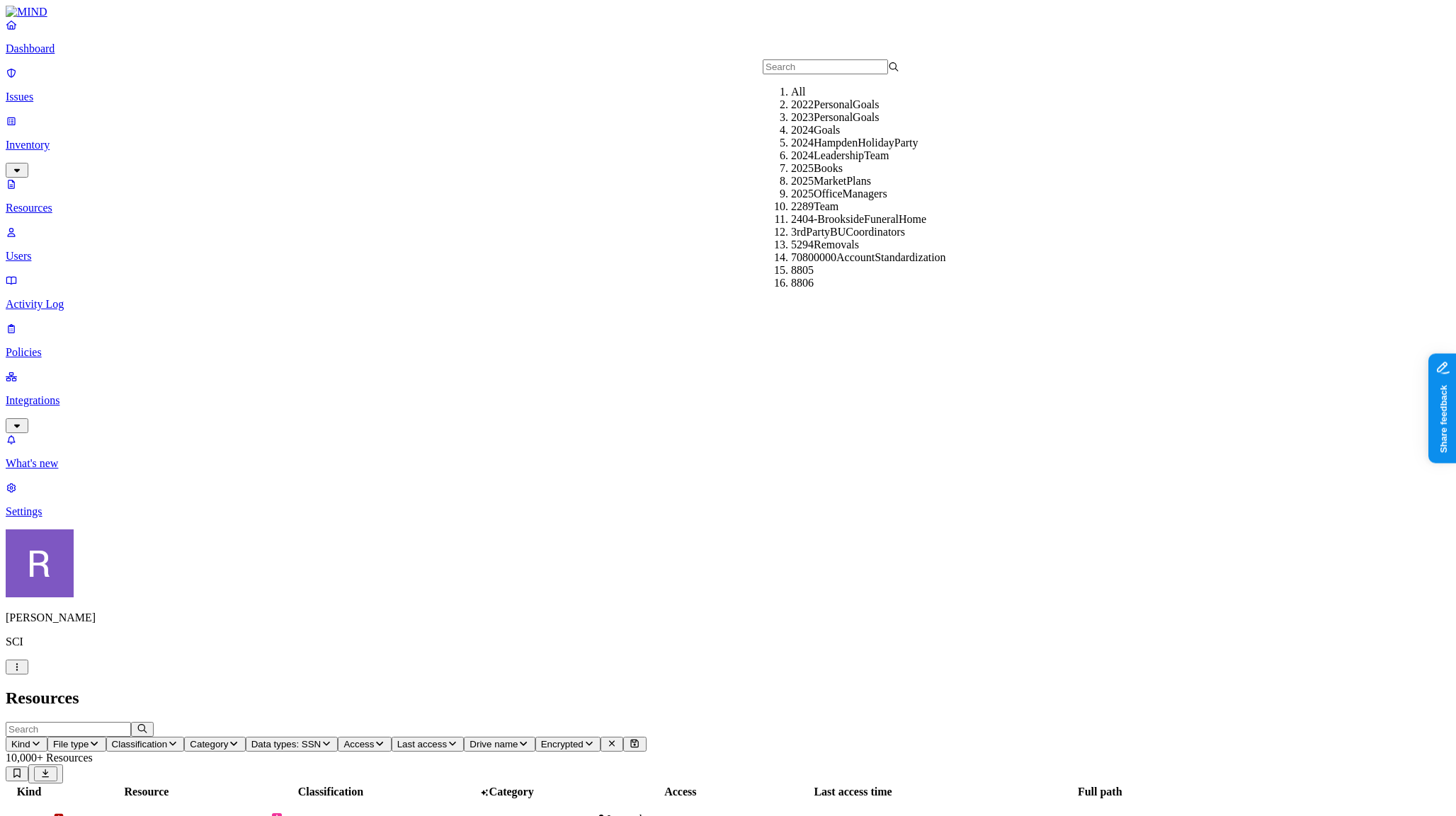
click at [374, 739] on span "Access" at bounding box center [358, 745] width 31 height 11
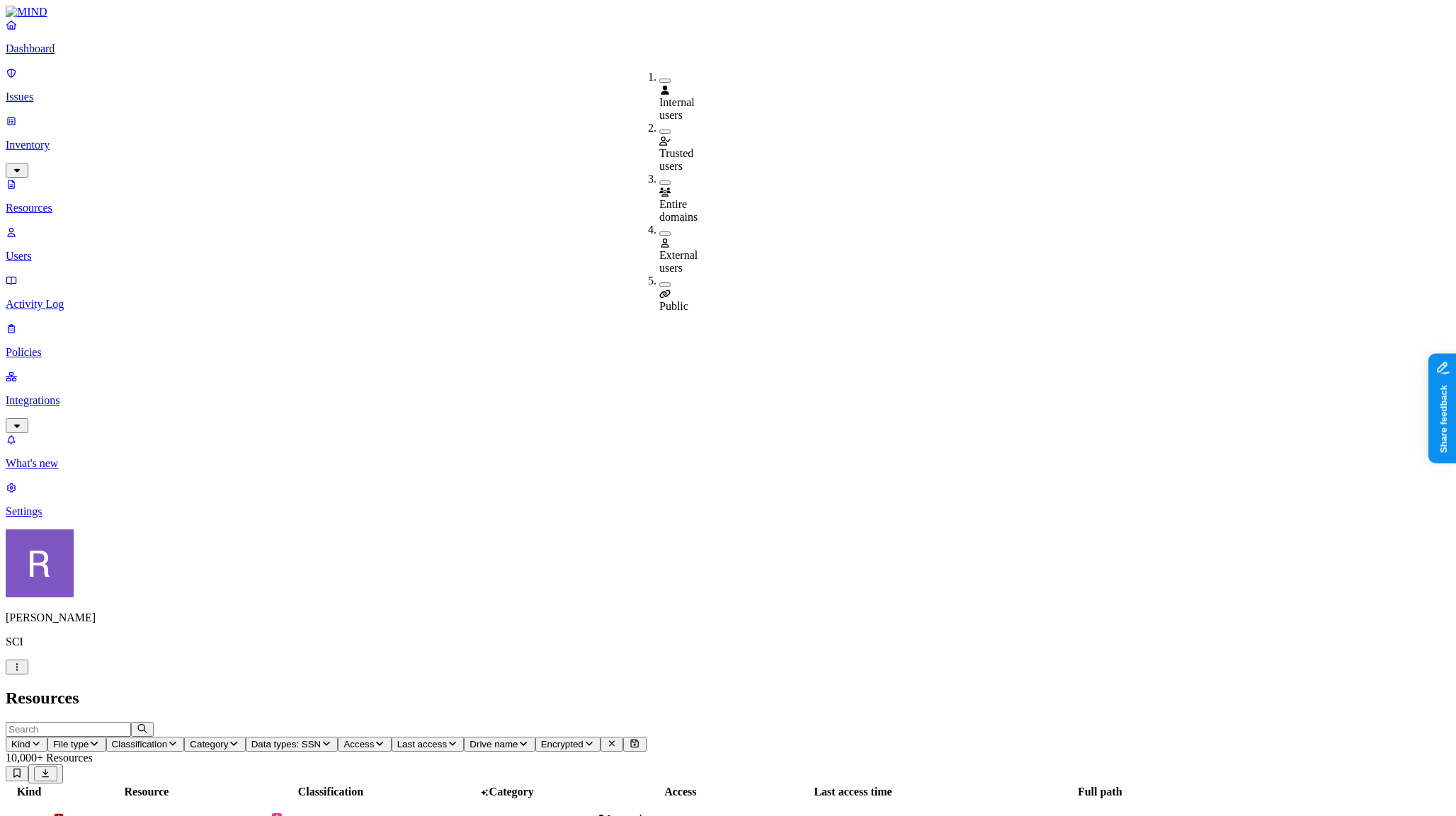
click at [659, 181] on button "button" at bounding box center [664, 182] width 12 height 5
click at [659, 172] on button "button" at bounding box center [664, 180] width 12 height 14
click at [659, 232] on button "button" at bounding box center [664, 234] width 12 height 5
click at [641, 689] on h2 "Resources" at bounding box center [728, 698] width 1444 height 19
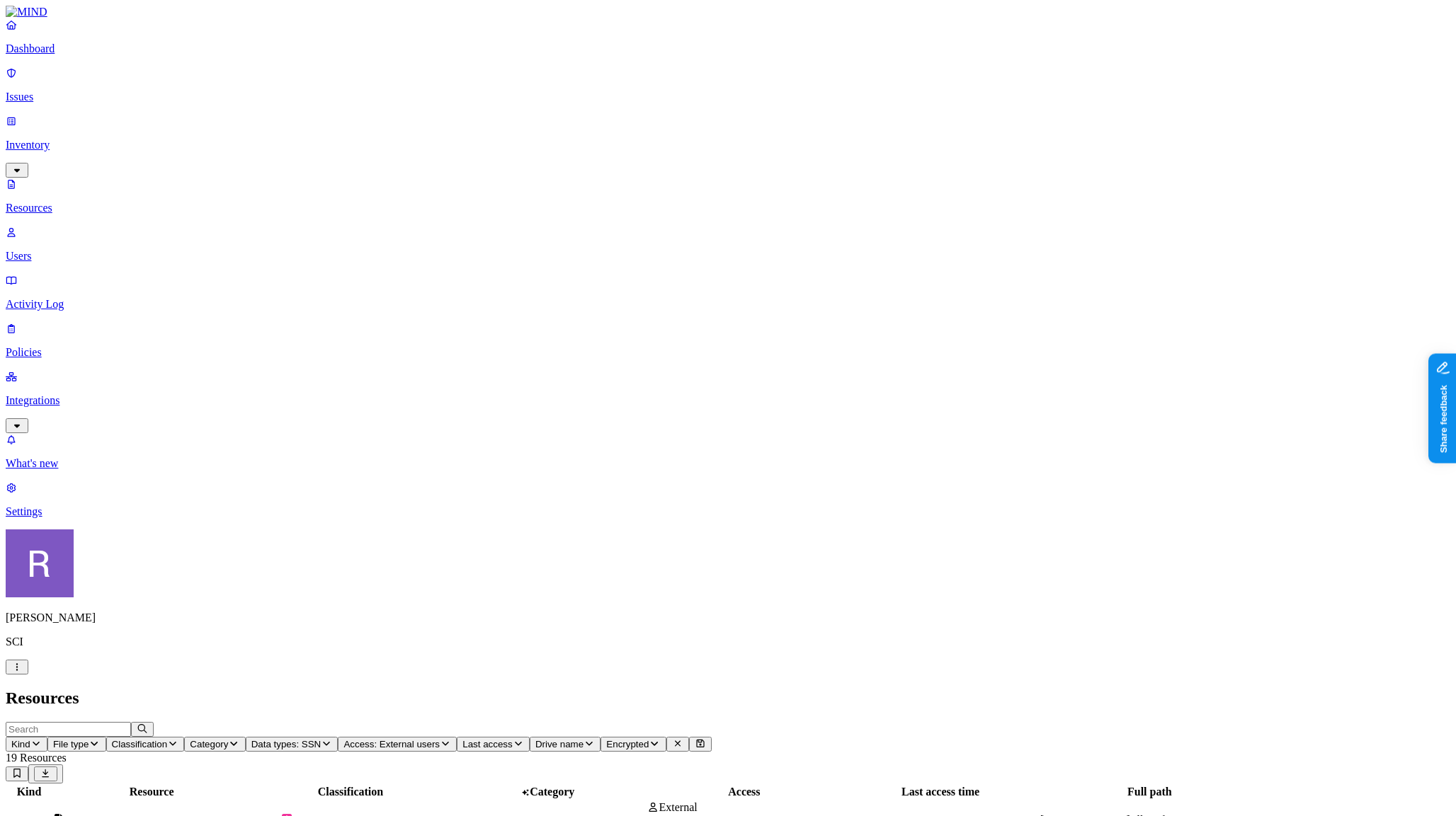
click at [448, 813] on div "PII 26" at bounding box center [350, 827] width 195 height 27
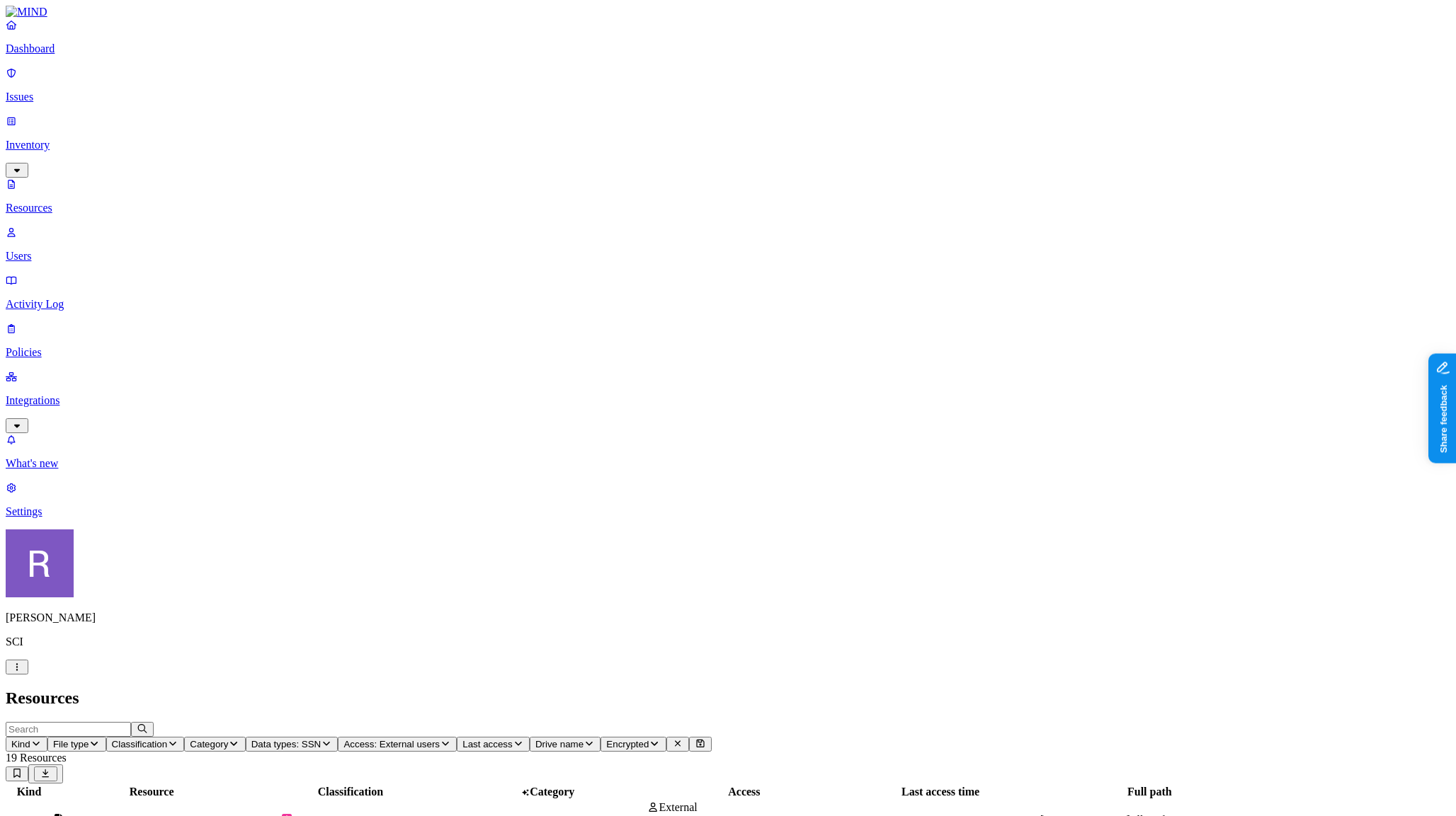
click at [84, 55] on p "Dashboard" at bounding box center [728, 49] width 1444 height 13
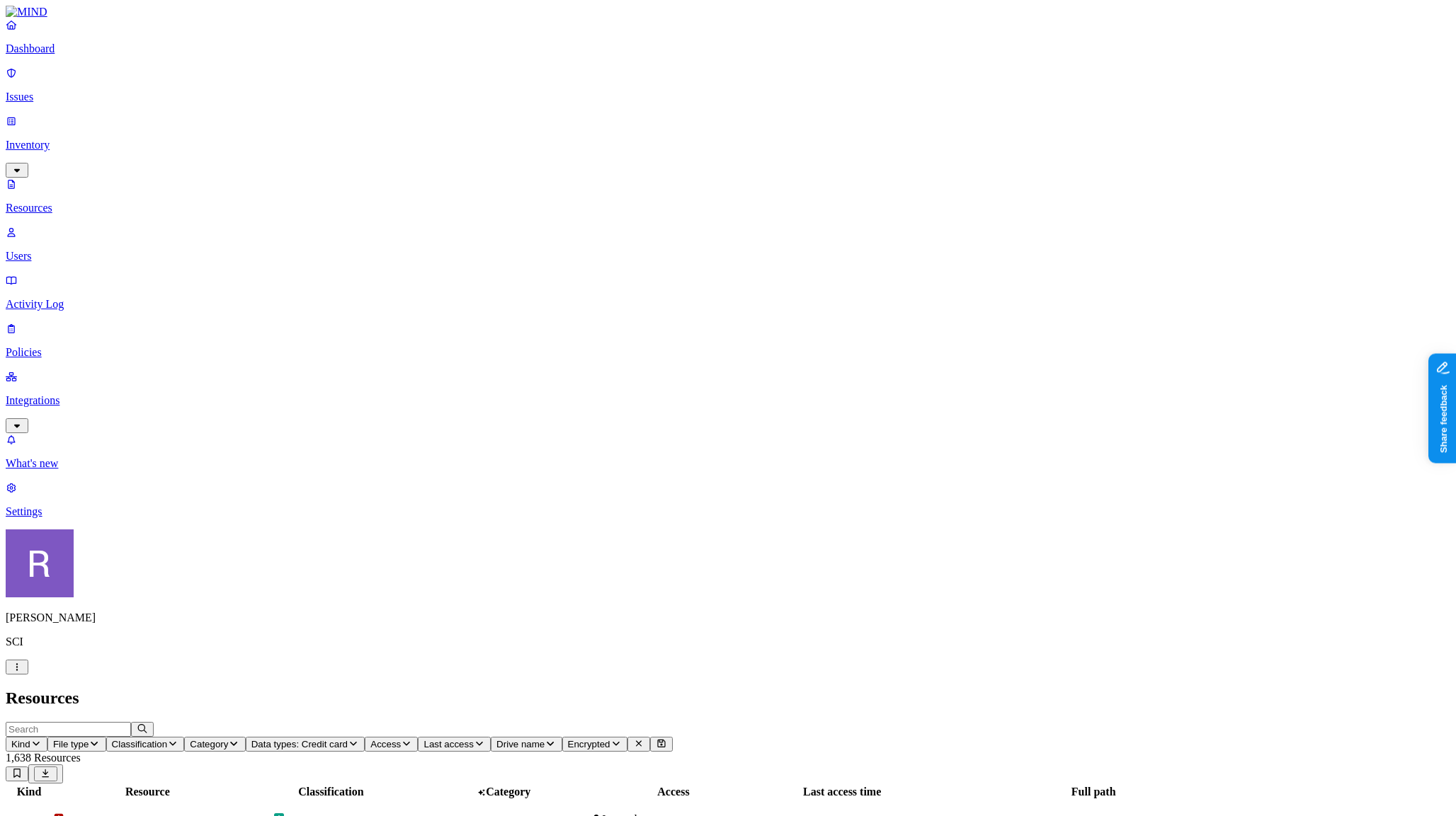
click at [401, 739] on span "Access" at bounding box center [385, 745] width 31 height 11
click at [685, 224] on div "External users" at bounding box center [685, 249] width 0 height 51
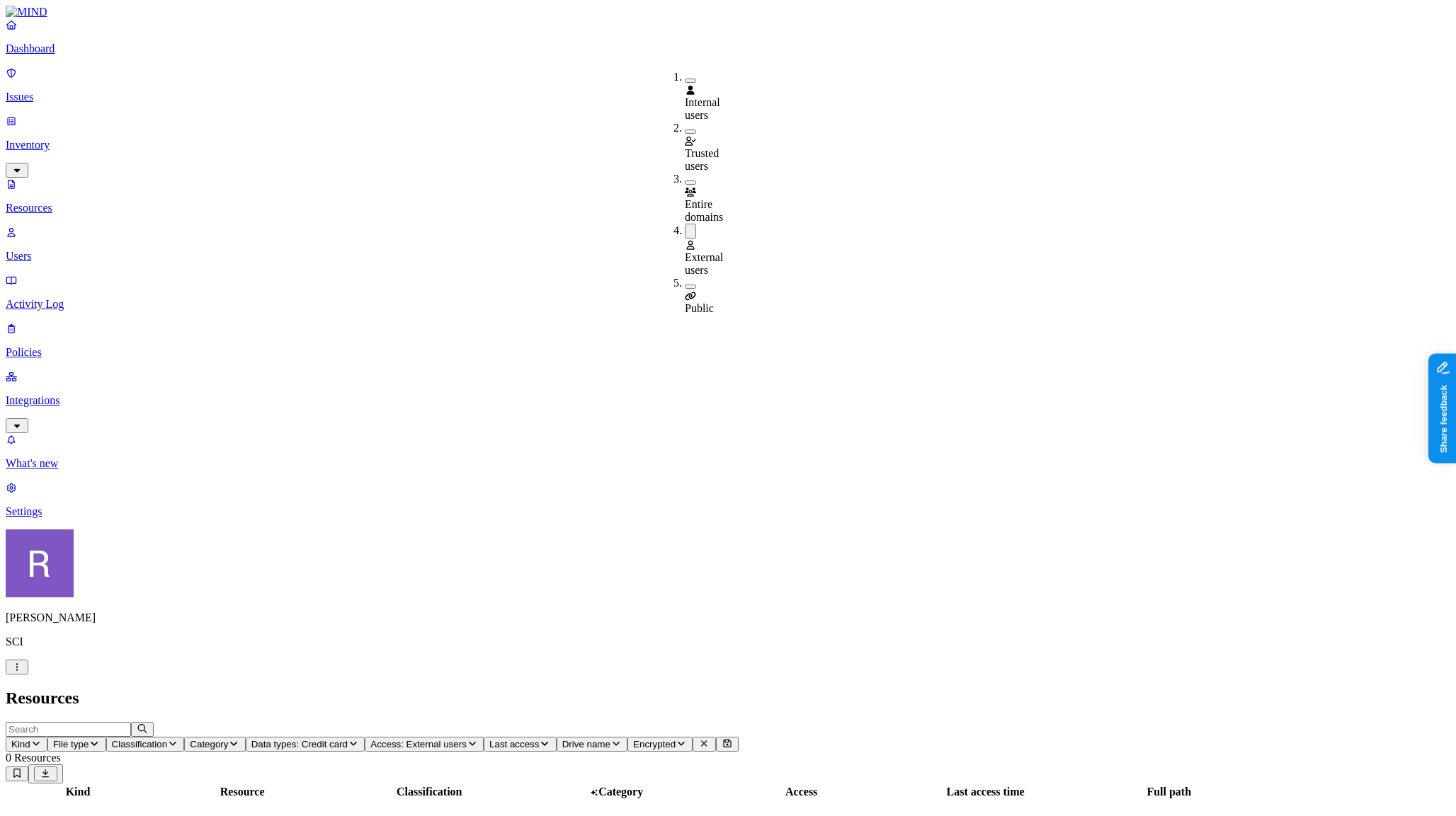
click at [685, 224] on button "button" at bounding box center [691, 231] width 12 height 14
click at [685, 172] on div "Entire domains" at bounding box center [685, 198] width 0 height 51
click at [685, 172] on div "Entire domains" at bounding box center [685, 199] width 0 height 53
click at [685, 122] on div "Trusted users" at bounding box center [685, 147] width 0 height 51
click at [685, 122] on button "button" at bounding box center [691, 129] width 12 height 14
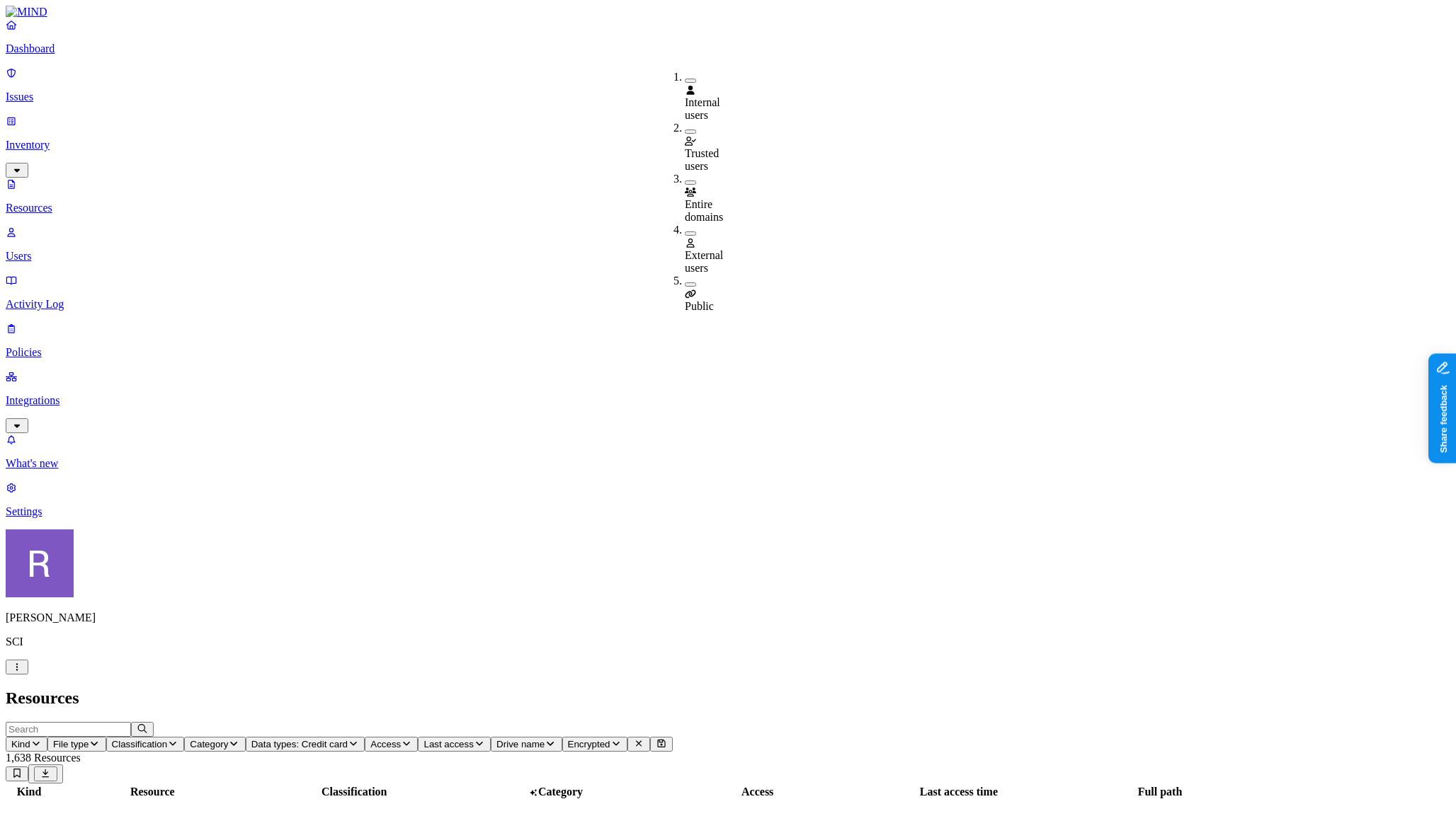
click at [685, 79] on button "button" at bounding box center [691, 80] width 12 height 5
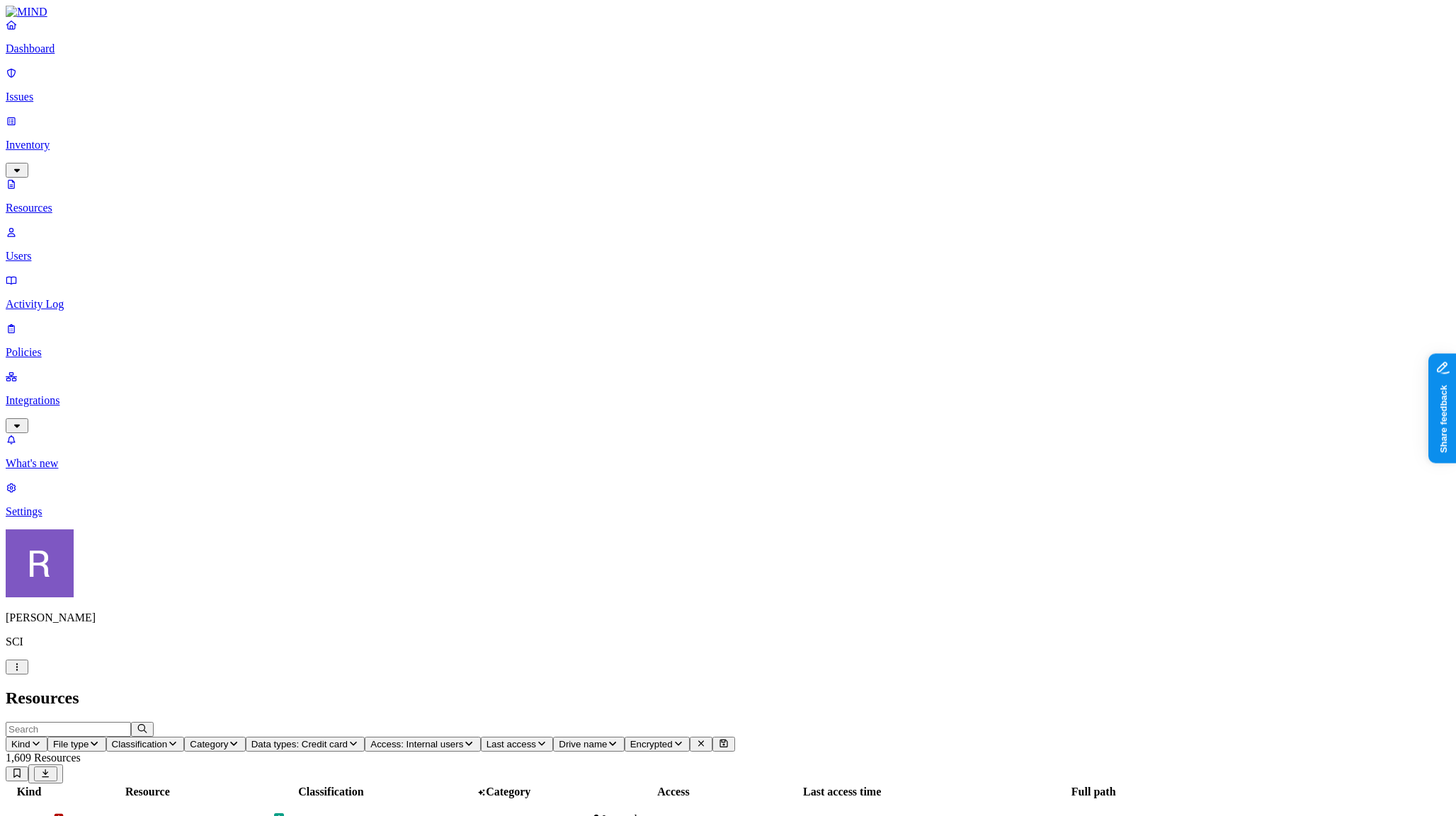
click at [473, 742] on icon "button" at bounding box center [469, 744] width 7 height 5
click at [42, 739] on icon "button" at bounding box center [36, 744] width 12 height 9
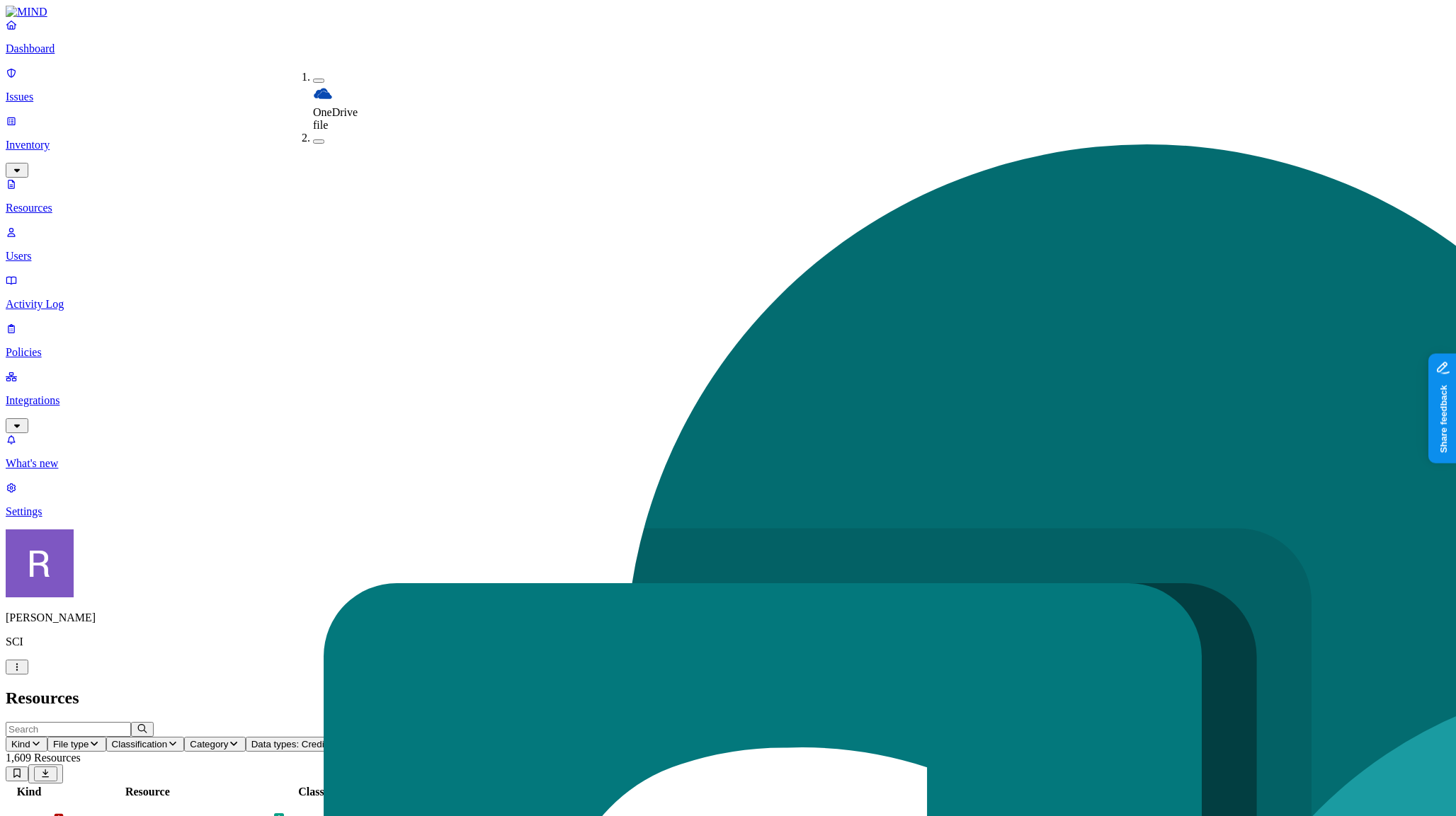
click at [42, 739] on icon "button" at bounding box center [36, 744] width 12 height 9
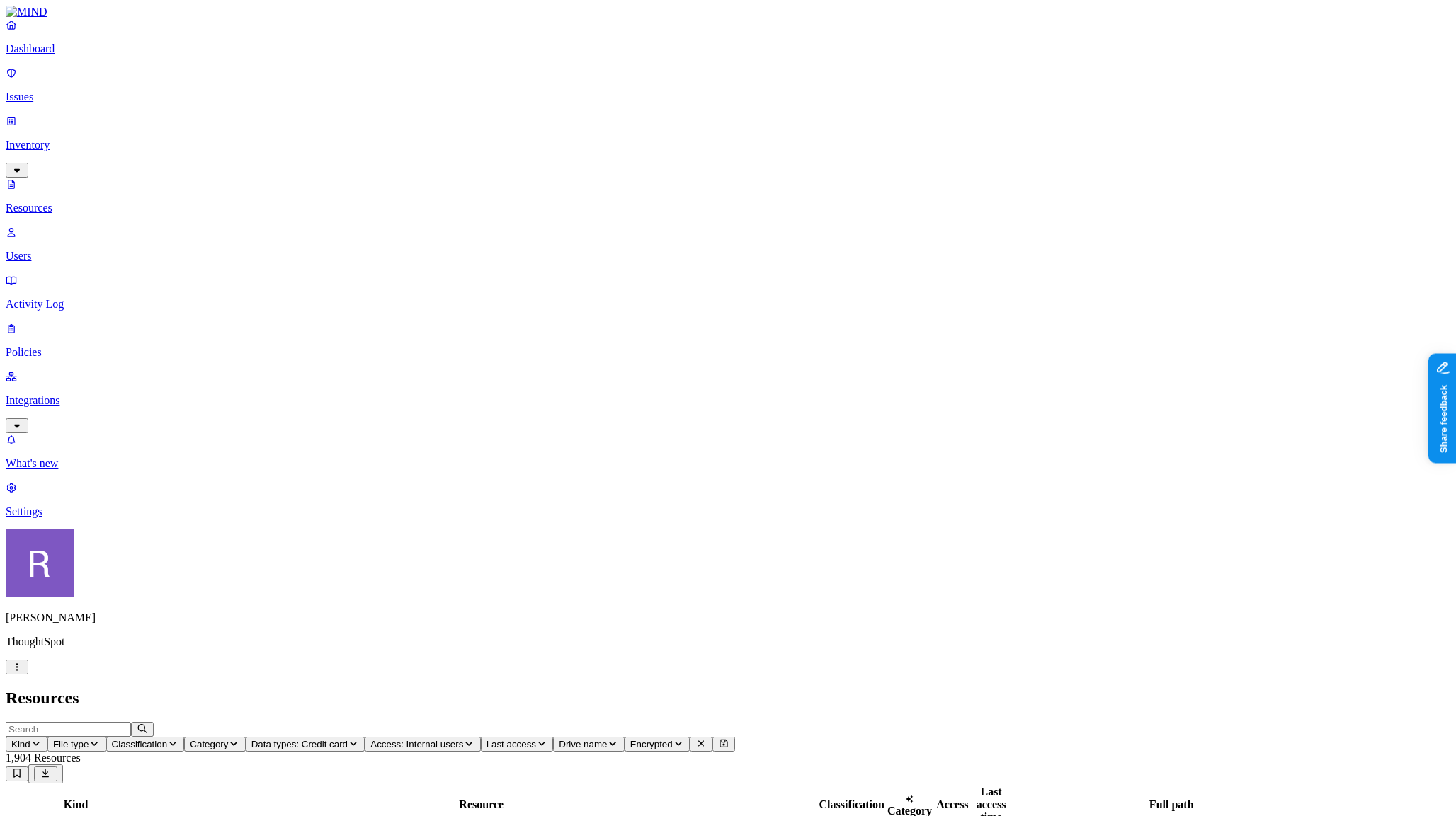
click at [463, 739] on span "Access: Internal users" at bounding box center [416, 745] width 93 height 11
click at [685, 74] on button "button" at bounding box center [691, 78] width 12 height 14
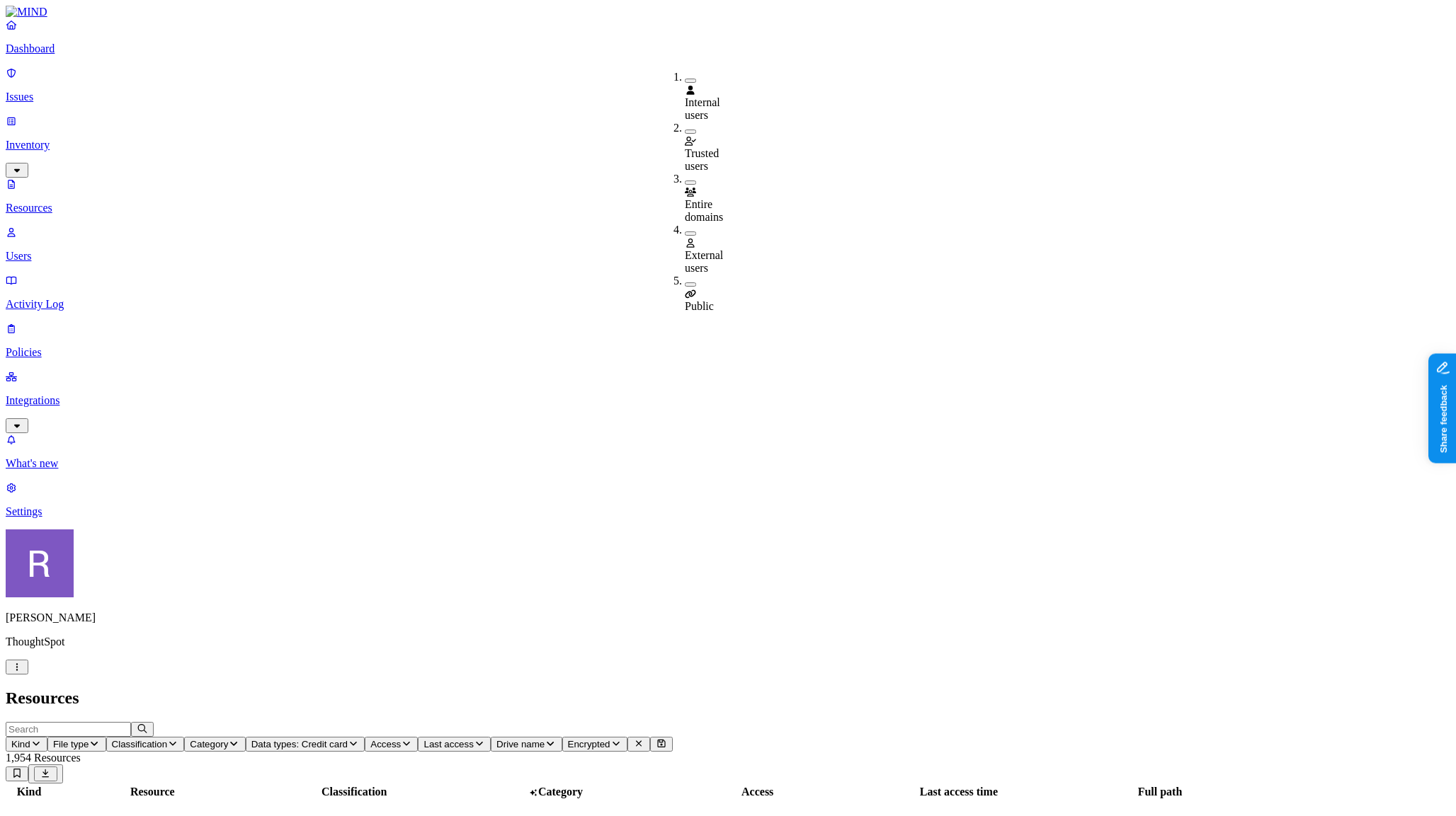
click at [348, 739] on span "Data types: Credit card" at bounding box center [299, 745] width 97 height 11
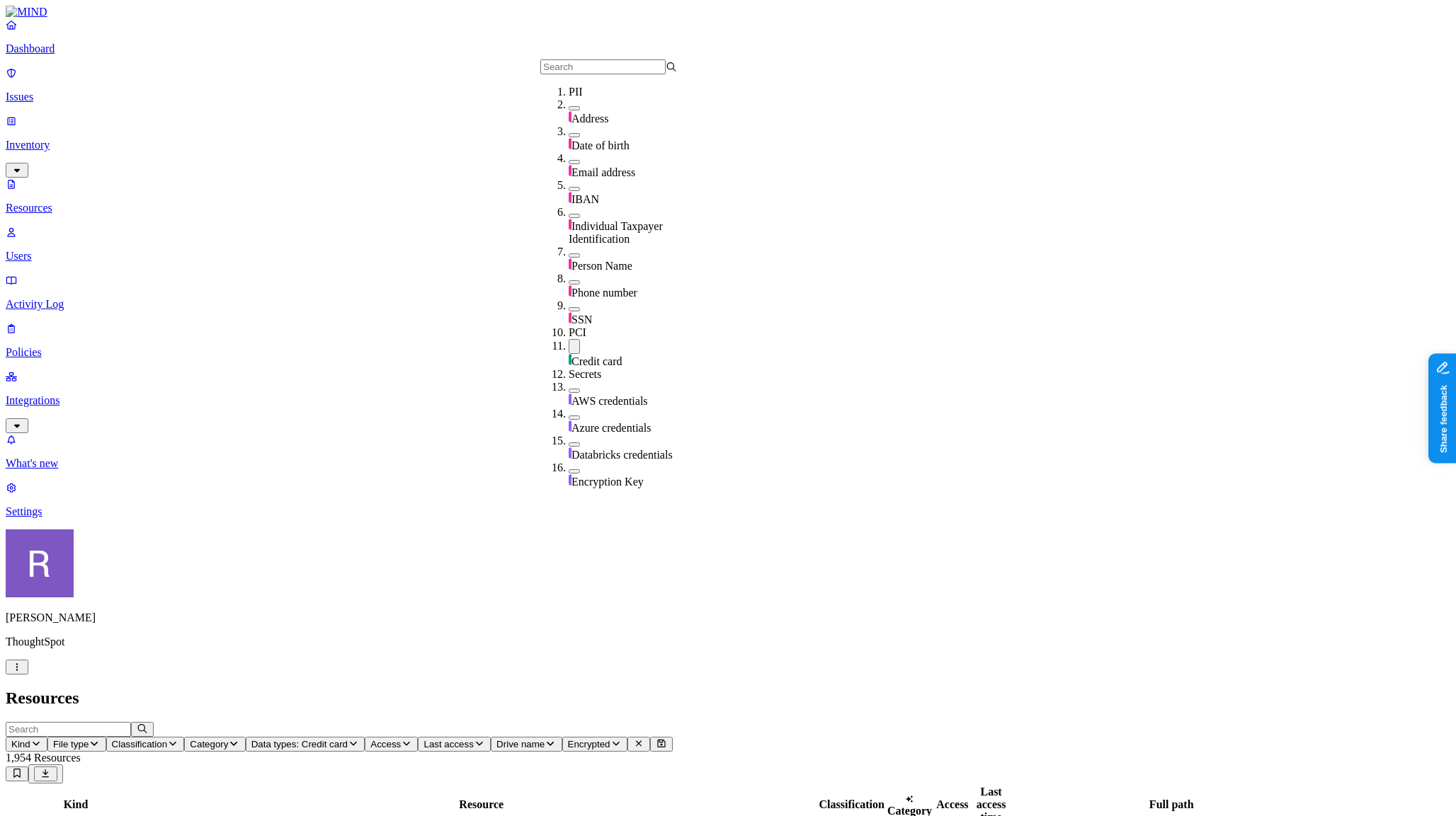
click at [564, 689] on header "Resources" at bounding box center [728, 698] width 1444 height 19
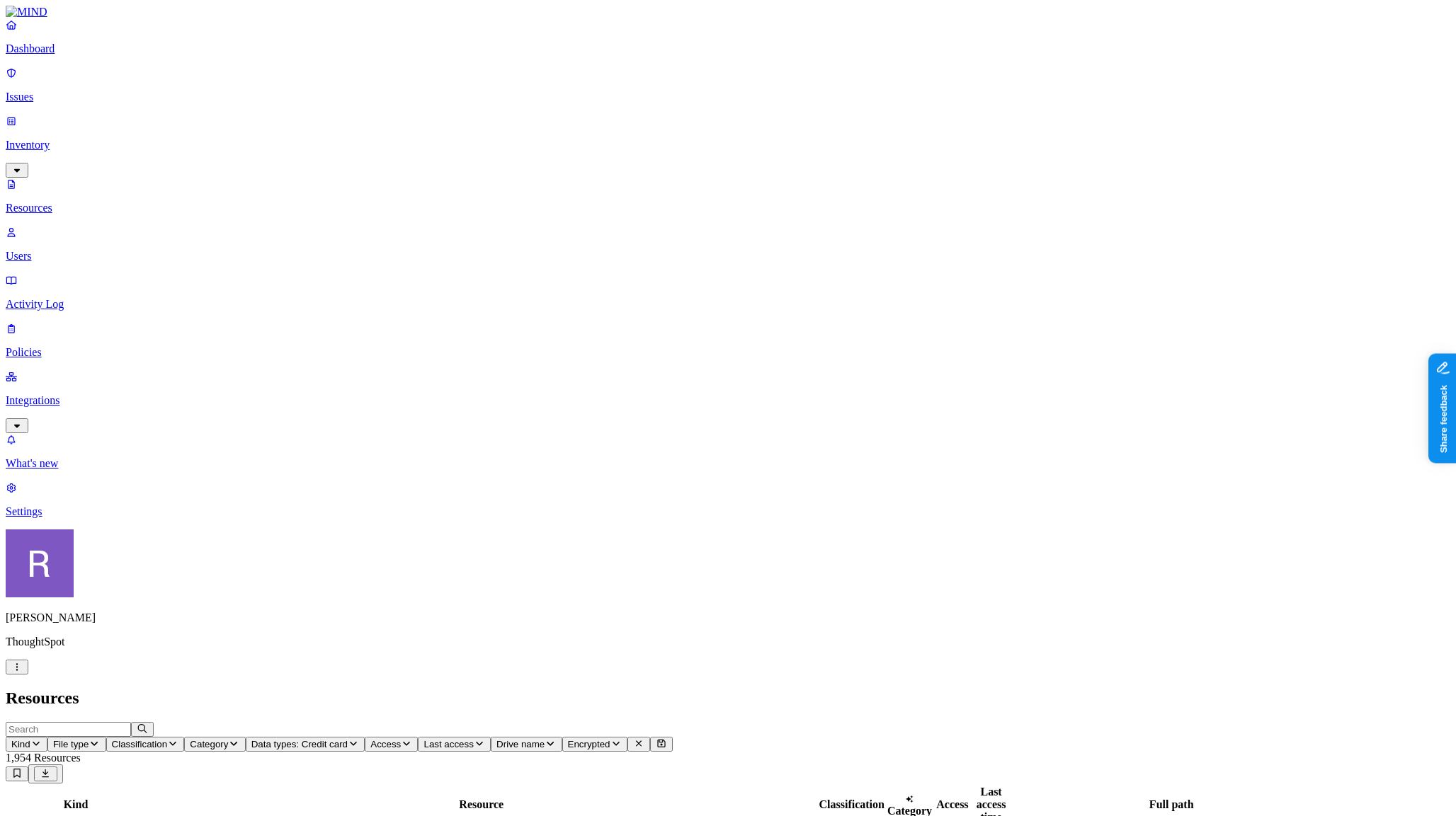
click at [348, 739] on span "Data types: Credit card" at bounding box center [299, 745] width 97 height 11
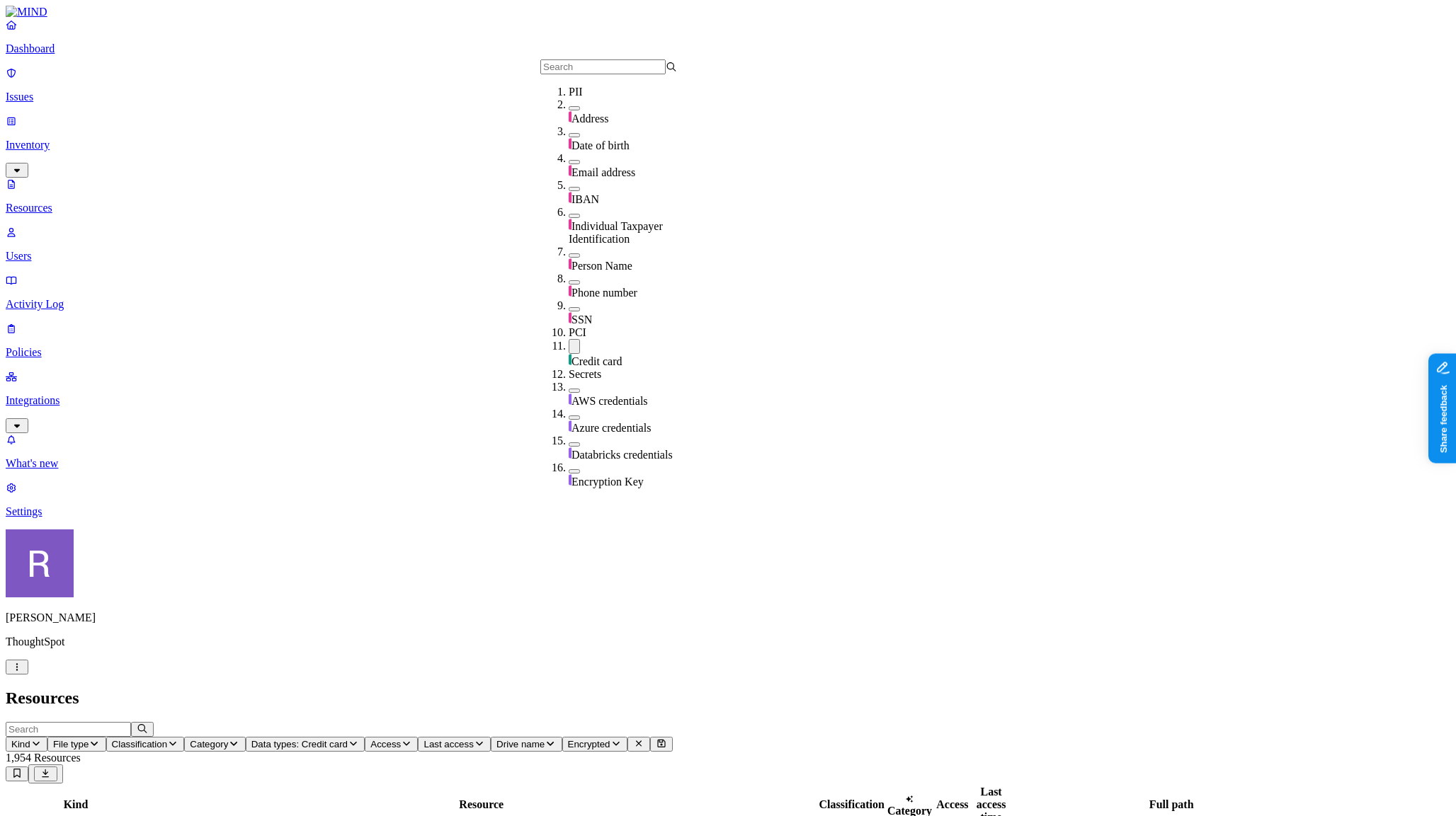
click at [569, 307] on button "button" at bounding box center [574, 309] width 12 height 5
click at [587, 689] on header "Resources" at bounding box center [728, 698] width 1444 height 19
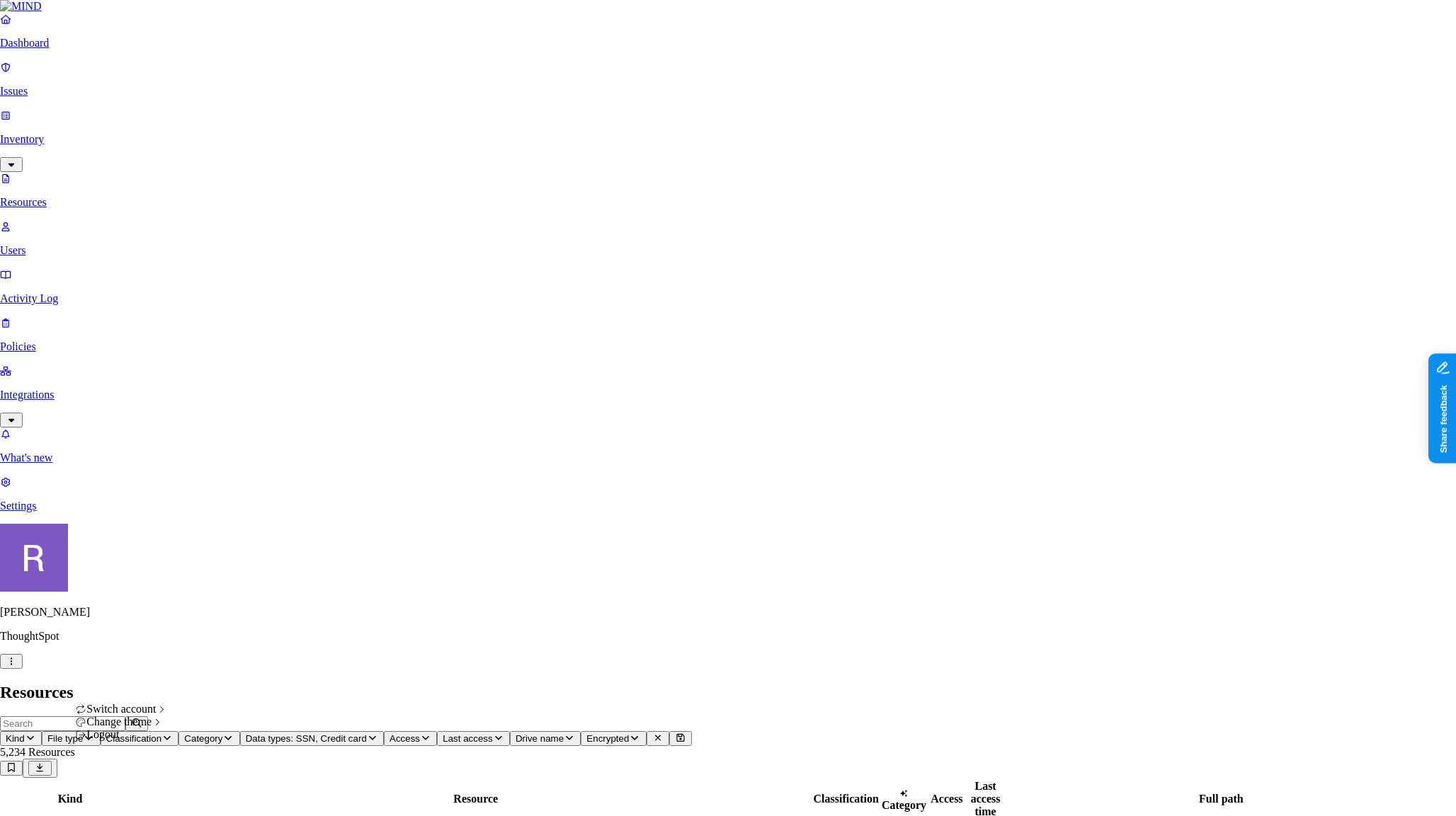
click at [17, 666] on icon "button" at bounding box center [11, 662] width 12 height 9
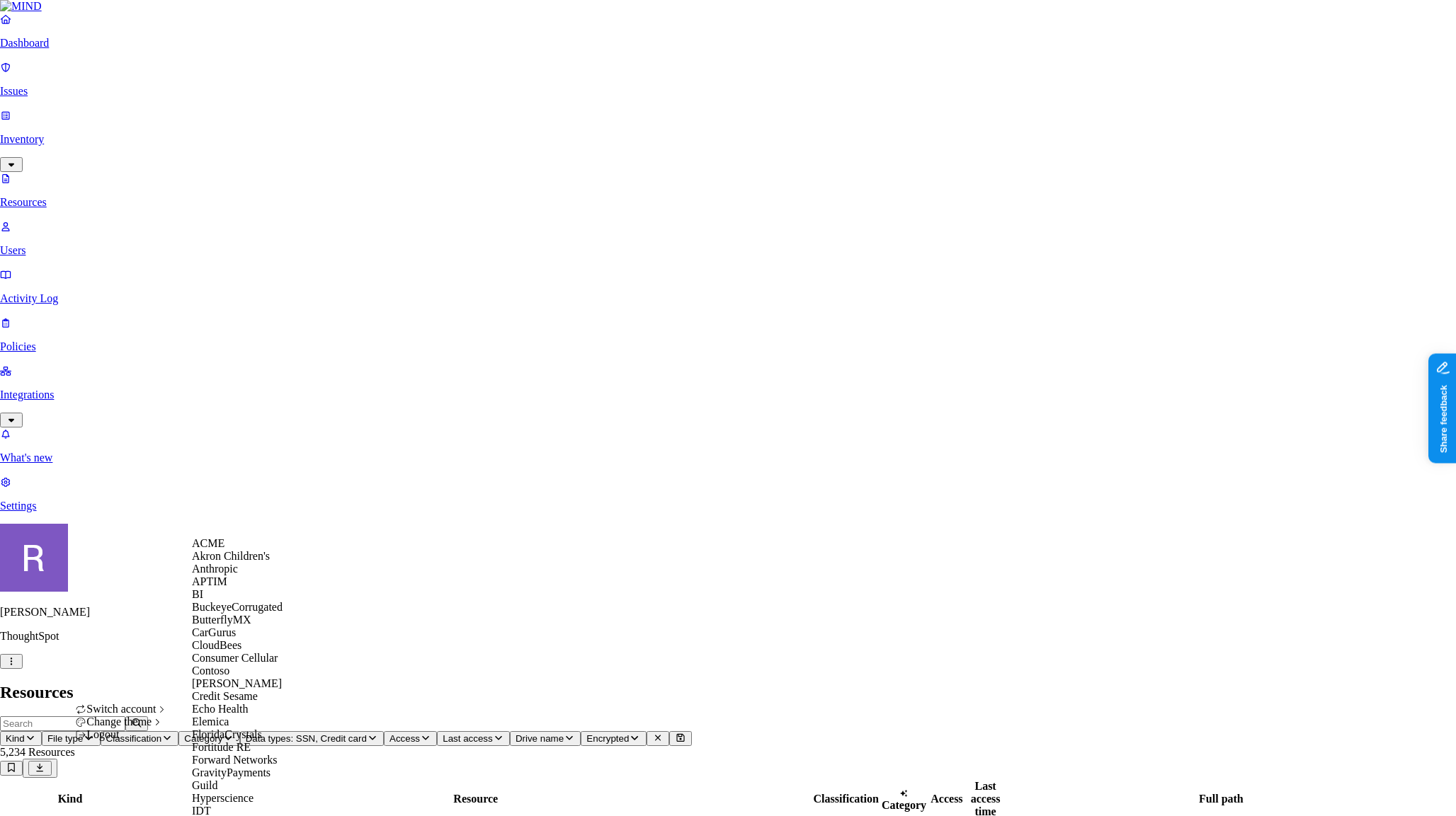
scroll to position [821, 0]
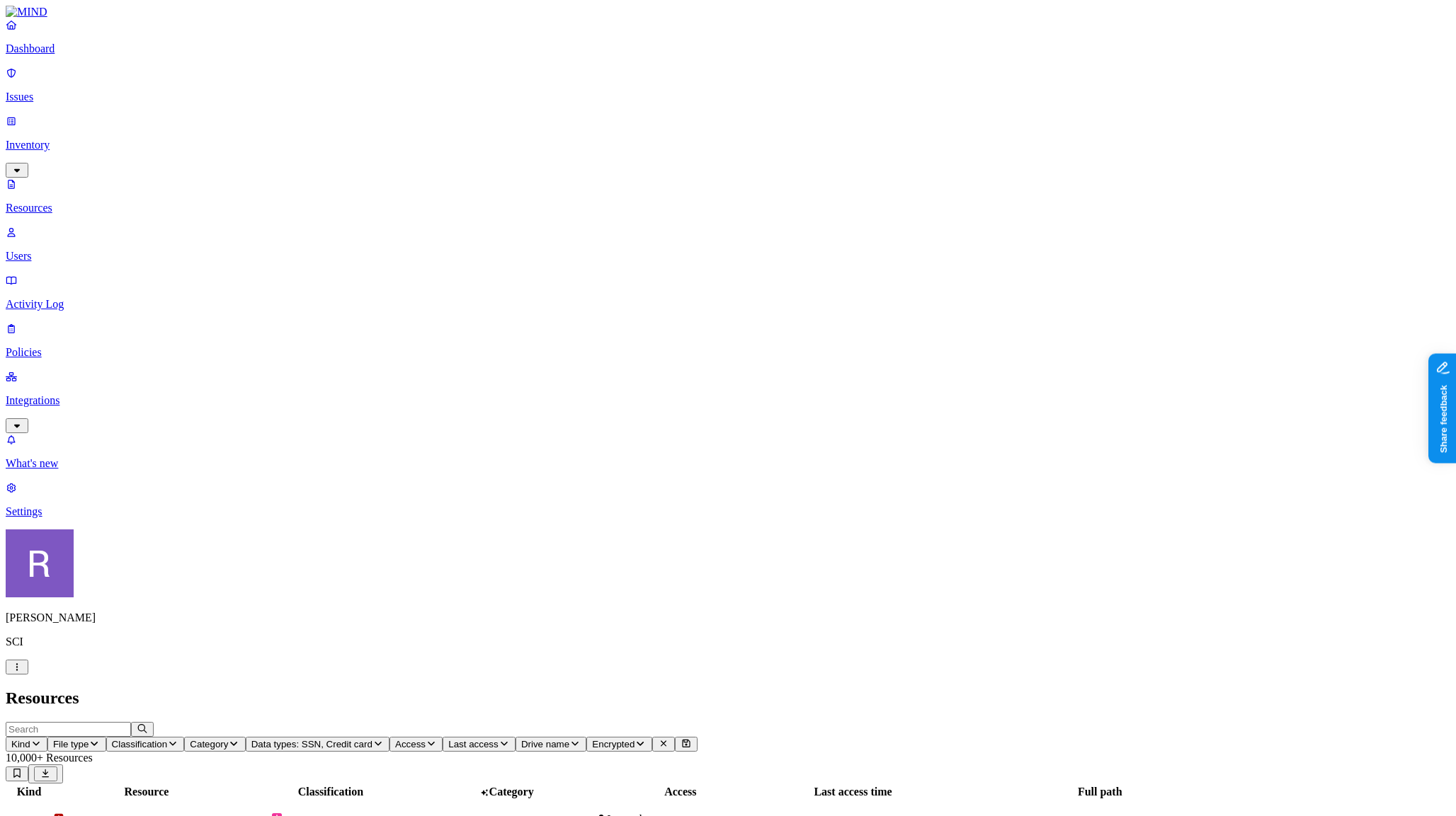
click at [373, 739] on span "Data types: SSN, Credit card" at bounding box center [311, 745] width 121 height 11
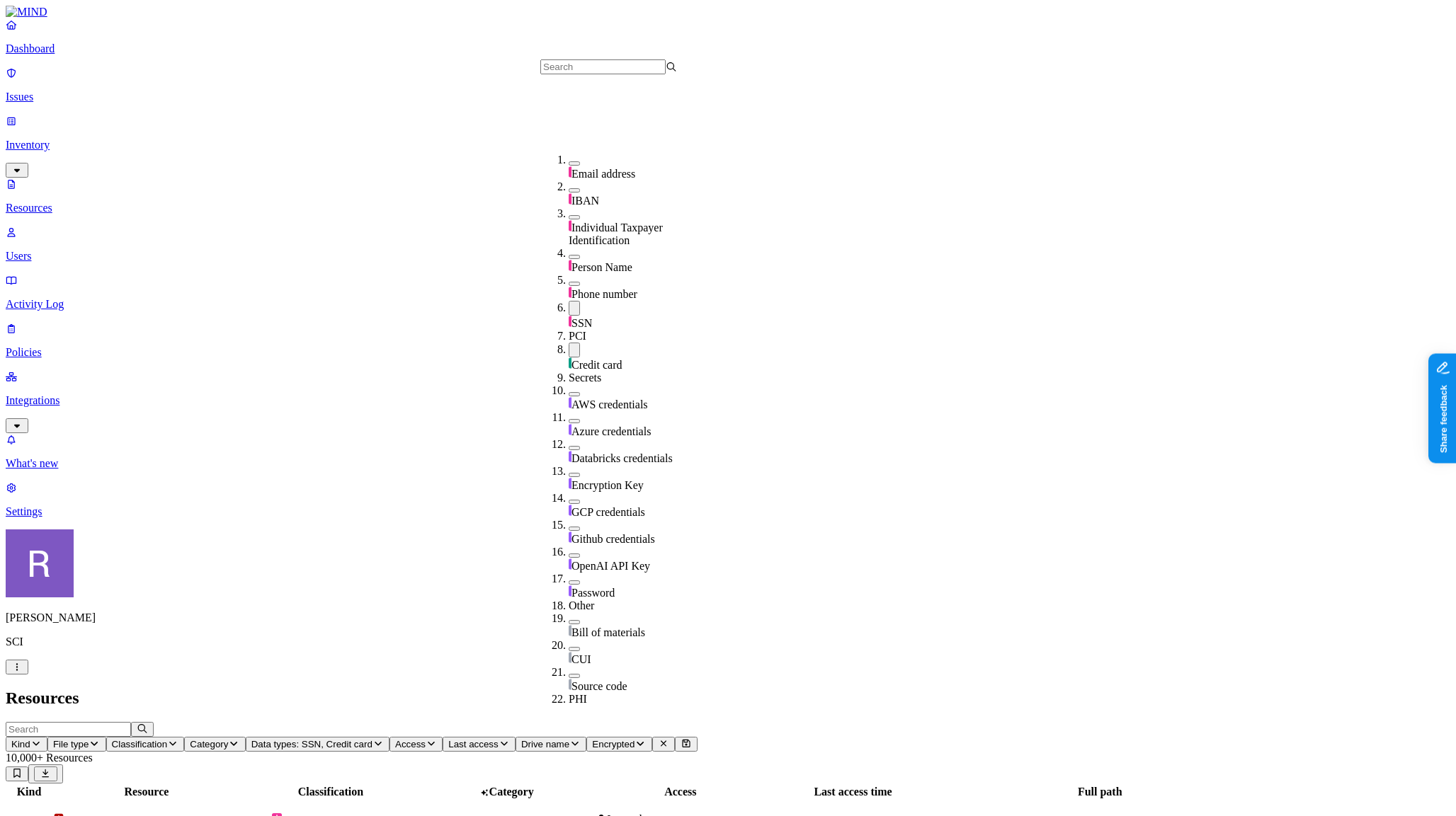
scroll to position [196, 0]
click at [569, 343] on div "Credit card" at bounding box center [636, 357] width 136 height 29
click at [447, 739] on span "Last access" at bounding box center [422, 745] width 50 height 11
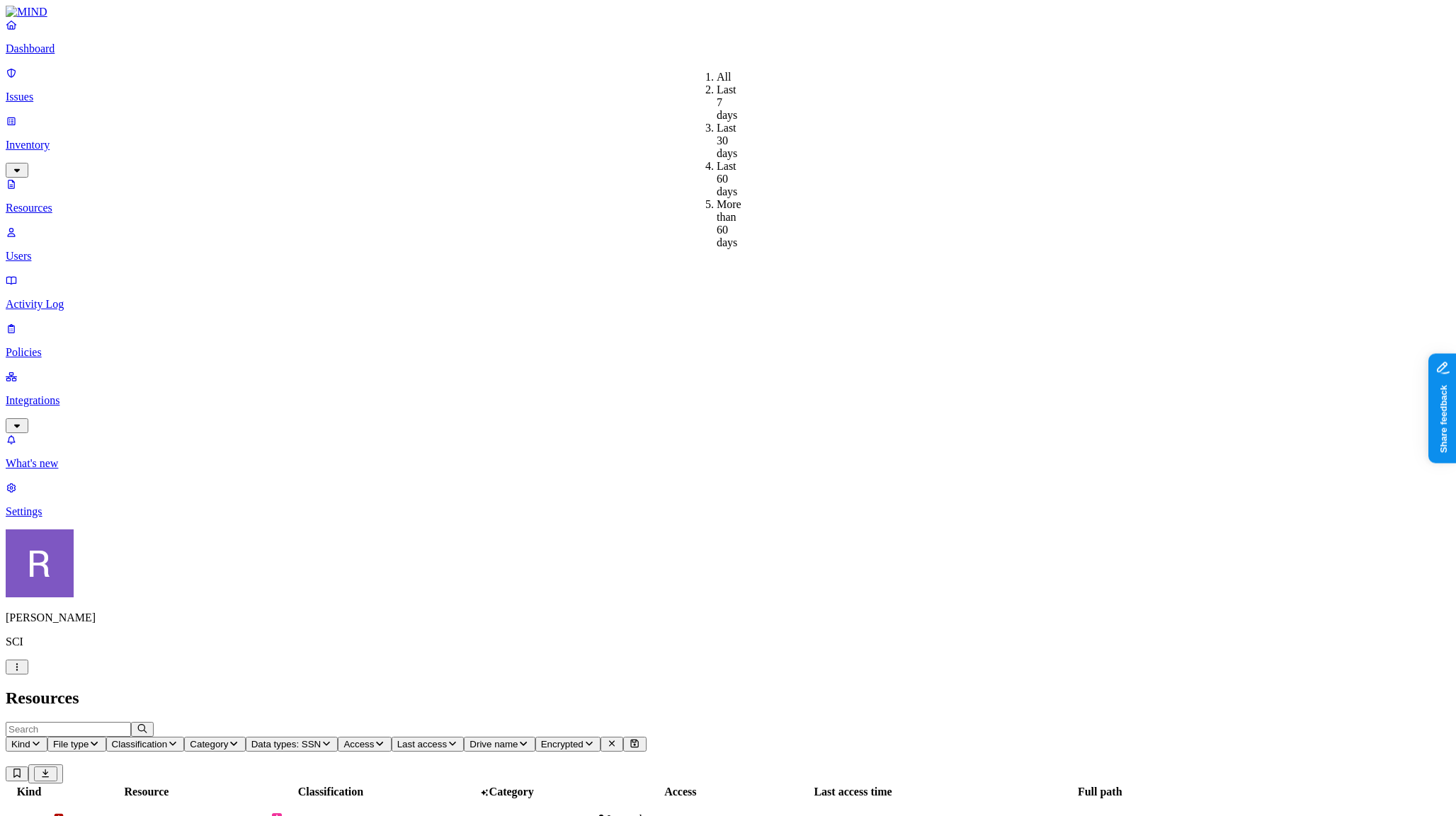
click at [374, 739] on span "Access" at bounding box center [358, 745] width 31 height 11
click at [659, 232] on button "button" at bounding box center [664, 234] width 12 height 5
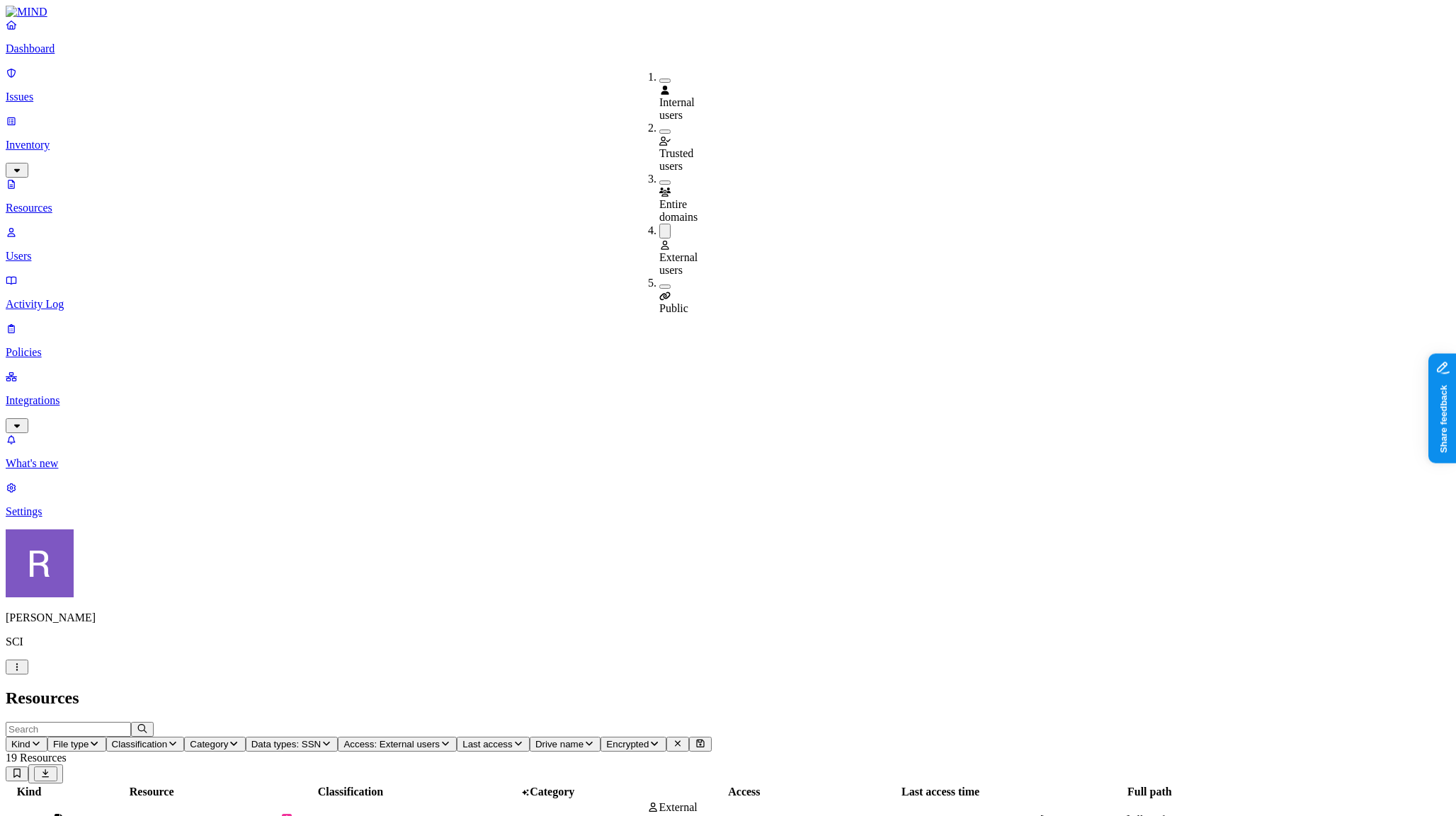
click at [604, 689] on h2 "Resources" at bounding box center [728, 698] width 1444 height 19
click at [440, 739] on span "Access: External users" at bounding box center [391, 745] width 97 height 11
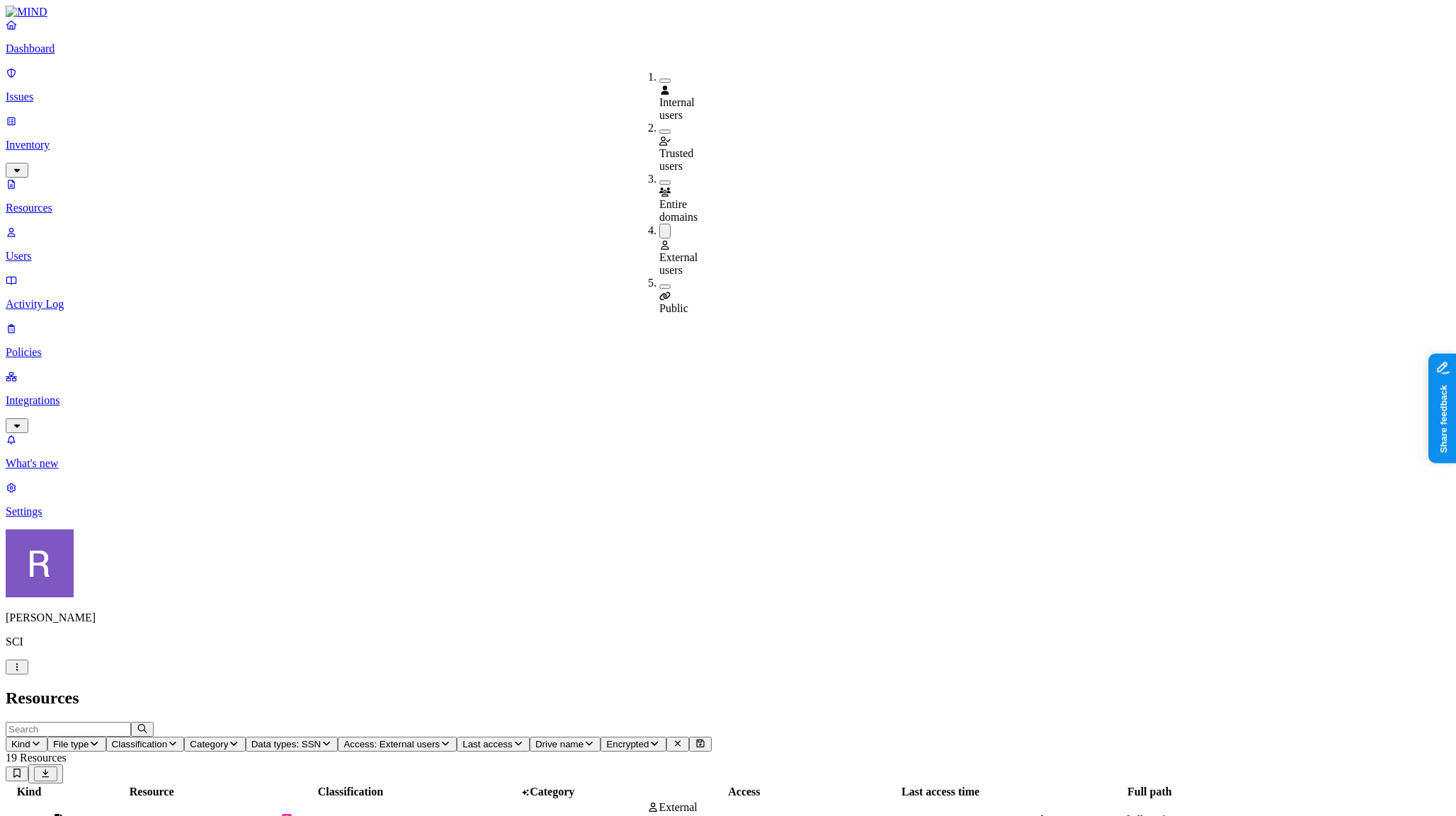
click at [659, 224] on button "button" at bounding box center [664, 231] width 12 height 14
